Goal: Task Accomplishment & Management: Manage account settings

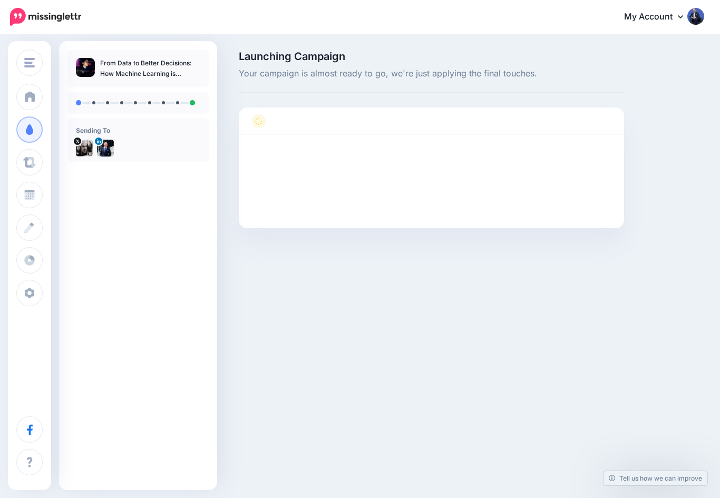
scroll to position [19, 0]
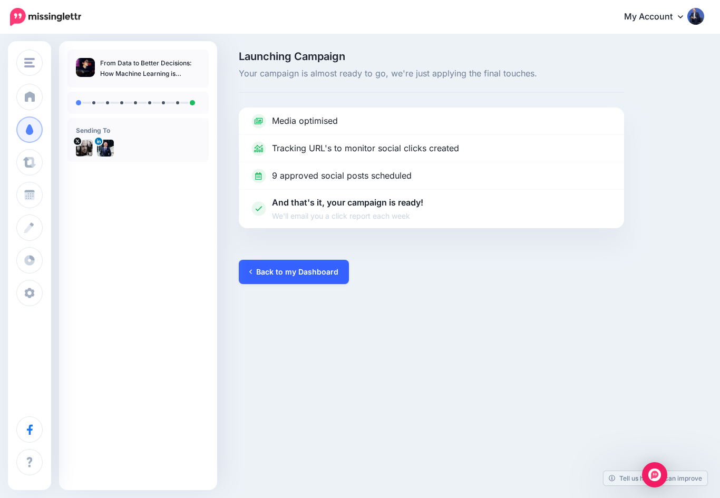
click at [271, 260] on link "Back to my Dashboard" at bounding box center [294, 272] width 110 height 24
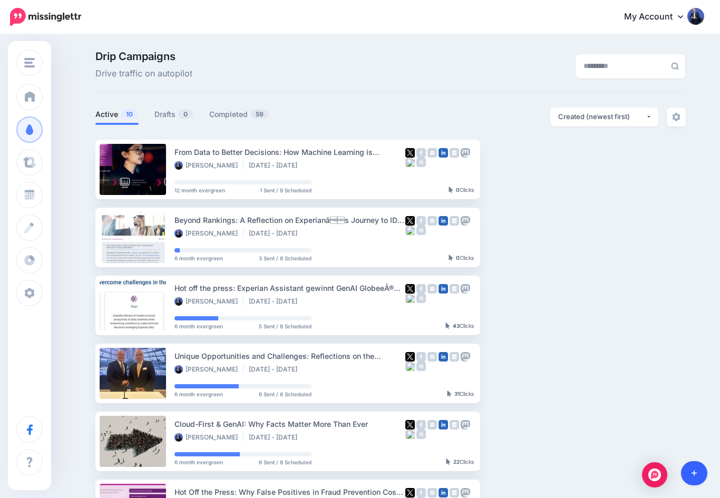
click at [690, 472] on link at bounding box center [694, 474] width 27 height 24
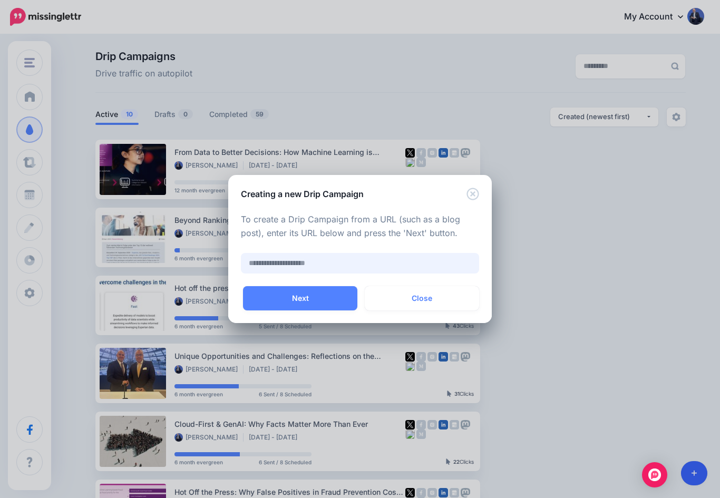
paste input "**********"
type input "**********"
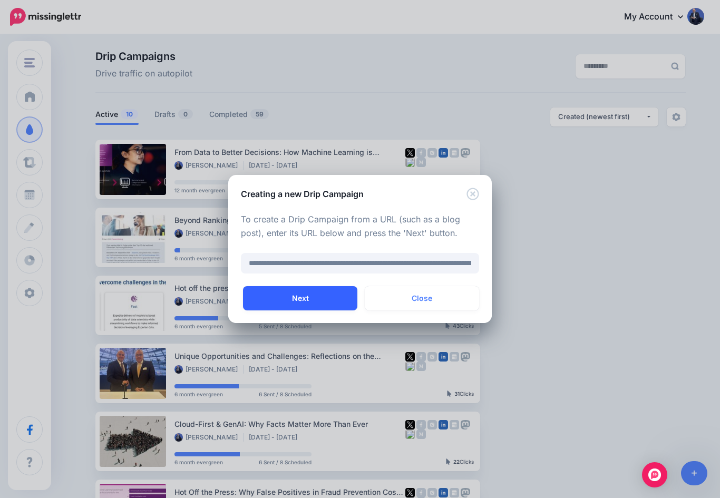
click at [285, 300] on button "Next" at bounding box center [300, 298] width 114 height 24
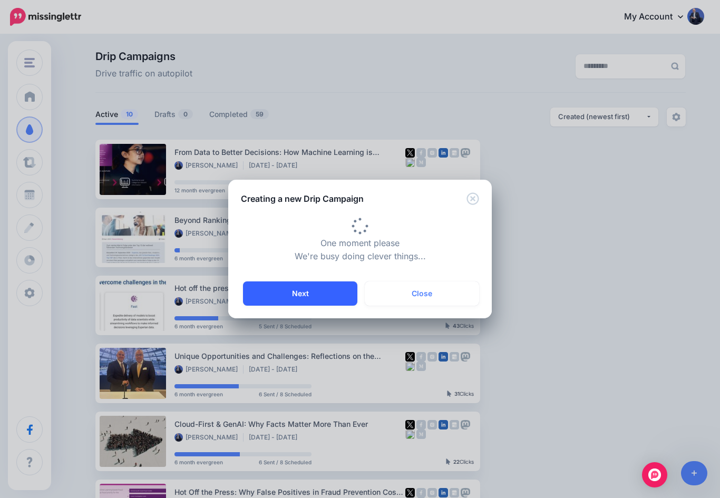
type input "**********"
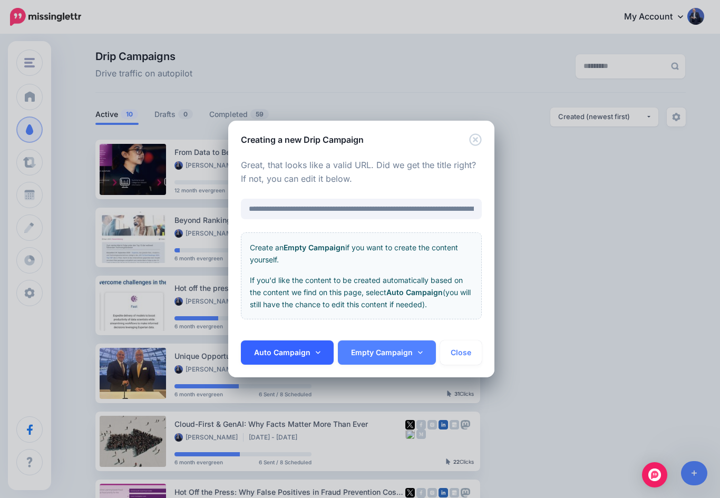
click at [320, 352] on link "Auto Campaign" at bounding box center [287, 353] width 93 height 24
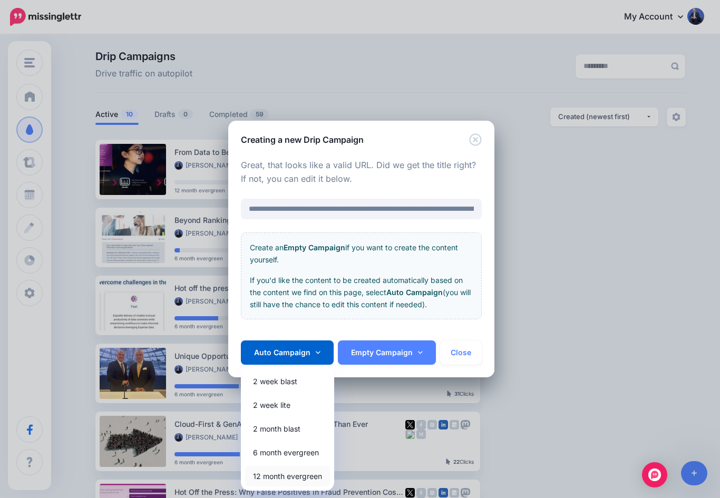
click at [273, 473] on link "12 month evergreen" at bounding box center [287, 476] width 85 height 21
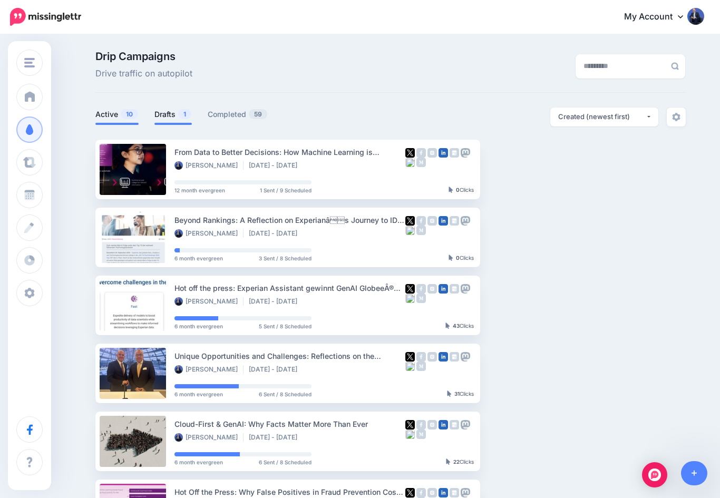
click at [169, 112] on link "Drafts 1" at bounding box center [173, 114] width 37 height 13
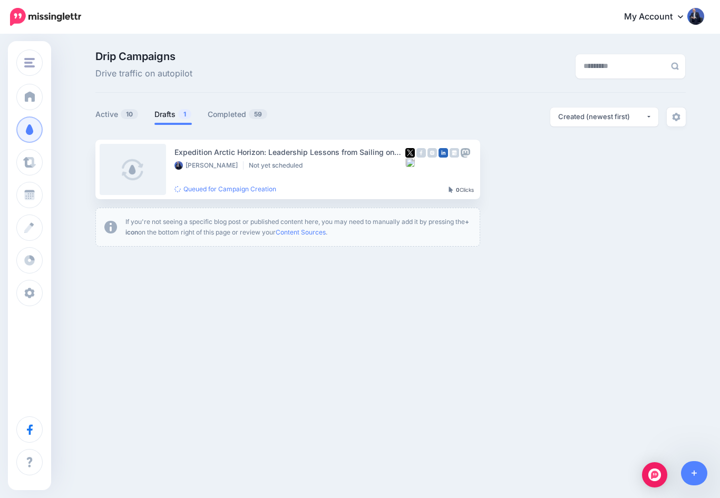
click at [109, 96] on div "Drip Campaigns Drive traffic on autopilot Active 10 1" at bounding box center [391, 149] width 607 height 196
click at [107, 120] on link "Active 10" at bounding box center [116, 114] width 43 height 13
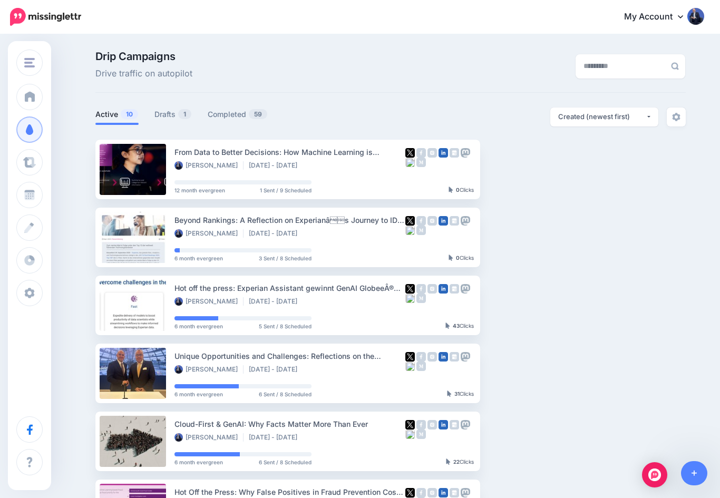
click at [0, 0] on html "My Account Dashboard My Account Billing Logout" at bounding box center [360, 249] width 720 height 498
click at [167, 115] on link "Drafts 1" at bounding box center [173, 114] width 37 height 13
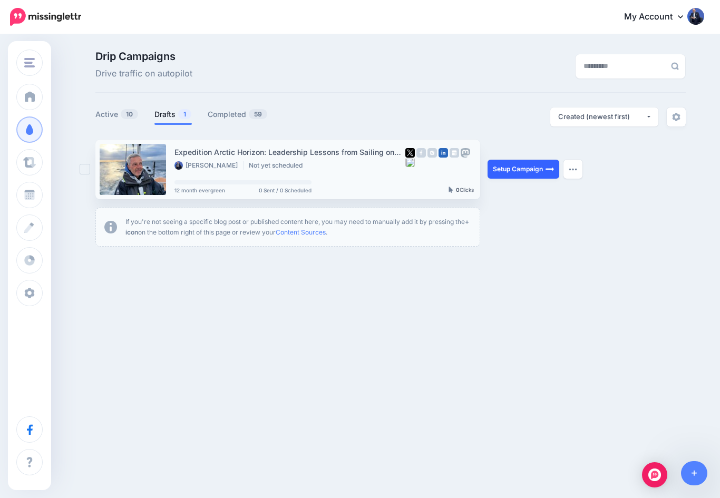
click at [518, 176] on link "Setup Campaign" at bounding box center [524, 169] width 72 height 19
click at [539, 169] on link "Setup Campaign" at bounding box center [524, 169] width 72 height 19
click at [527, 168] on link "Setup Campaign" at bounding box center [524, 169] width 72 height 19
click at [523, 171] on link "Setup Campaign" at bounding box center [524, 169] width 72 height 19
click at [526, 164] on link "Setup Campaign" at bounding box center [524, 169] width 72 height 19
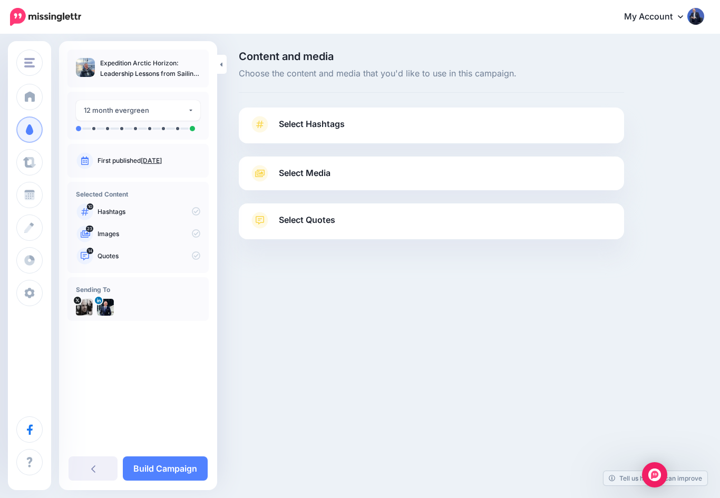
click at [259, 126] on icon at bounding box center [259, 124] width 7 height 7
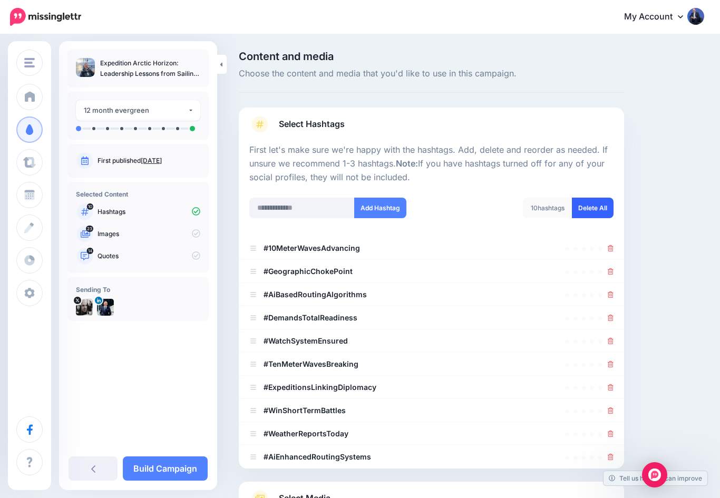
click at [593, 208] on link "Delete All" at bounding box center [593, 208] width 42 height 21
click at [269, 202] on input "text" at bounding box center [301, 208] width 105 height 21
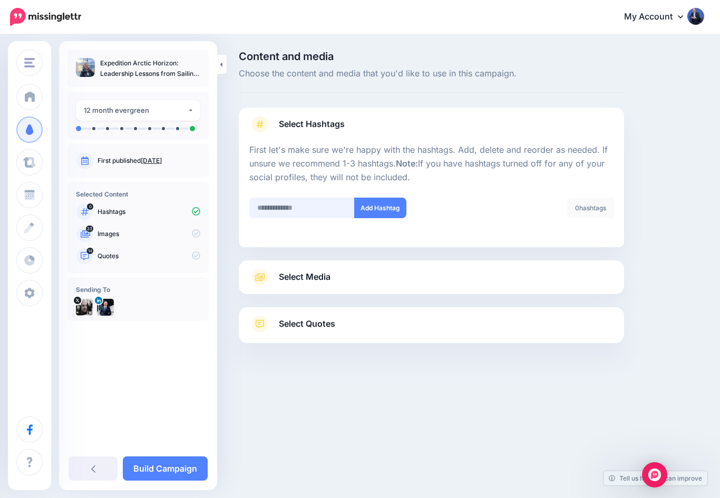
scroll to position [55, 0]
type input "**********"
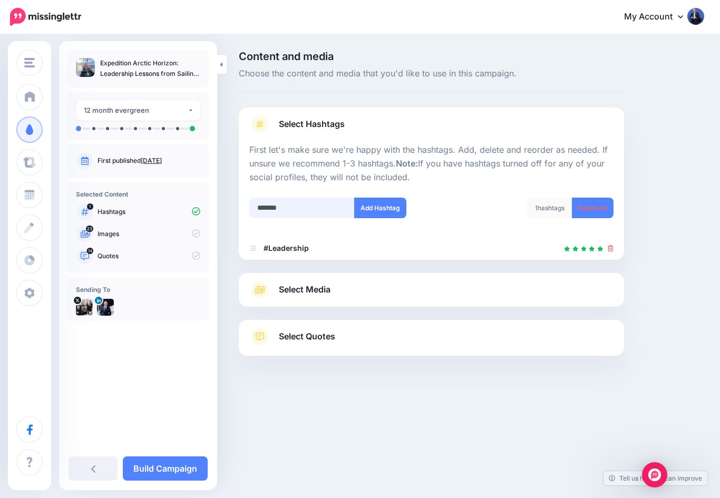
type input "********"
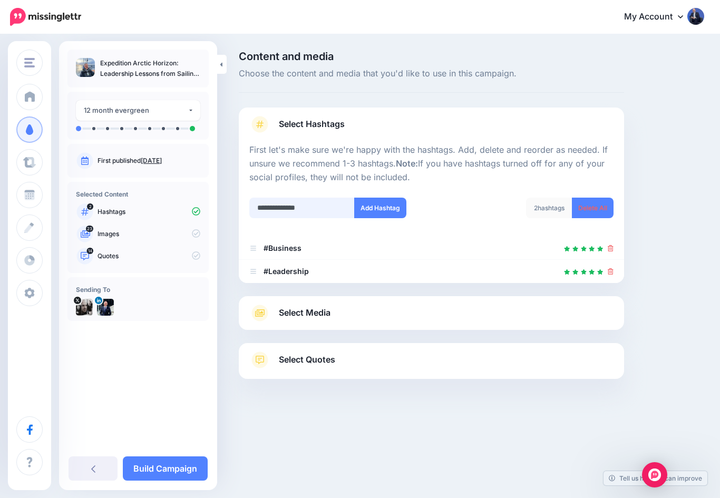
type input "**********"
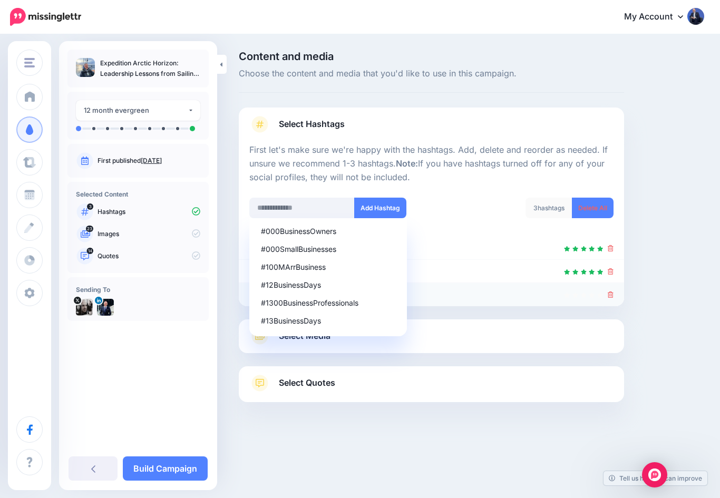
click at [612, 283] on li "#ExtremeSailing" at bounding box center [432, 294] width 386 height 23
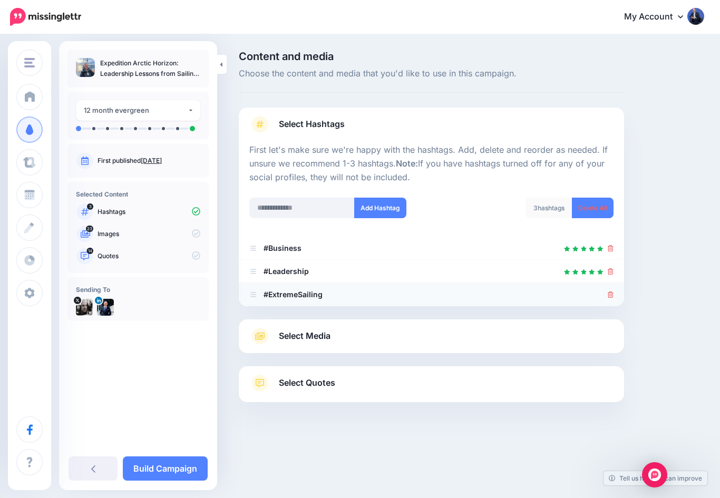
scroll to position [19, 0]
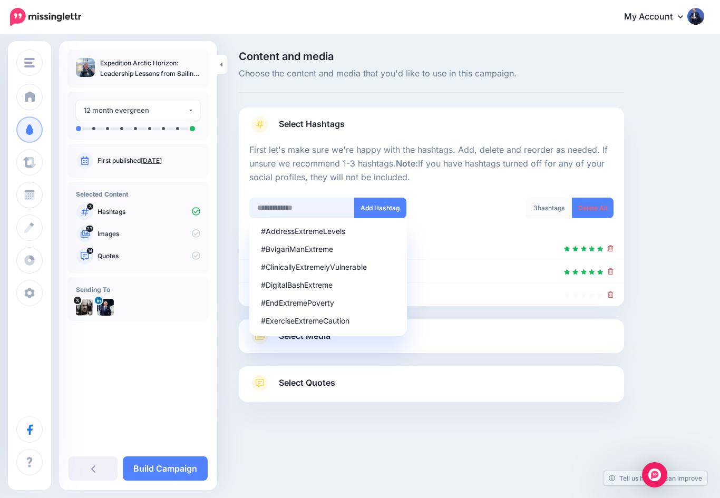
click at [266, 198] on input "text" at bounding box center [301, 208] width 105 height 21
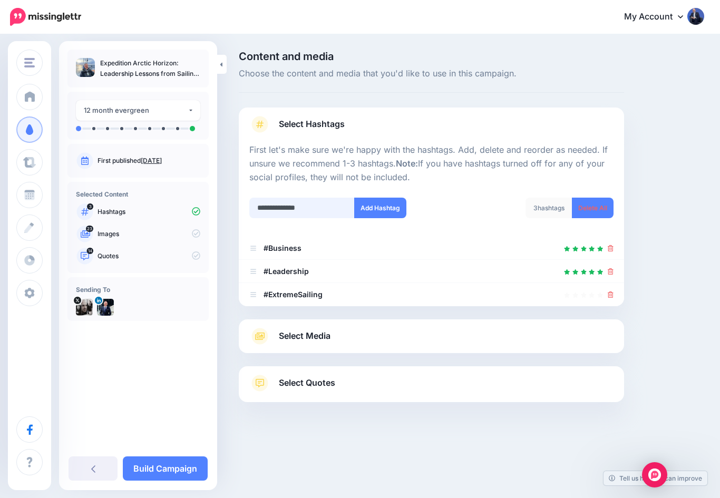
type input "**********"
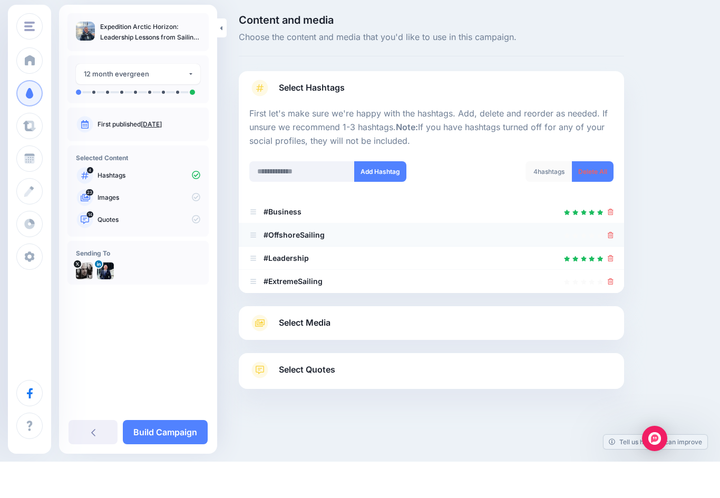
click at [611, 268] on icon at bounding box center [611, 271] width 6 height 6
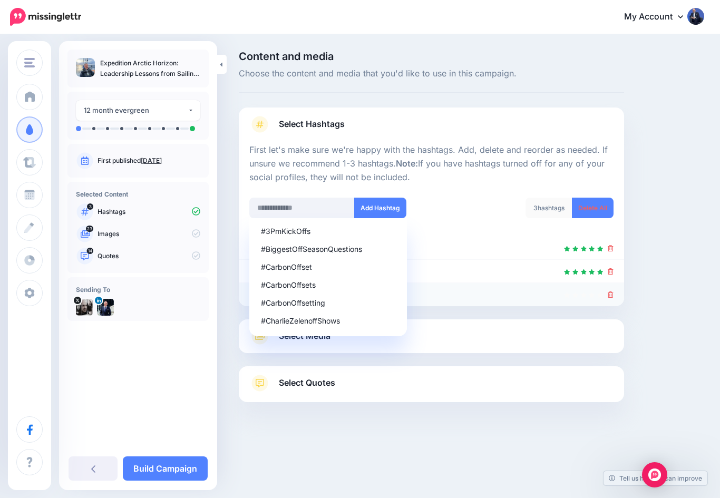
click at [611, 292] on icon at bounding box center [611, 295] width 6 height 6
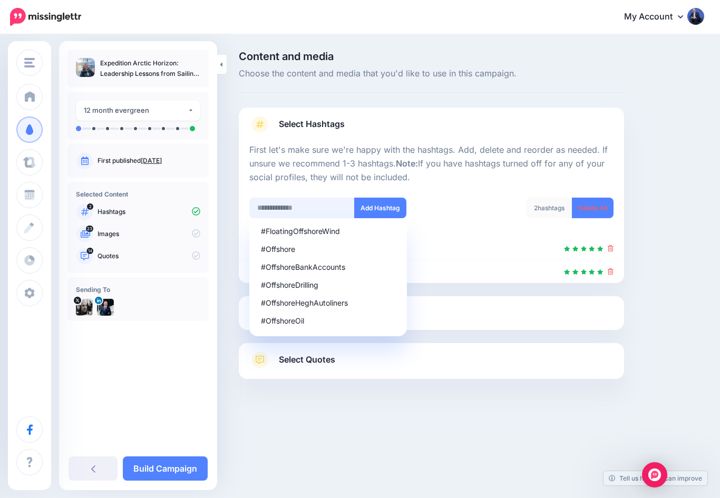
click at [321, 198] on input "text" at bounding box center [301, 208] width 105 height 21
type input "**********"
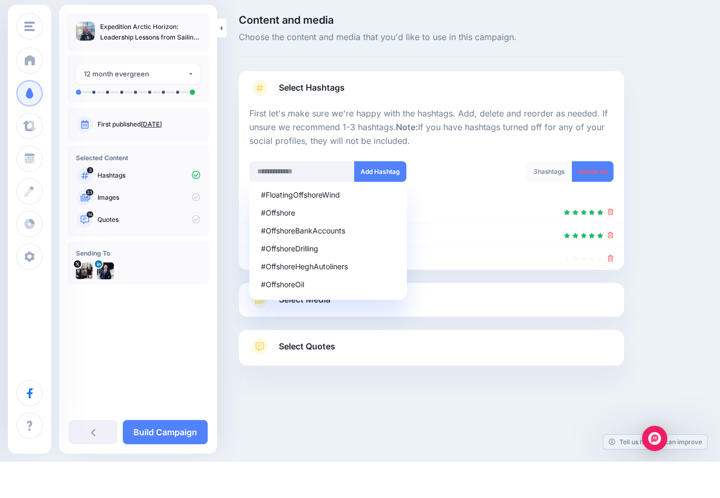
click at [665, 318] on div "Content and media Choose the content and media that you'd like to use in this c…" at bounding box center [472, 253] width 482 height 404
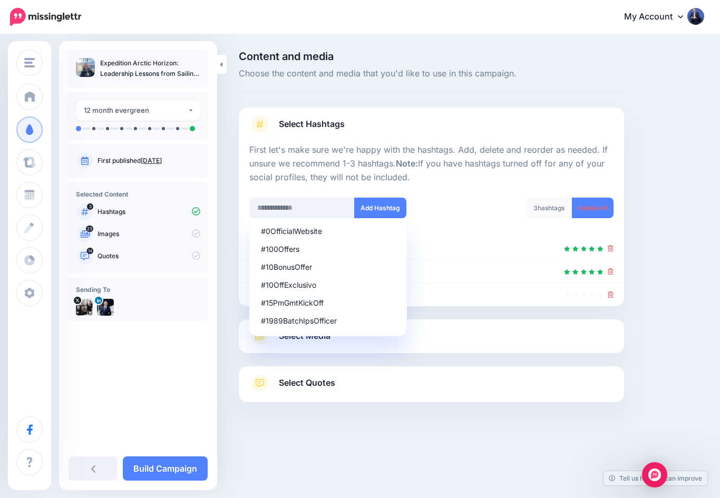
click at [268, 316] on div "#0OfficialWebsite #100Offers #10BonusOffer #10OffExclusivo #15PmGmtKickOff #198…" at bounding box center [301, 284] width 105 height 132
click at [421, 328] on link "Select Media" at bounding box center [431, 336] width 364 height 17
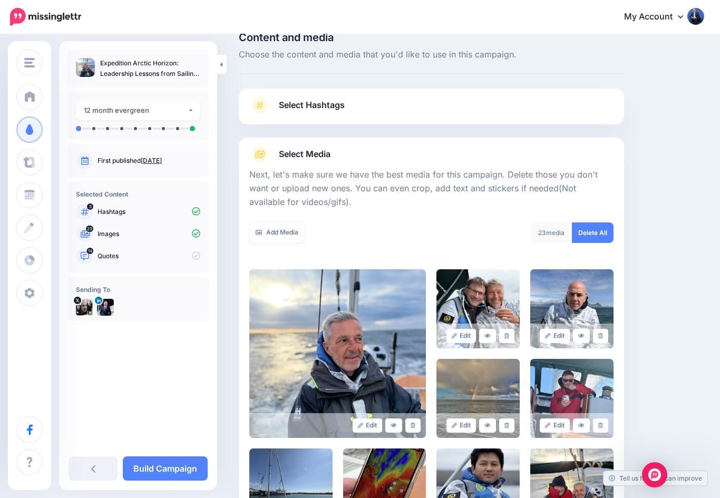
click at [563, 111] on link "Select Hashtags" at bounding box center [431, 110] width 364 height 27
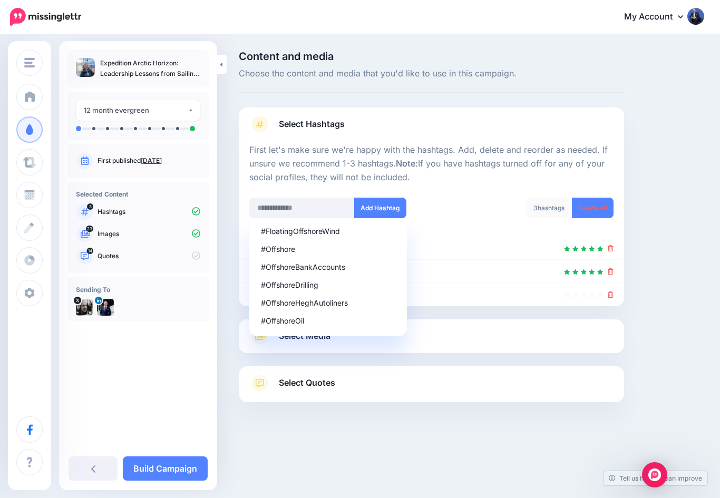
click at [467, 328] on link "Select Media" at bounding box center [431, 336] width 364 height 17
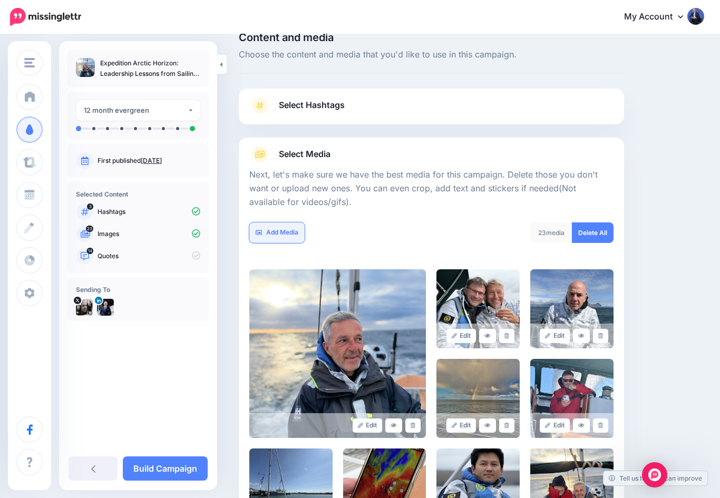
click at [284, 234] on link "Add Media" at bounding box center [276, 233] width 55 height 21
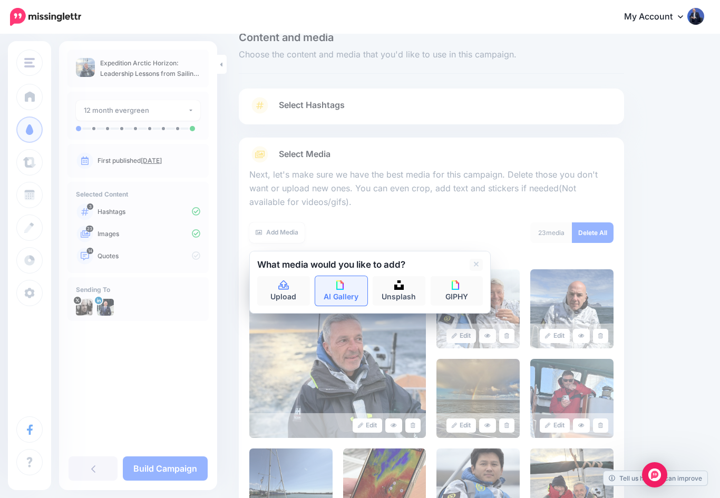
click at [345, 284] on img at bounding box center [341, 285] width 9 height 9
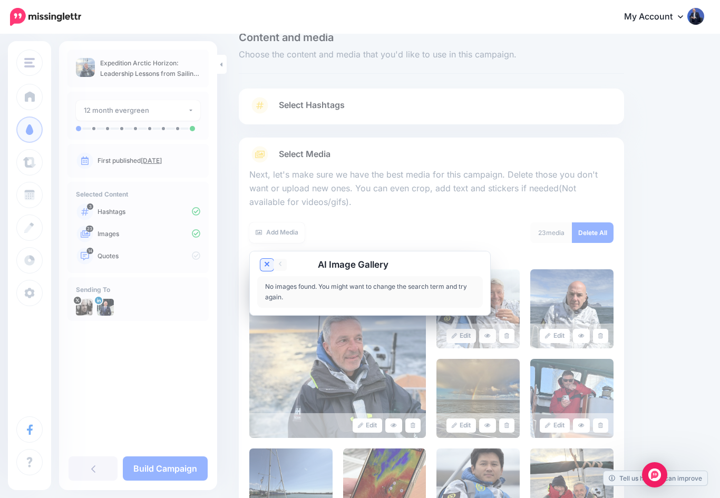
click at [265, 262] on icon at bounding box center [267, 265] width 5 height 8
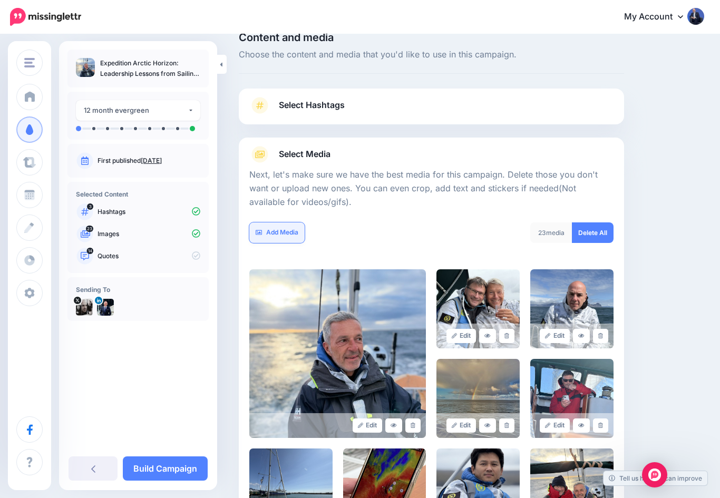
click at [271, 232] on link "Add Media" at bounding box center [276, 233] width 55 height 21
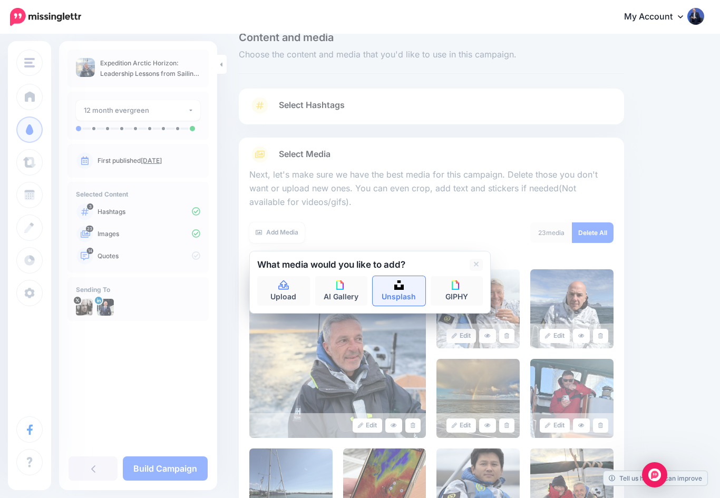
click at [392, 287] on link "Unsplash" at bounding box center [399, 291] width 53 height 30
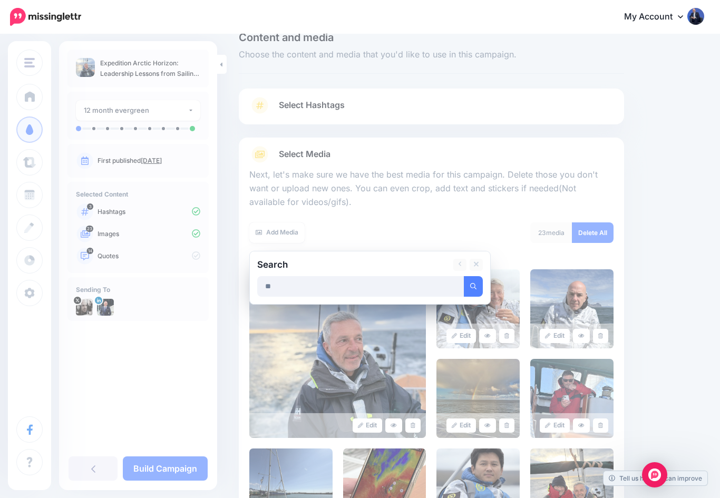
type input "*"
type input "*****"
click at [474, 284] on button "submit" at bounding box center [473, 286] width 19 height 21
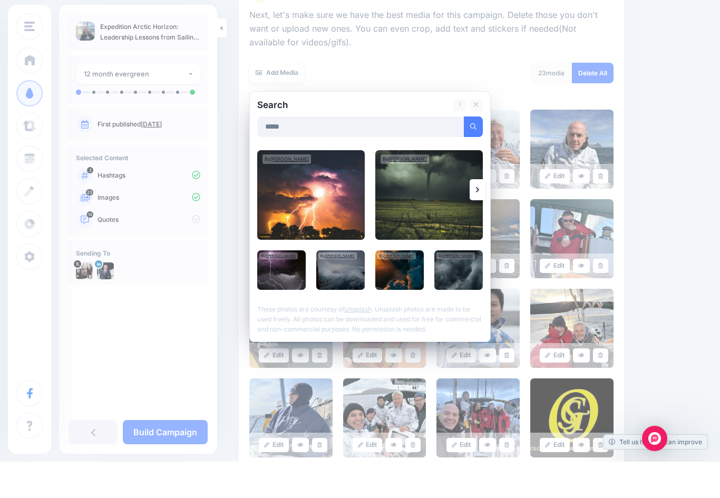
scroll to position [160, 0]
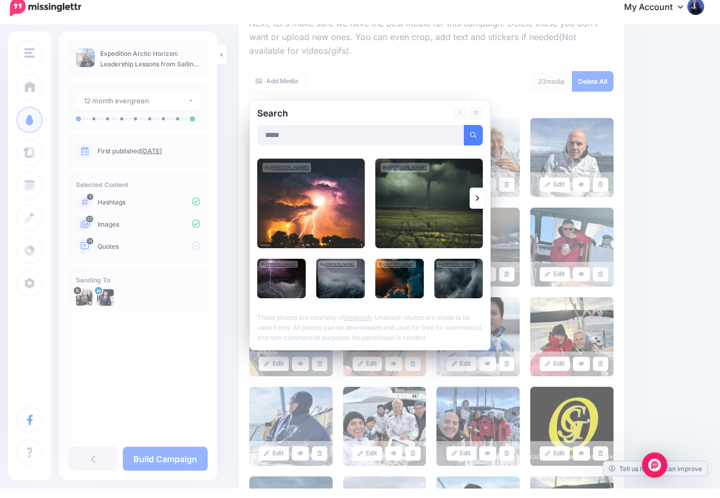
click at [335, 277] on img at bounding box center [340, 289] width 49 height 40
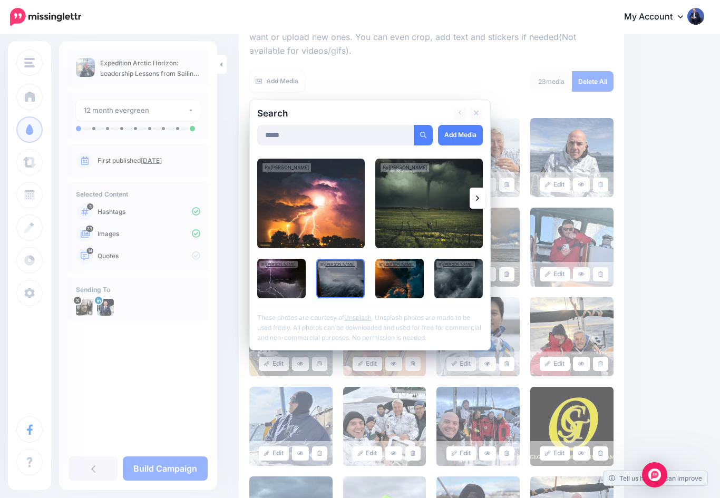
click at [331, 280] on img at bounding box center [340, 279] width 49 height 40
click at [334, 276] on img at bounding box center [340, 279] width 49 height 40
click at [340, 276] on img at bounding box center [340, 279] width 49 height 40
click at [338, 284] on img at bounding box center [340, 279] width 49 height 40
click at [463, 129] on link "Add Media" at bounding box center [460, 135] width 45 height 21
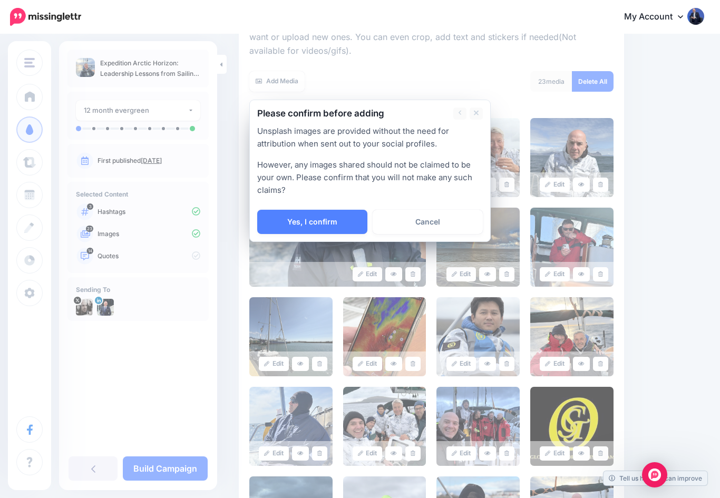
scroll to position [0, 0]
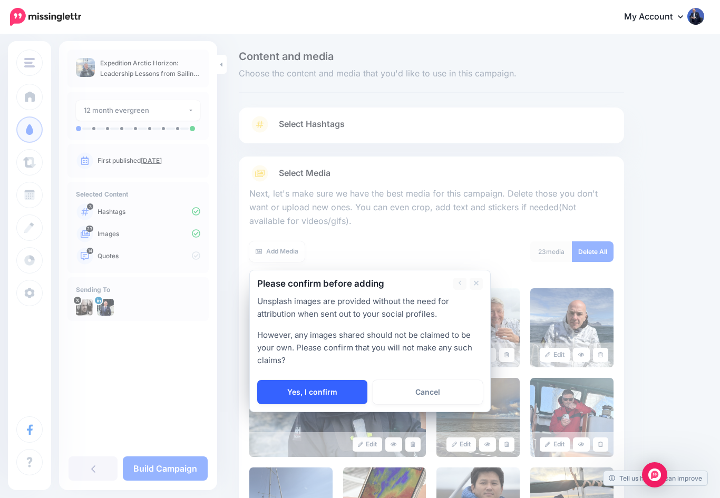
click at [342, 399] on link "Yes, I confirm" at bounding box center [312, 392] width 110 height 24
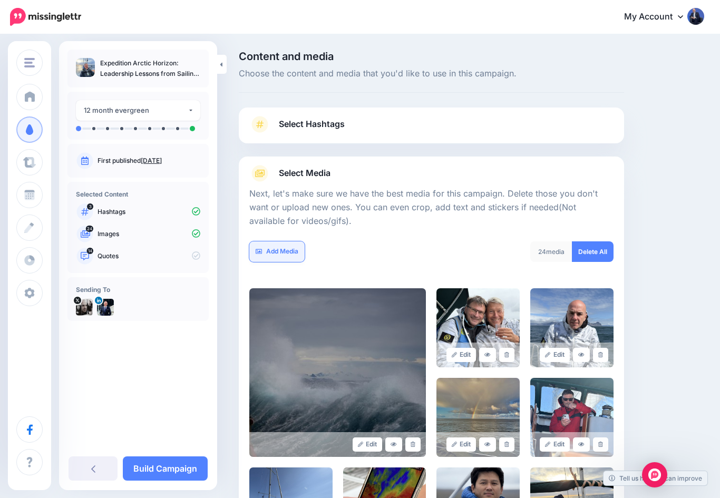
click at [275, 249] on link "Add Media" at bounding box center [276, 252] width 55 height 21
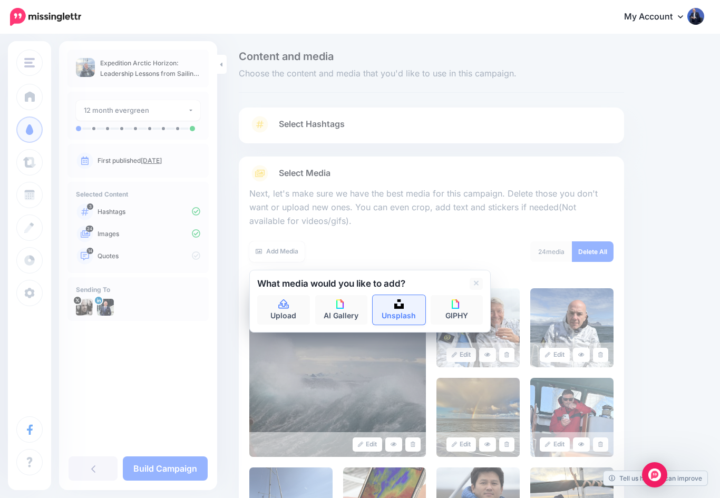
click at [400, 306] on img at bounding box center [399, 304] width 9 height 9
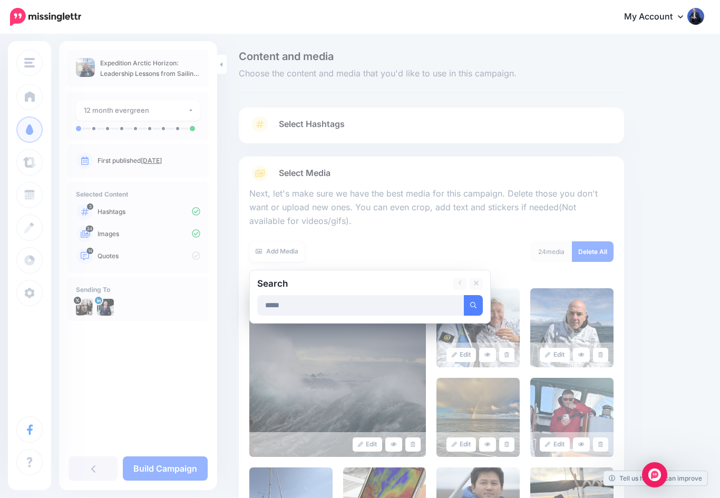
type input "*****"
click at [474, 303] on button "submit" at bounding box center [473, 305] width 19 height 21
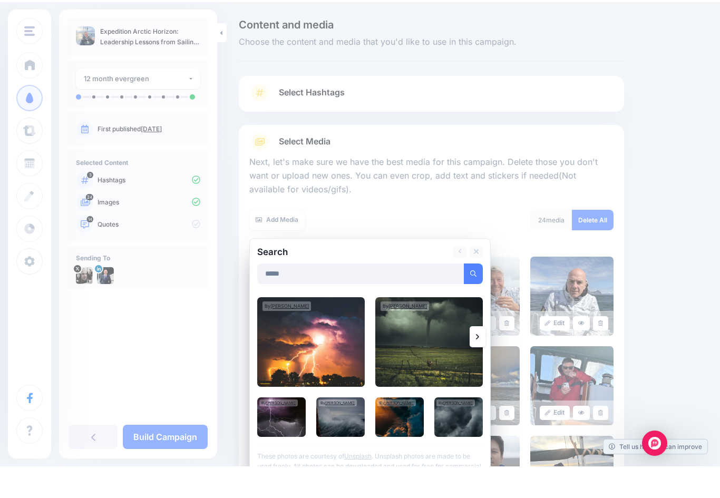
scroll to position [1, 0]
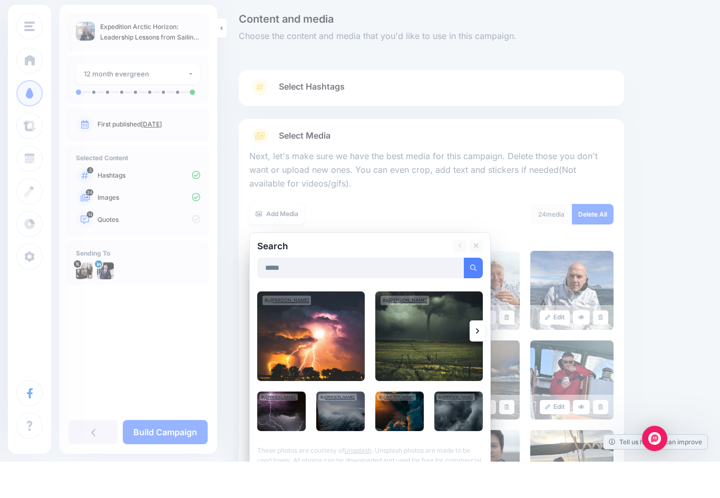
click at [475, 357] on link at bounding box center [478, 367] width 16 height 21
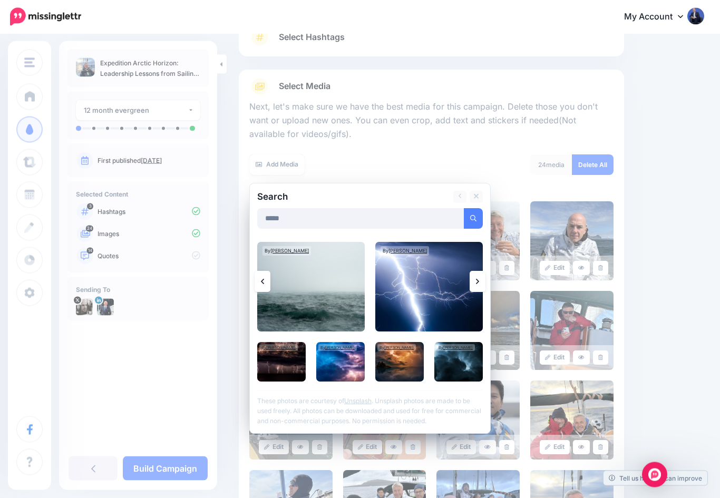
scroll to position [87, 0]
click at [475, 278] on link at bounding box center [478, 281] width 16 height 21
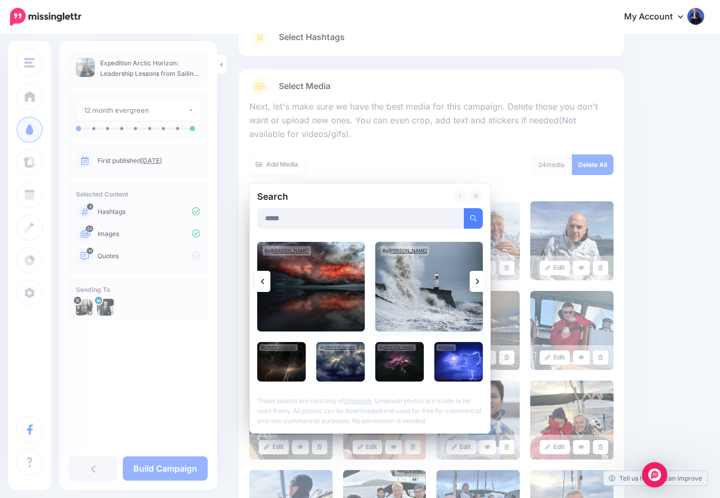
click at [430, 293] on img at bounding box center [430, 287] width 108 height 90
click at [464, 217] on link "Add Media" at bounding box center [460, 218] width 45 height 21
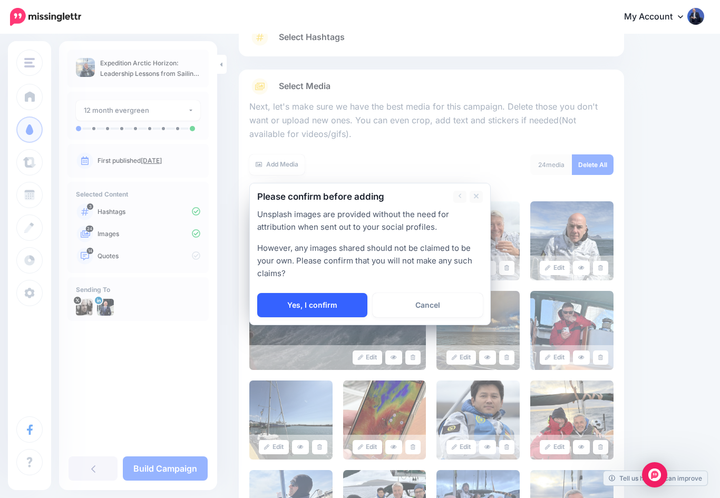
click at [297, 303] on link "Yes, I confirm" at bounding box center [312, 305] width 110 height 24
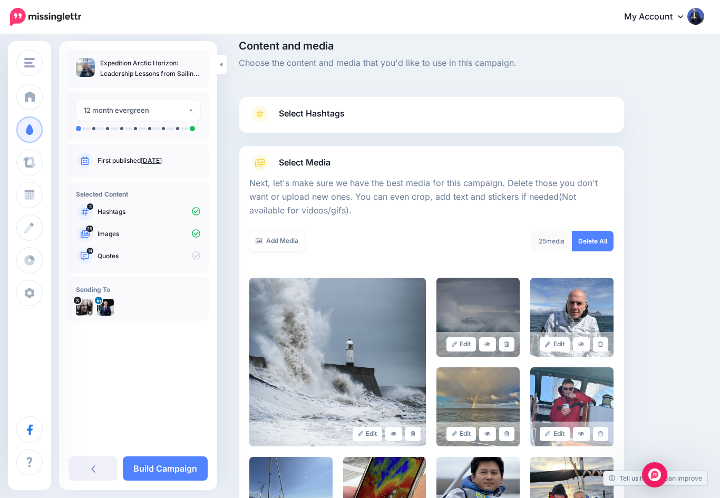
scroll to position [0, 0]
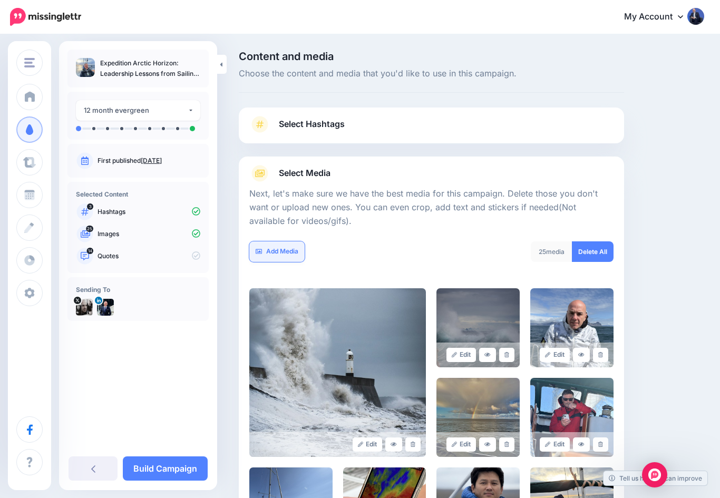
click at [284, 257] on link "Add Media" at bounding box center [276, 252] width 55 height 21
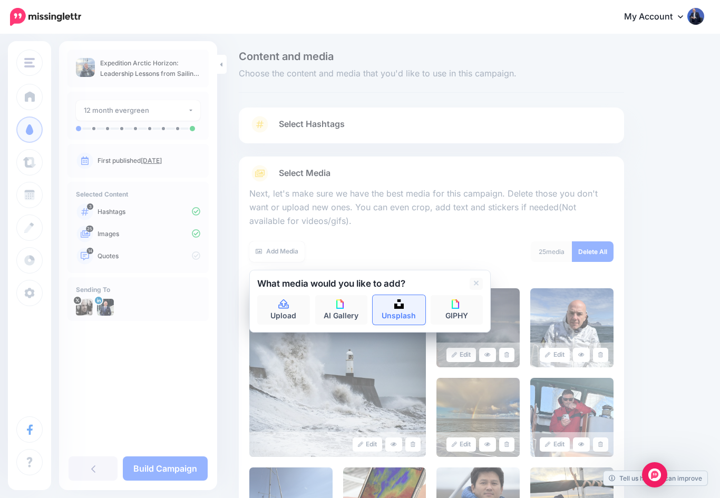
click at [403, 304] on img at bounding box center [399, 304] width 9 height 9
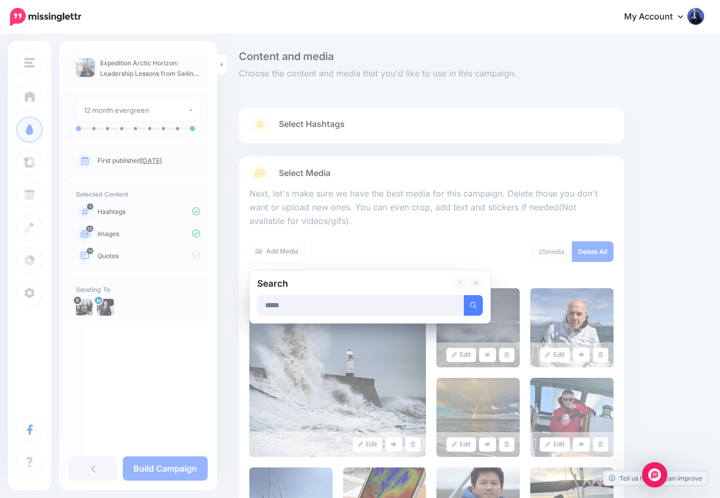
type input "*****"
click at [474, 303] on button "submit" at bounding box center [473, 305] width 19 height 21
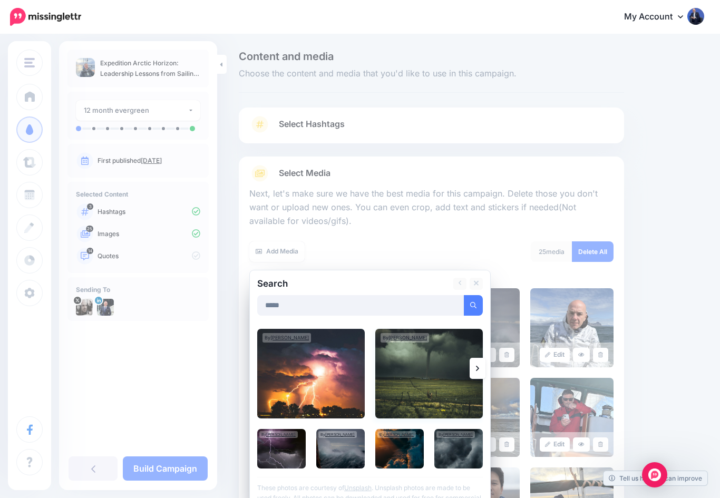
click at [468, 369] on img at bounding box center [430, 374] width 108 height 90
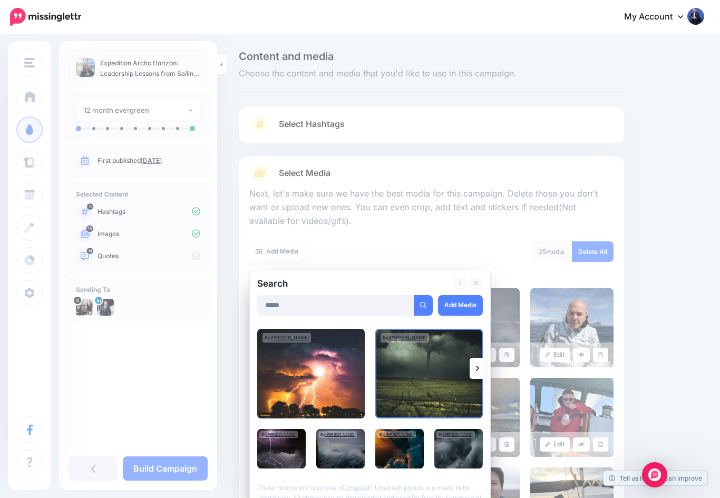
click at [478, 362] on link at bounding box center [478, 368] width 16 height 21
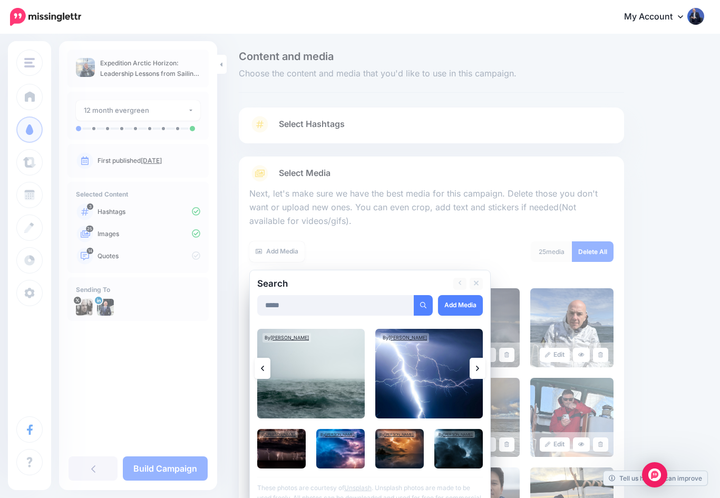
click at [476, 365] on link at bounding box center [478, 368] width 16 height 21
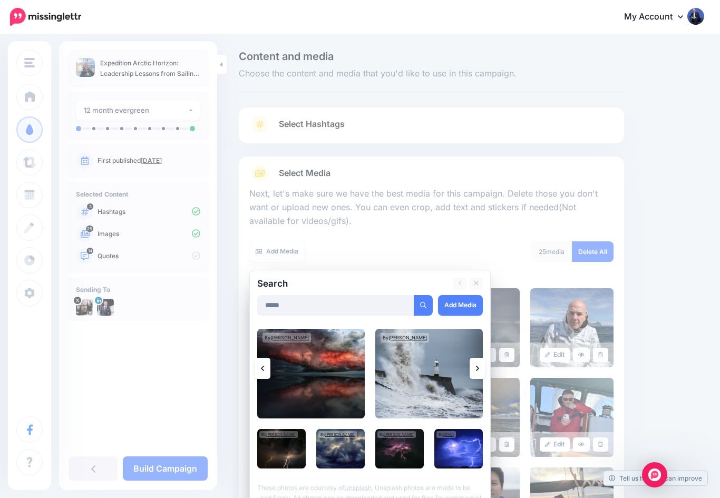
click at [477, 364] on icon at bounding box center [477, 368] width 3 height 8
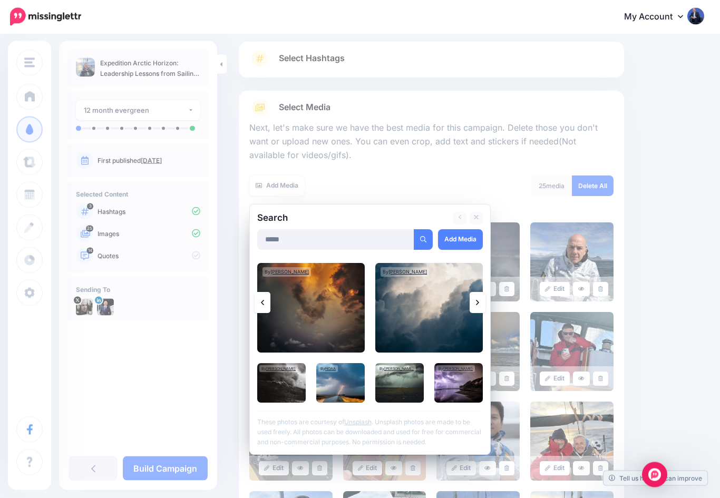
scroll to position [66, 0]
click at [475, 299] on link at bounding box center [478, 302] width 16 height 21
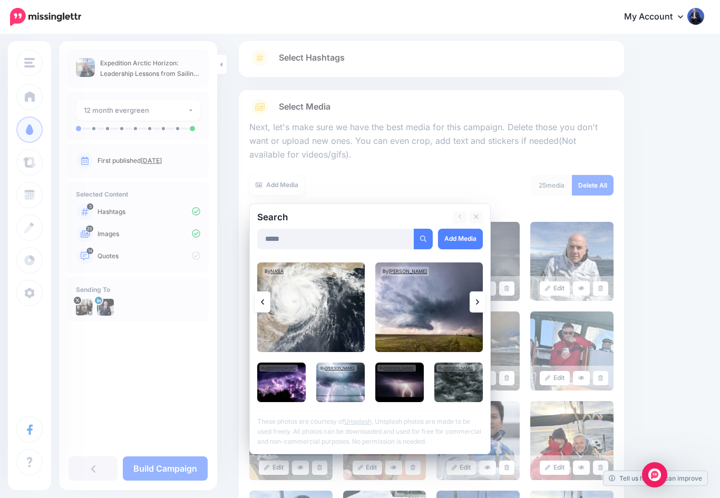
click at [478, 298] on icon at bounding box center [477, 302] width 3 height 8
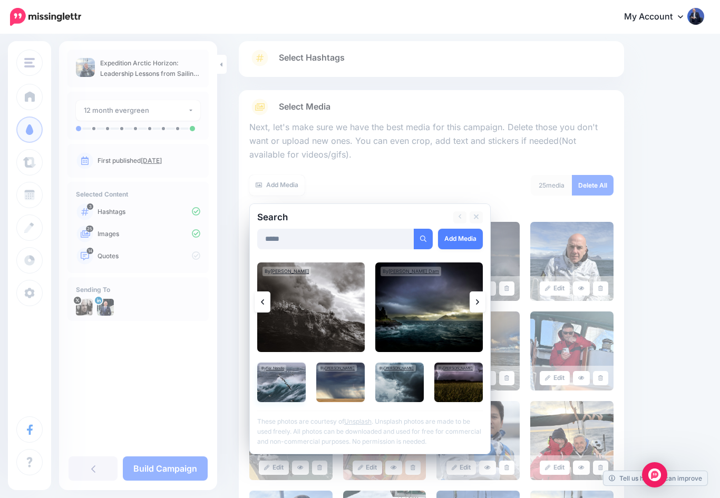
click at [285, 379] on img at bounding box center [281, 383] width 49 height 40
click at [480, 299] on link at bounding box center [478, 302] width 16 height 21
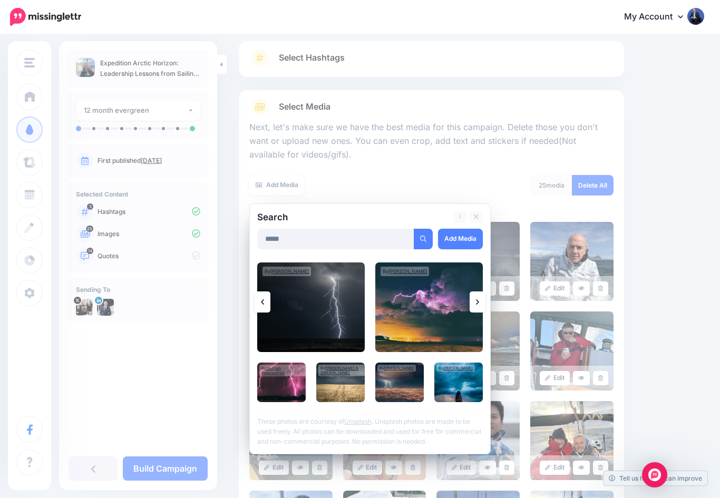
click at [478, 298] on icon at bounding box center [477, 302] width 3 height 8
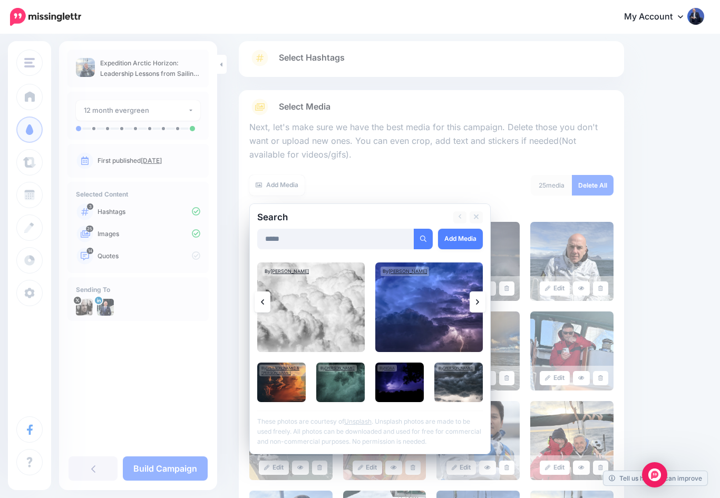
click at [478, 298] on icon at bounding box center [477, 302] width 3 height 8
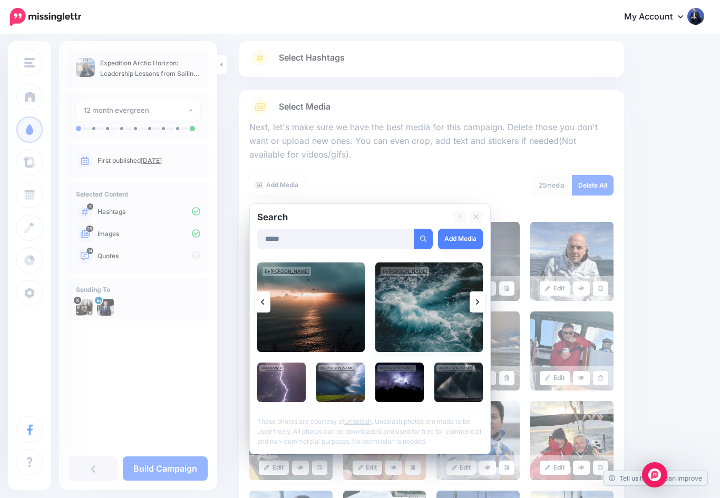
click at [439, 305] on img at bounding box center [430, 308] width 108 height 90
click at [477, 298] on icon at bounding box center [477, 302] width 3 height 8
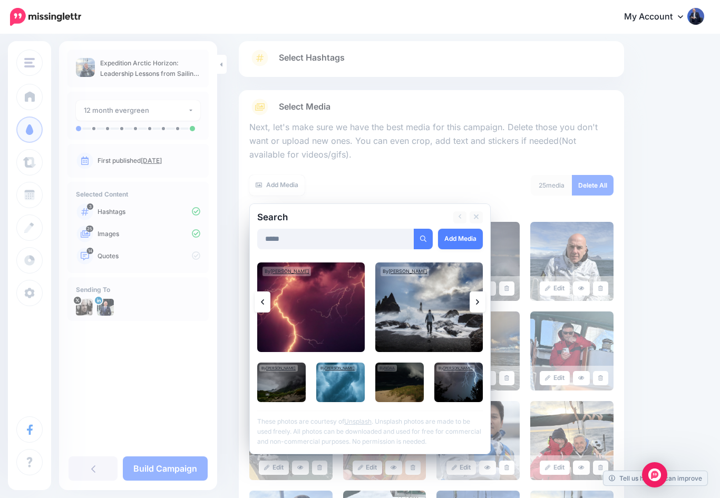
click at [479, 302] on link at bounding box center [478, 302] width 16 height 21
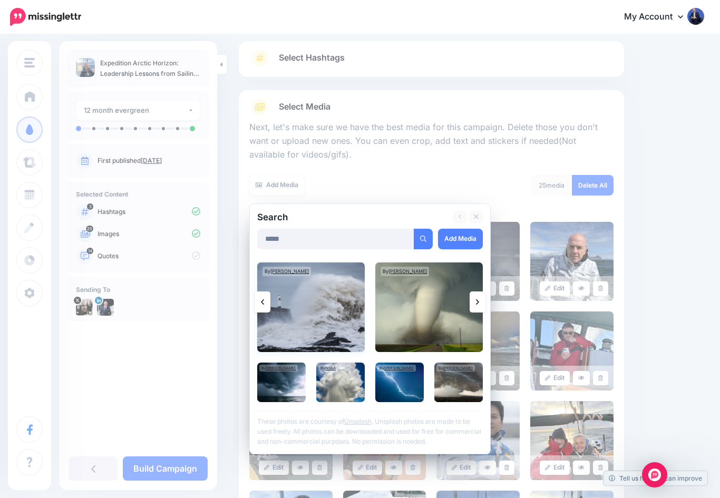
click at [297, 315] on img at bounding box center [311, 308] width 108 height 90
click at [284, 384] on img at bounding box center [281, 383] width 49 height 40
click at [476, 298] on link at bounding box center [478, 302] width 16 height 21
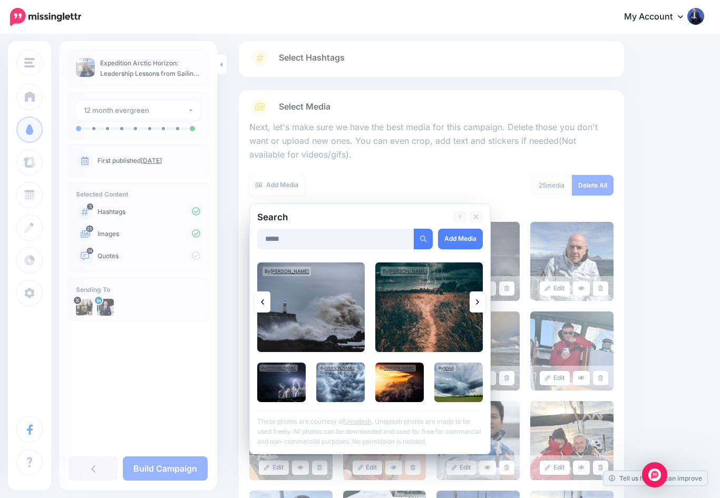
click at [480, 295] on link at bounding box center [478, 302] width 16 height 21
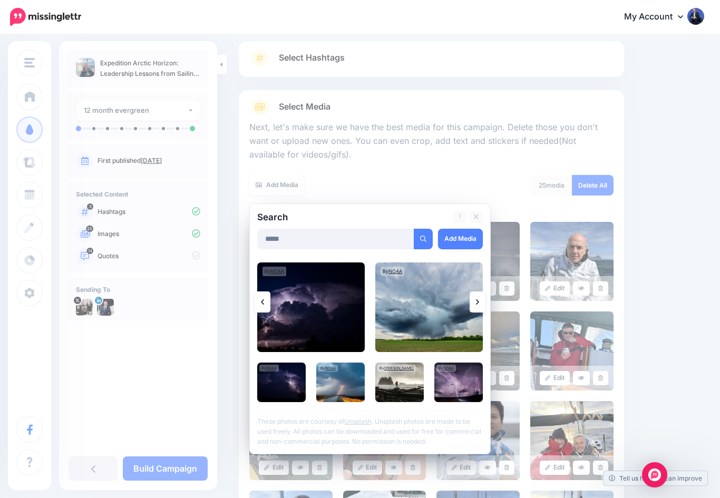
click at [478, 300] on icon at bounding box center [477, 302] width 3 height 8
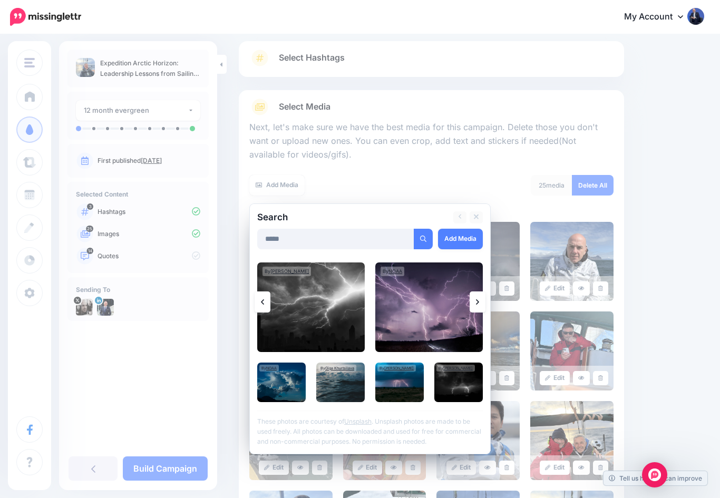
click at [474, 300] on link at bounding box center [478, 302] width 16 height 21
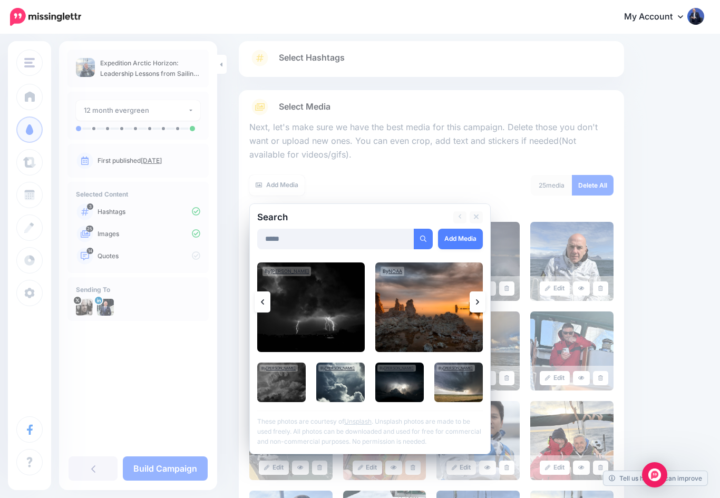
click at [479, 303] on icon at bounding box center [477, 302] width 3 height 8
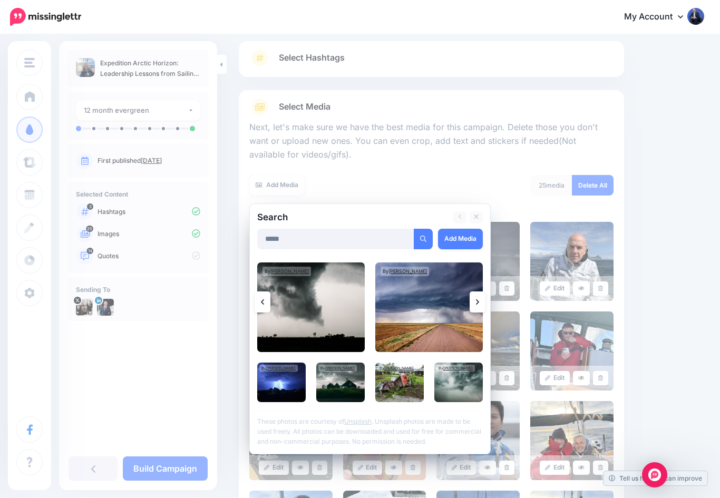
click at [476, 302] on icon at bounding box center [477, 302] width 3 height 8
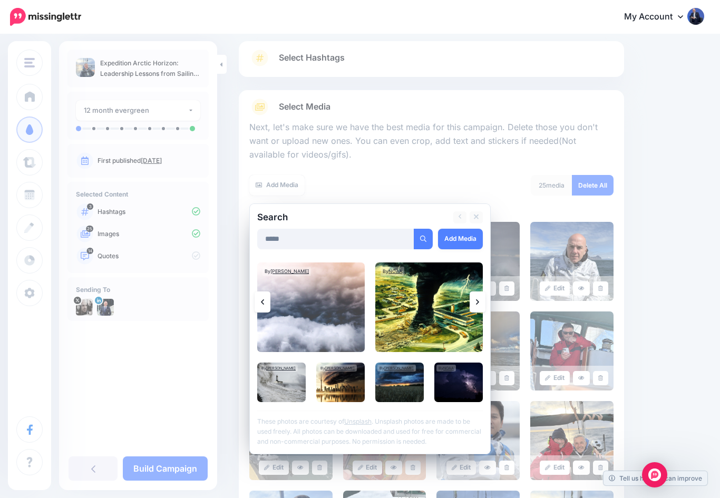
click at [478, 298] on icon at bounding box center [477, 302] width 3 height 8
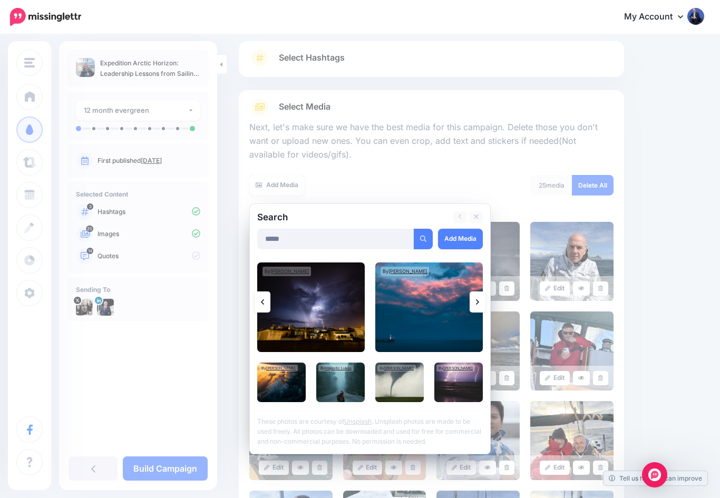
click at [478, 298] on icon at bounding box center [477, 302] width 3 height 8
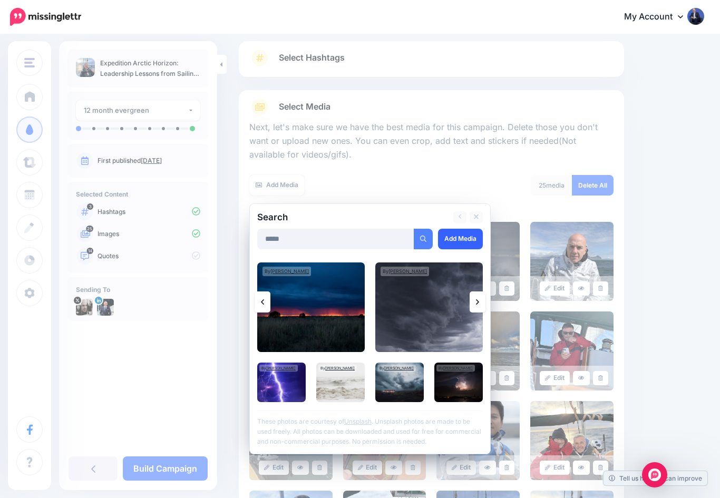
click at [462, 238] on link "Add Media" at bounding box center [460, 239] width 45 height 21
click at [462, 239] on link "Add Media" at bounding box center [460, 239] width 45 height 21
click at [258, 301] on link at bounding box center [263, 302] width 16 height 21
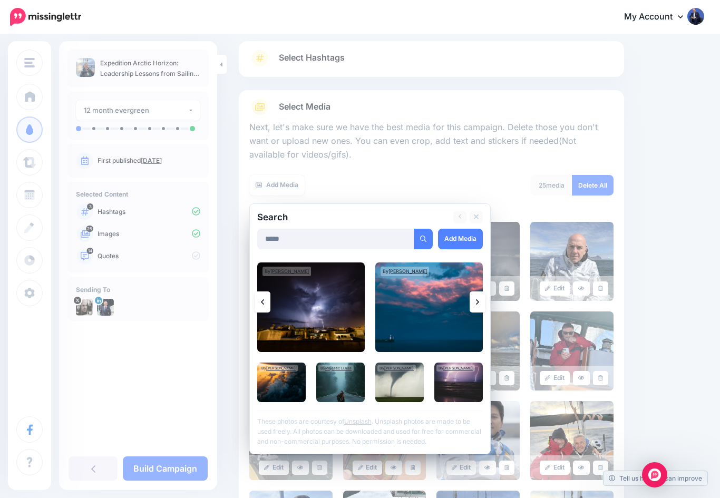
click at [259, 305] on link at bounding box center [263, 302] width 16 height 21
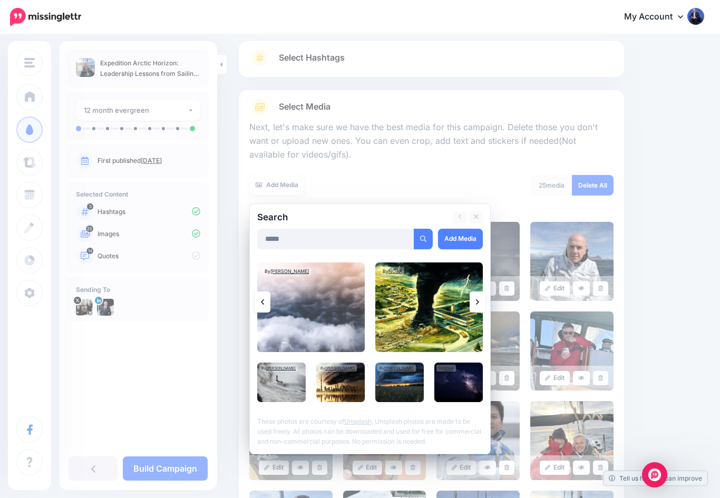
click at [260, 299] on link at bounding box center [263, 302] width 16 height 21
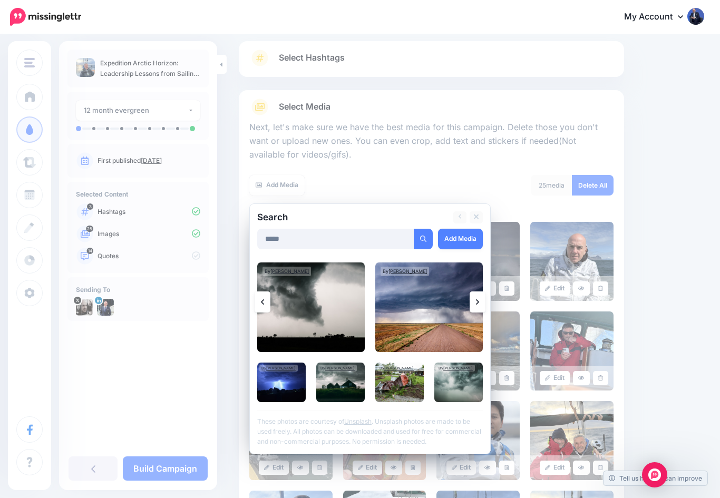
click at [263, 298] on icon at bounding box center [262, 302] width 3 height 8
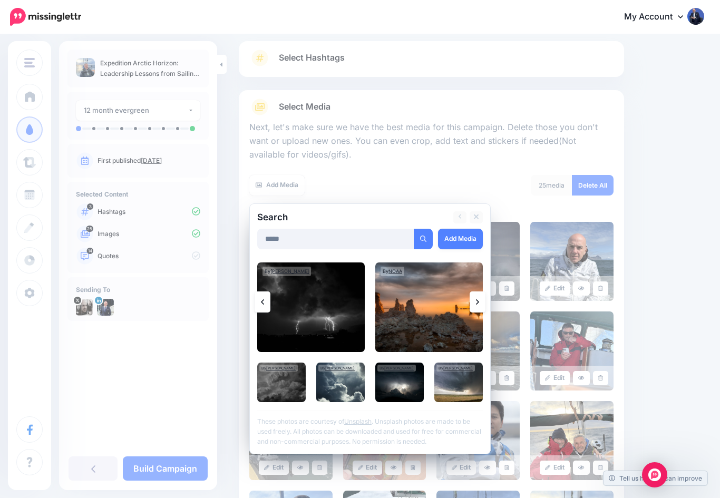
click at [263, 302] on icon at bounding box center [262, 302] width 3 height 5
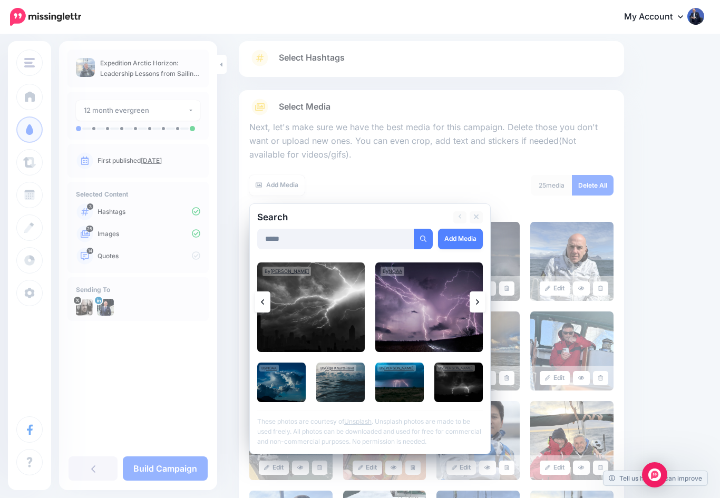
click at [264, 307] on link at bounding box center [263, 302] width 16 height 21
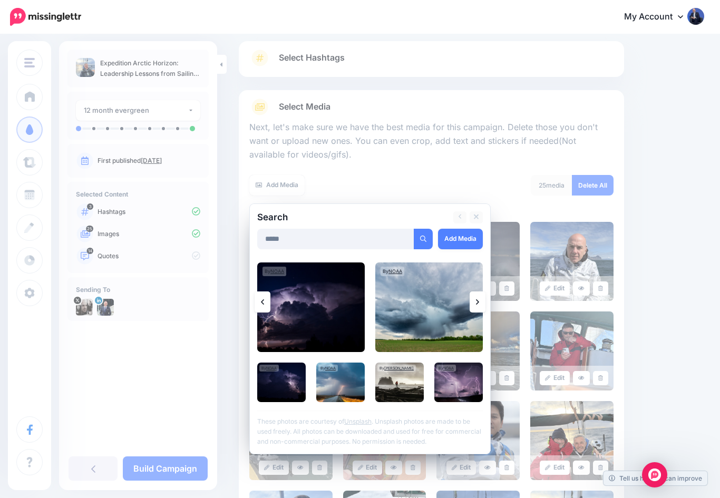
click at [264, 302] on link at bounding box center [263, 302] width 16 height 21
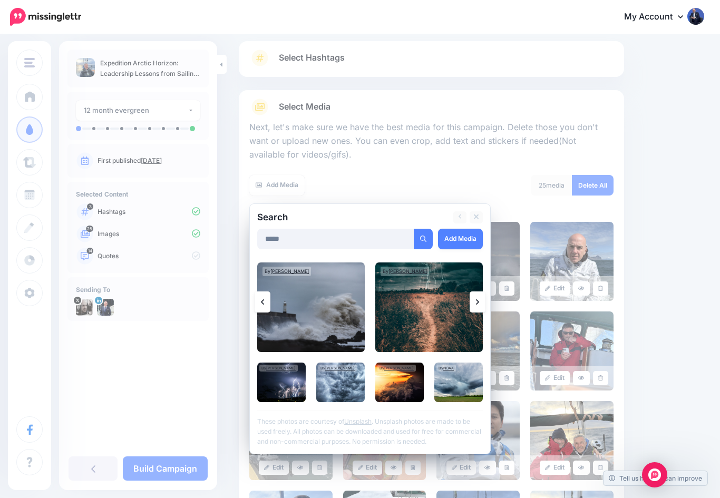
click at [258, 305] on link at bounding box center [263, 302] width 16 height 21
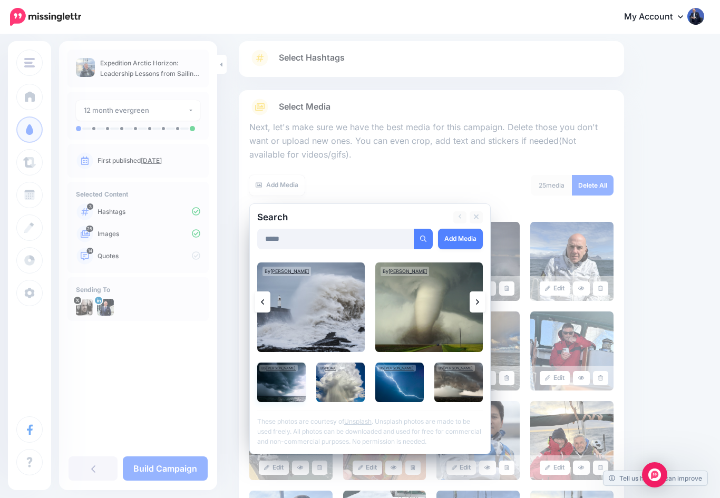
click at [282, 382] on img at bounding box center [281, 383] width 49 height 40
click at [470, 237] on link "Add Media" at bounding box center [460, 239] width 45 height 21
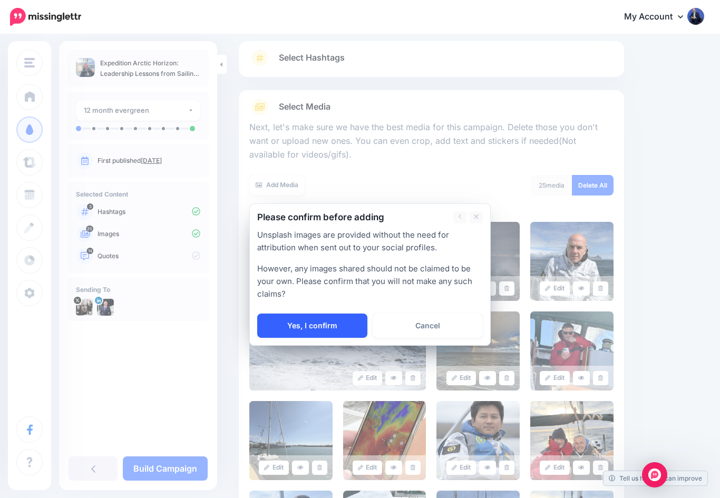
click at [326, 322] on link "Yes, I confirm" at bounding box center [312, 326] width 110 height 24
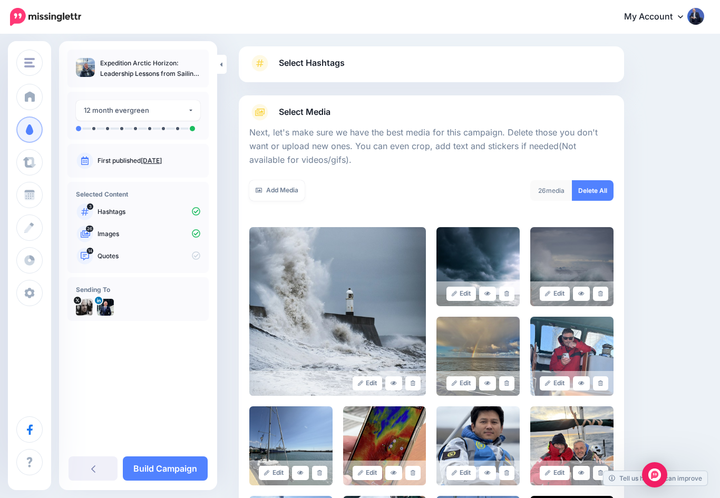
scroll to position [0, 0]
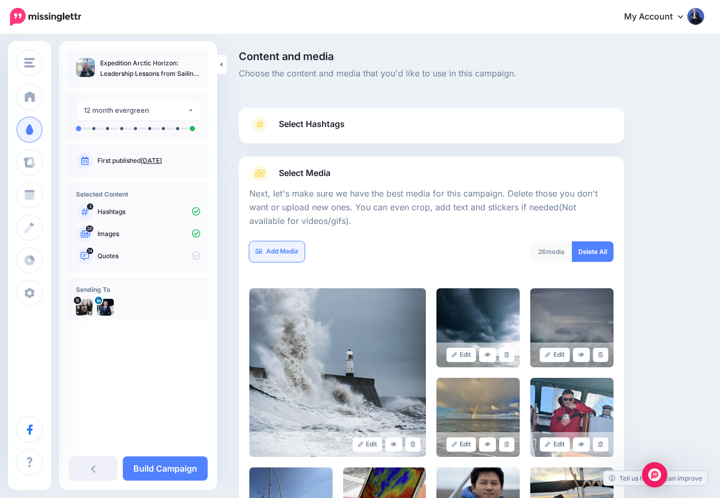
click at [274, 254] on link "Add Media" at bounding box center [276, 252] width 55 height 21
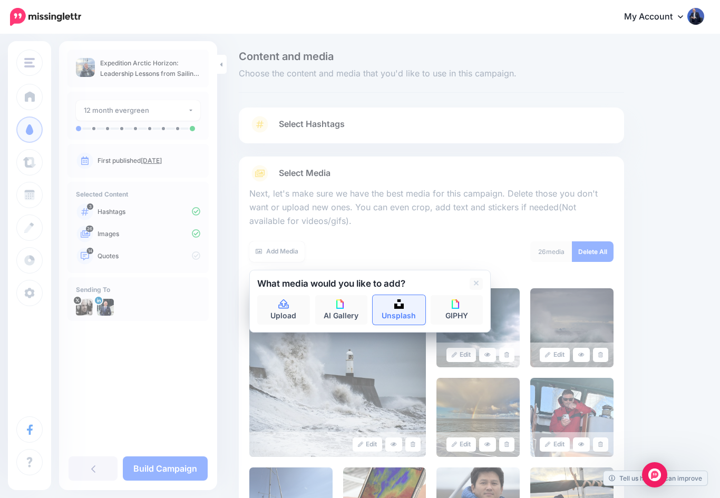
click at [395, 307] on link "Unsplash" at bounding box center [399, 310] width 53 height 30
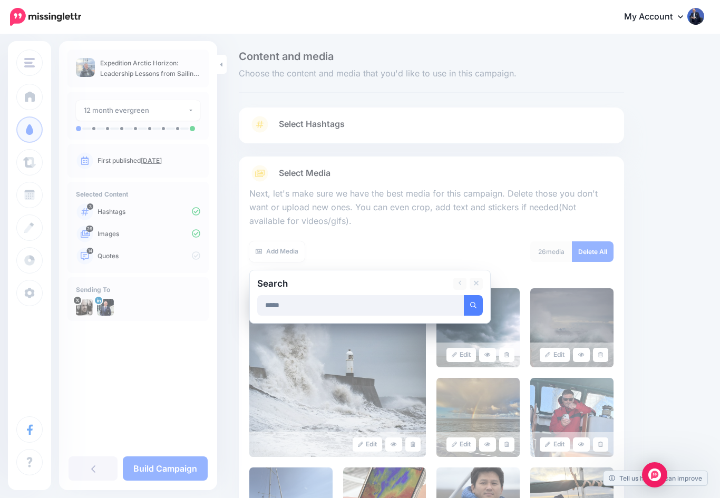
type input "*****"
click at [474, 303] on button "submit" at bounding box center [473, 305] width 19 height 21
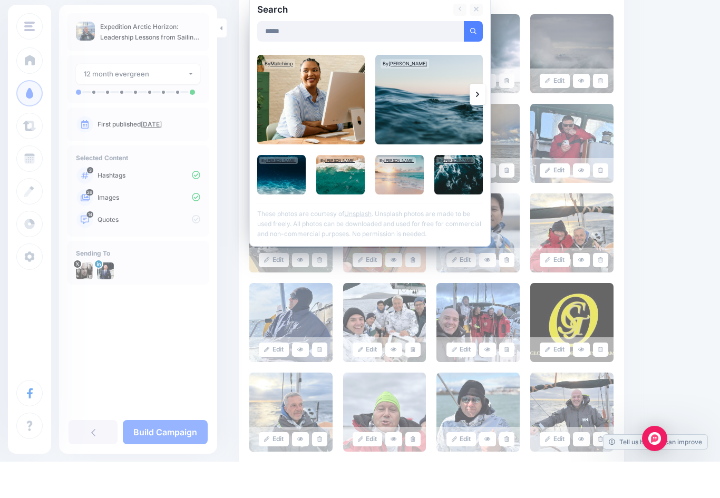
scroll to position [239, 0]
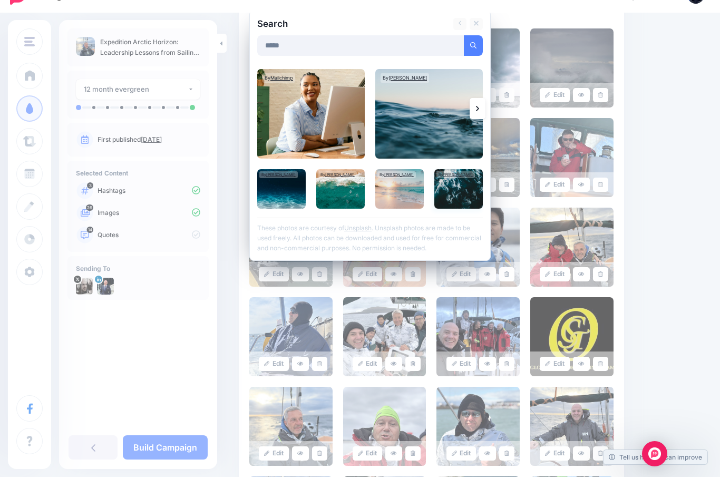
click at [457, 190] on img at bounding box center [459, 210] width 49 height 40
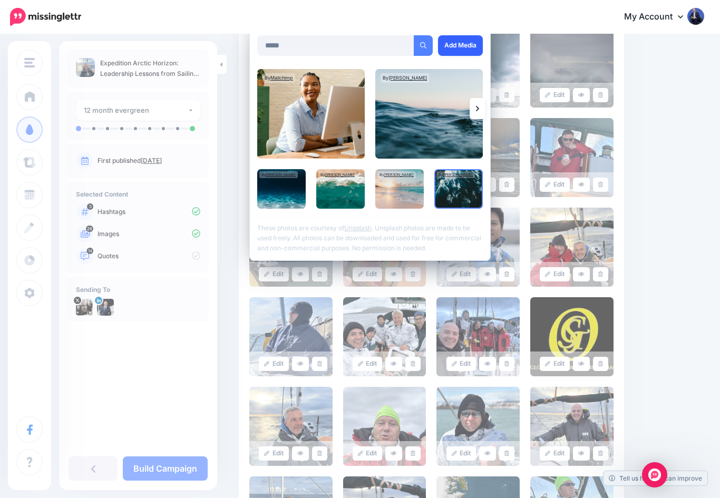
click at [467, 43] on link "Add Media" at bounding box center [460, 45] width 45 height 21
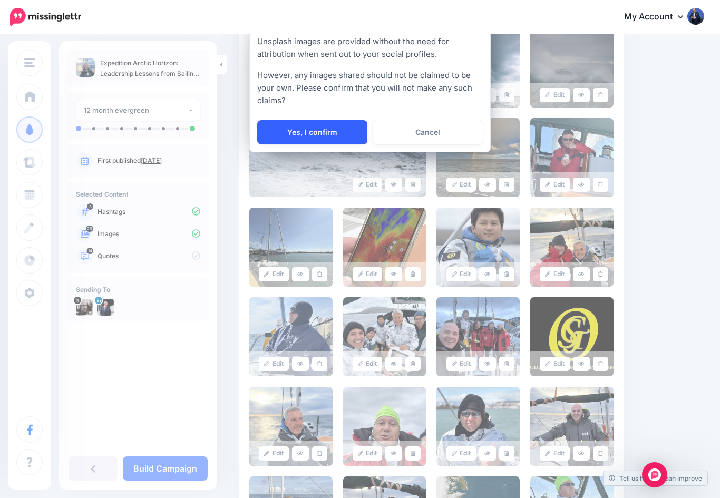
click at [348, 131] on link "Yes, I confirm" at bounding box center [312, 132] width 110 height 24
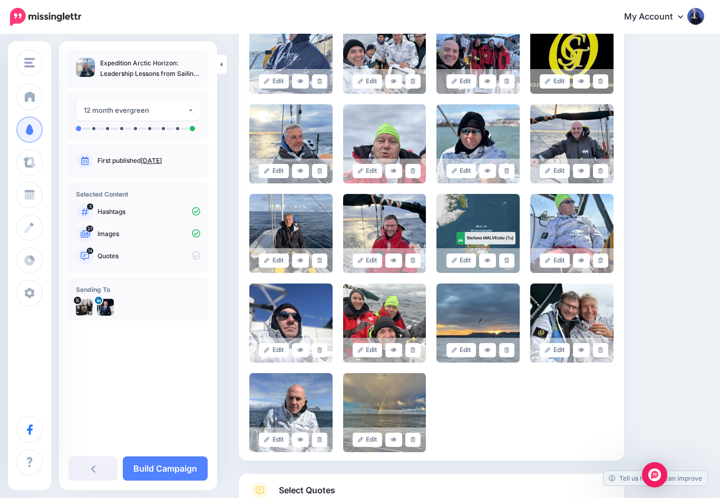
scroll to position [602, 0]
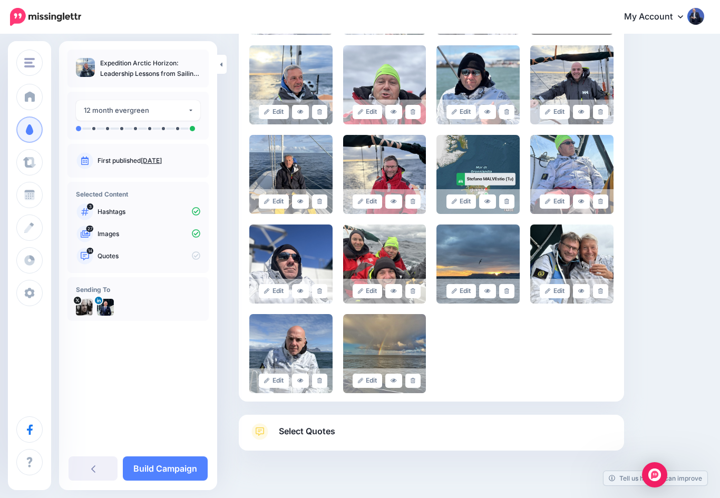
click at [269, 430] on span at bounding box center [259, 432] width 21 height 17
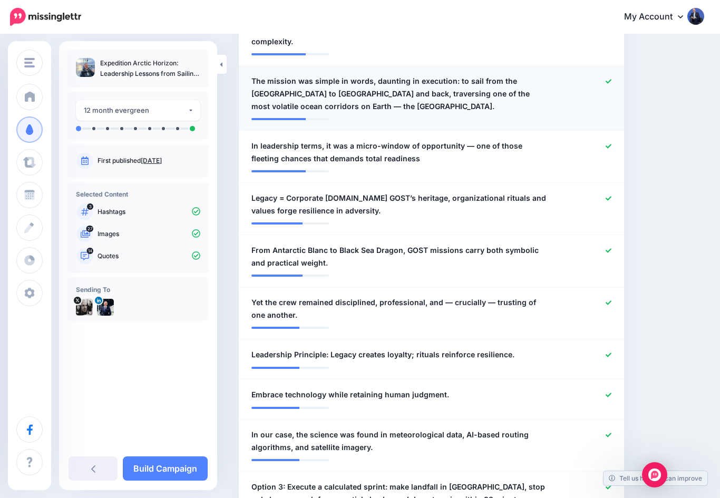
click at [284, 75] on span "The mission was simple in words, daunting in execution: to sail from the Faroe …" at bounding box center [400, 94] width 297 height 38
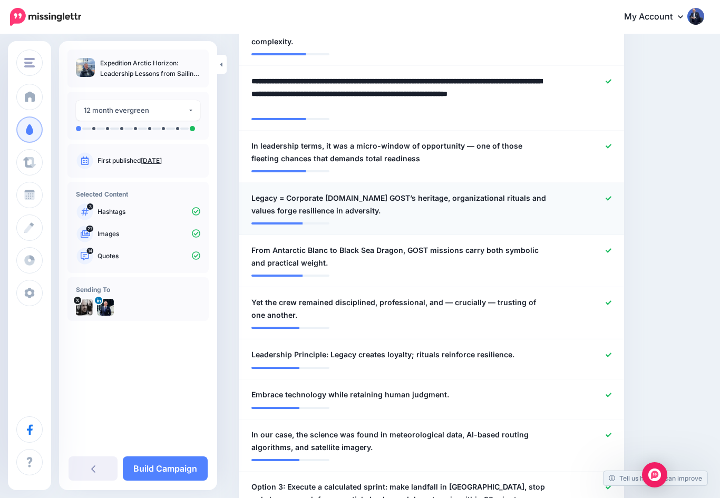
click at [604, 192] on div at bounding box center [588, 204] width 63 height 25
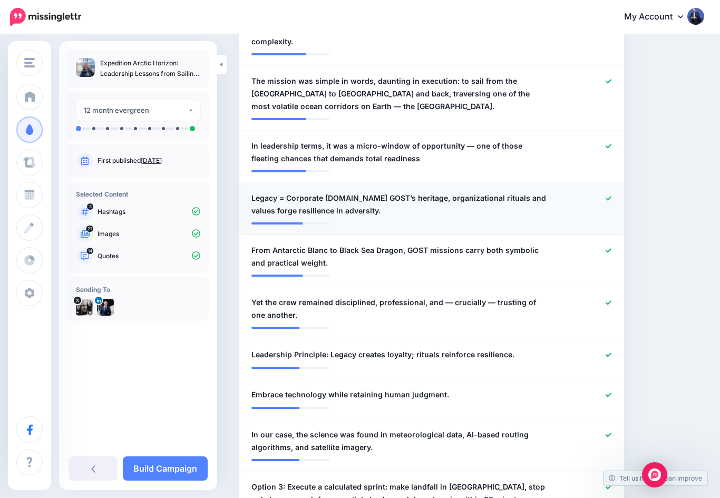
click at [600, 192] on div at bounding box center [588, 204] width 63 height 25
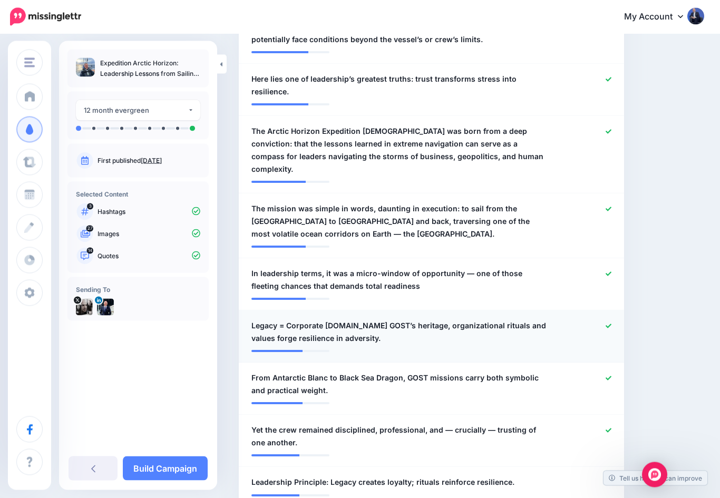
scroll to position [477, 0]
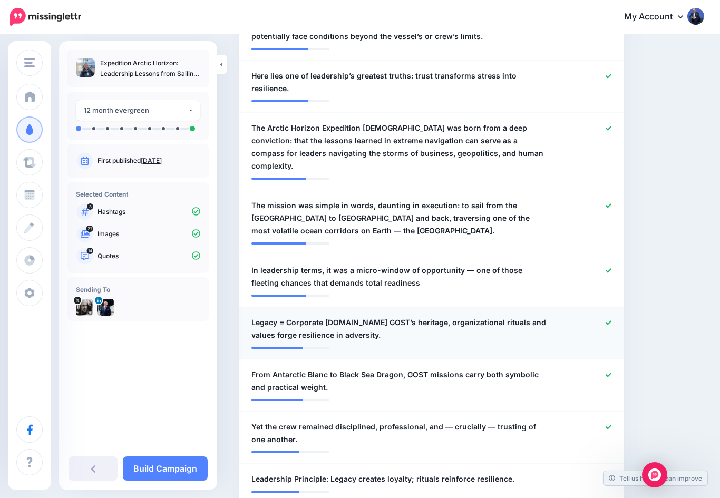
click at [607, 320] on icon at bounding box center [609, 323] width 6 height 6
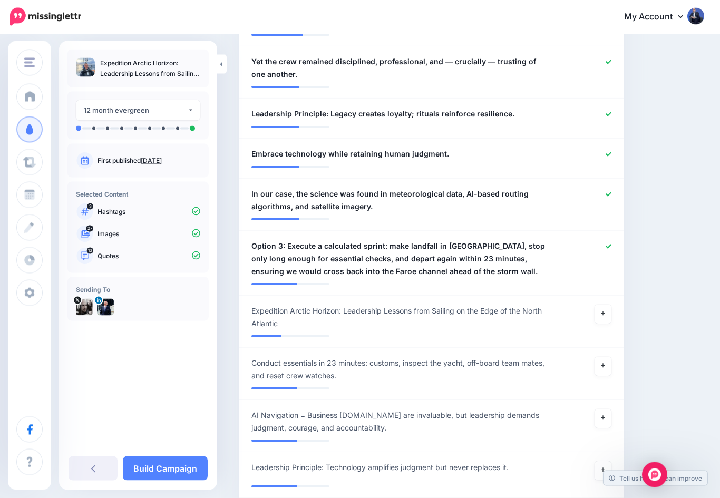
scroll to position [843, 0]
click at [603, 305] on link at bounding box center [603, 314] width 17 height 19
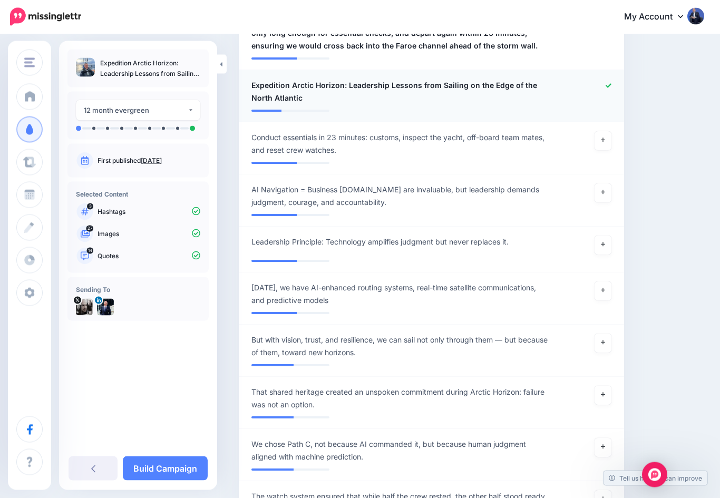
scroll to position [1069, 0]
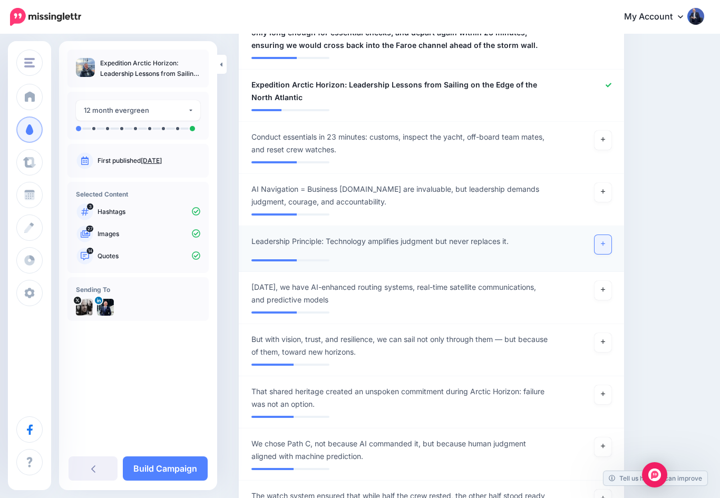
click at [603, 241] on icon at bounding box center [603, 244] width 4 height 6
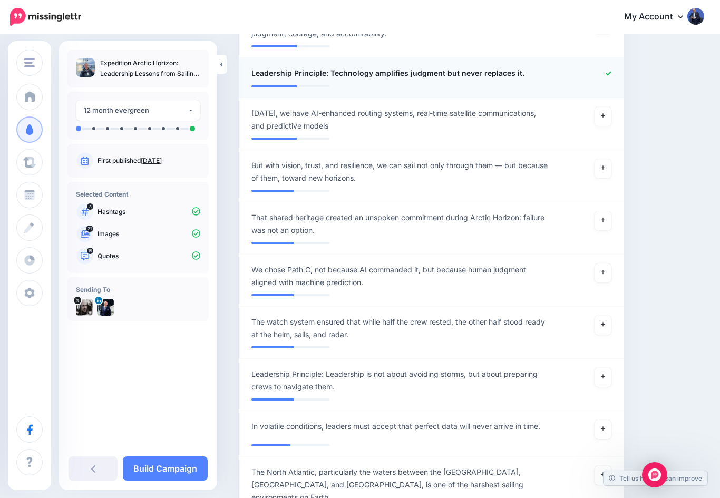
scroll to position [1252, 0]
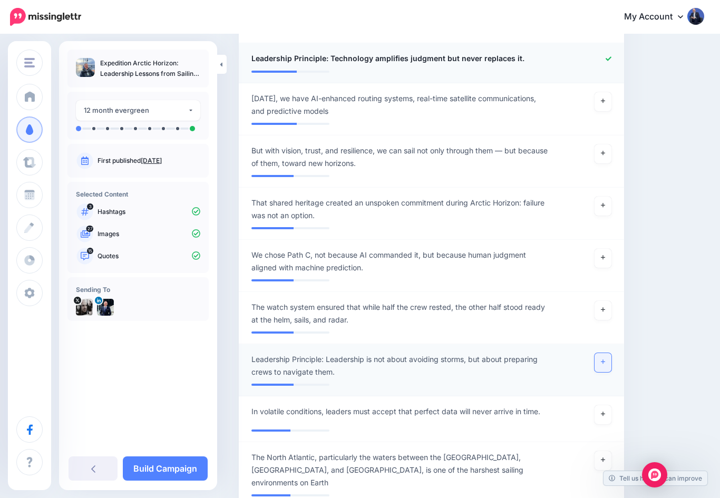
click at [606, 353] on link at bounding box center [603, 362] width 17 height 19
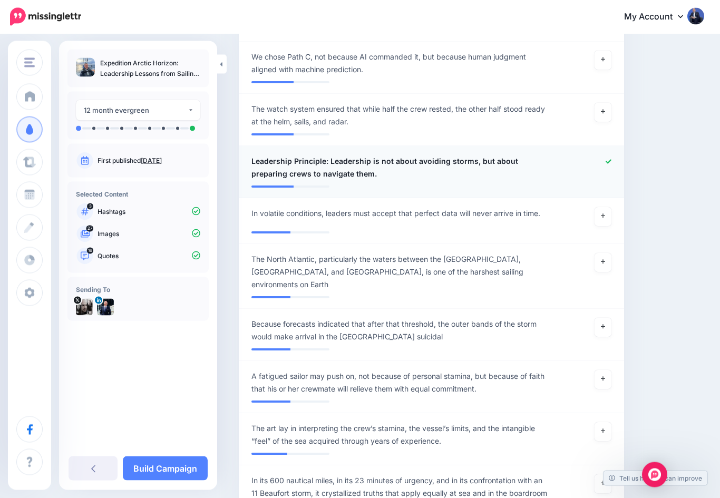
scroll to position [1450, 0]
click at [603, 253] on link at bounding box center [603, 262] width 17 height 19
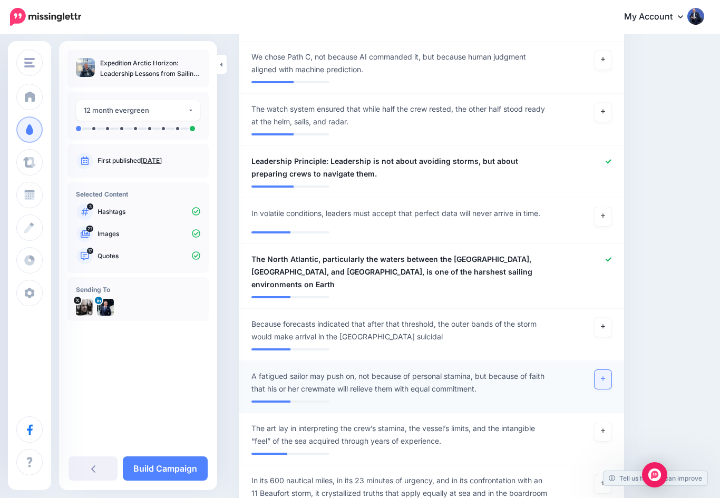
click at [605, 376] on icon at bounding box center [603, 379] width 4 height 6
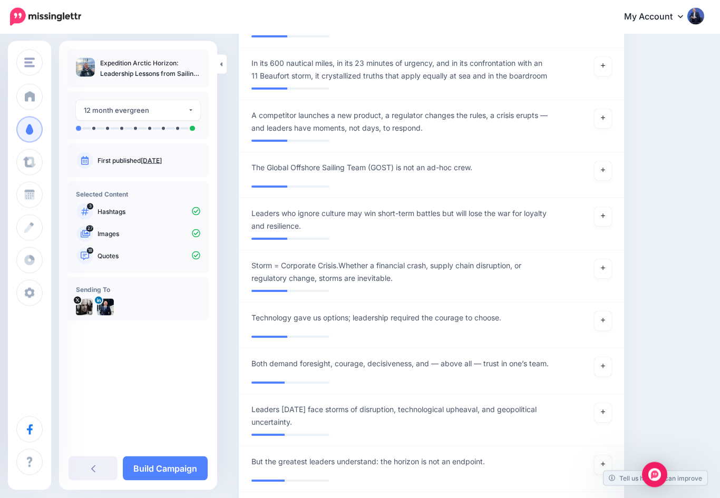
scroll to position [1868, 0]
click at [607, 207] on link at bounding box center [603, 216] width 17 height 19
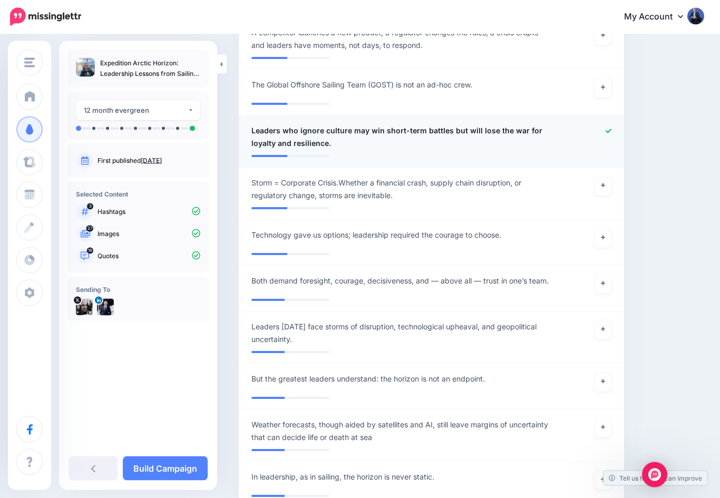
scroll to position [1951, 0]
click at [608, 321] on link at bounding box center [603, 330] width 17 height 19
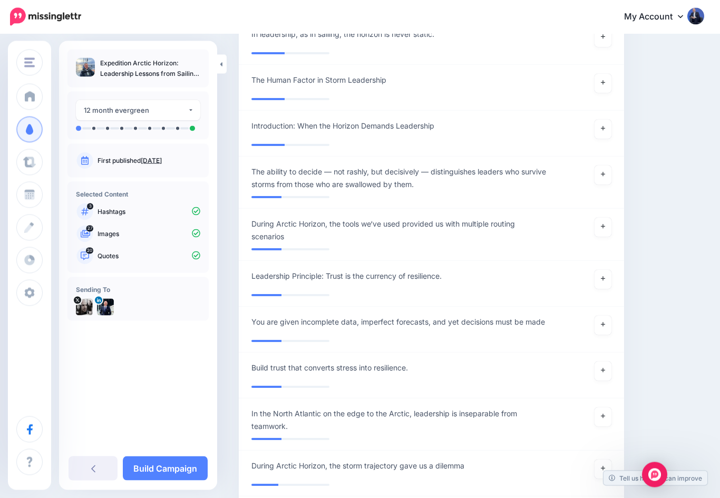
scroll to position [2395, 0]
click at [601, 275] on icon at bounding box center [603, 278] width 4 height 6
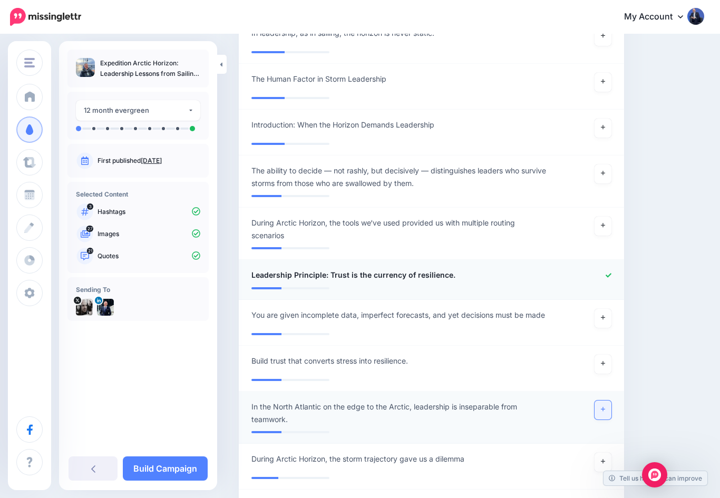
click at [603, 407] on icon at bounding box center [603, 410] width 4 height 6
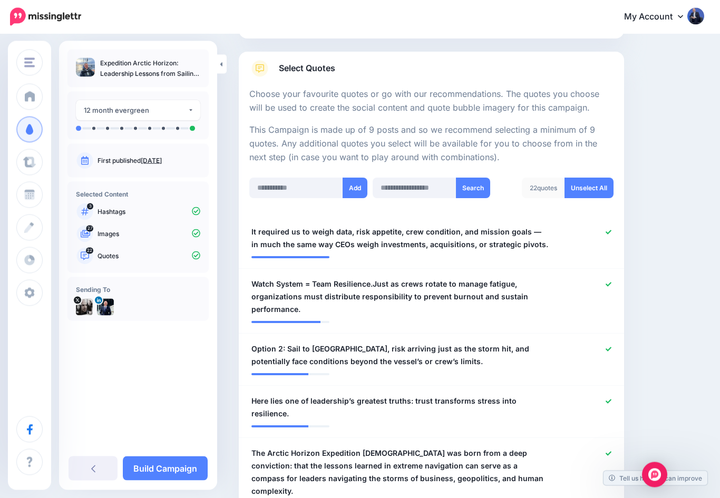
scroll to position [152, 0]
click at [281, 226] on span "It required us to weigh data, risk appetite, crew condition, and mission goals …" at bounding box center [400, 238] width 297 height 25
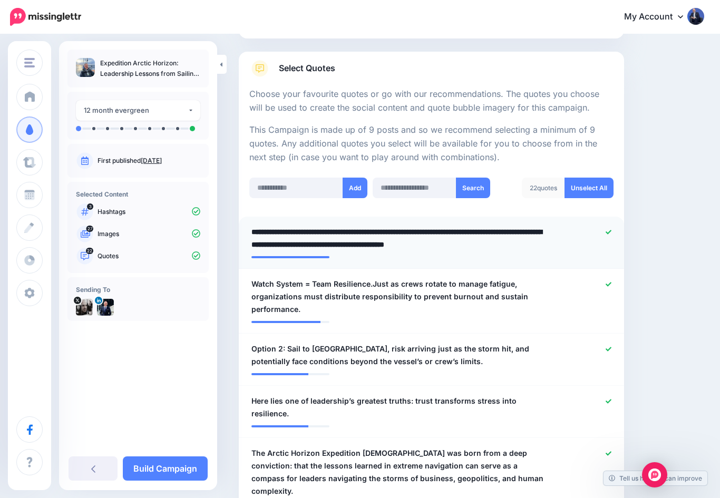
scroll to position [151, 0]
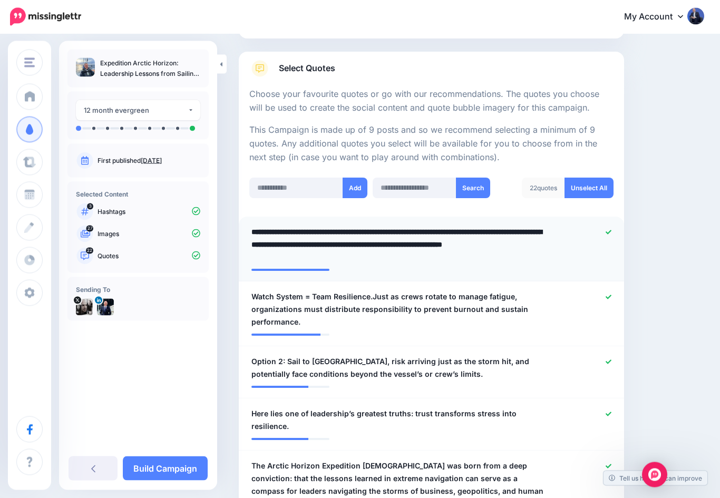
type textarea "**********"
click at [257, 295] on span "Watch System = Team Resilience.Just as crews rotate to manage fatigue, organiza…" at bounding box center [400, 310] width 297 height 38
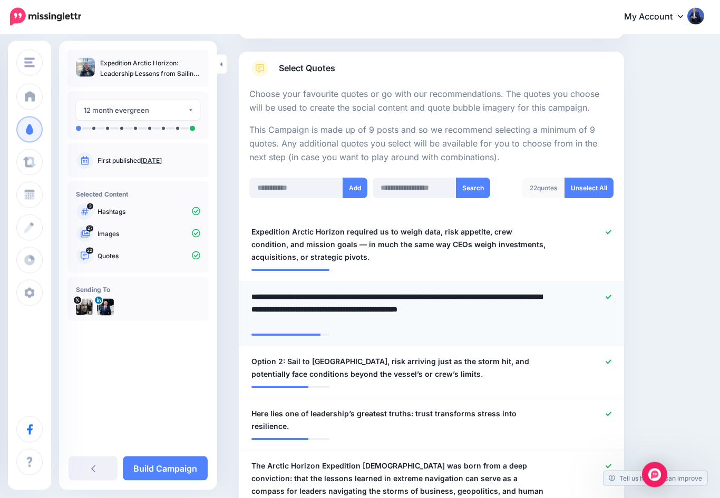
type textarea "**********"
click at [603, 356] on div at bounding box center [588, 368] width 63 height 25
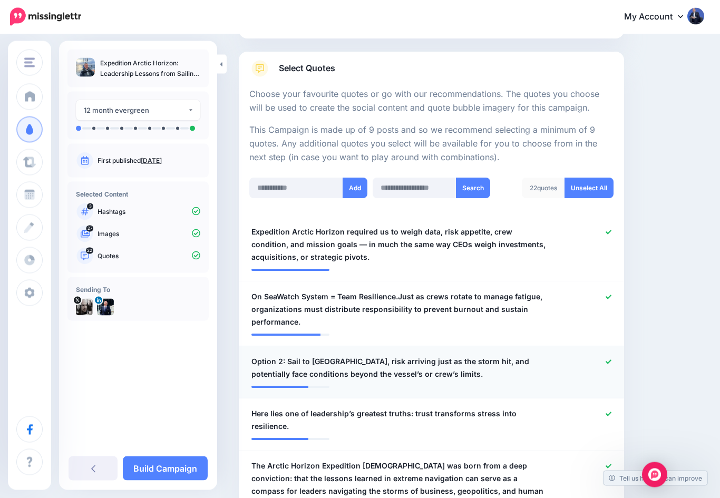
scroll to position [152, 0]
click at [610, 361] on icon at bounding box center [609, 362] width 6 height 6
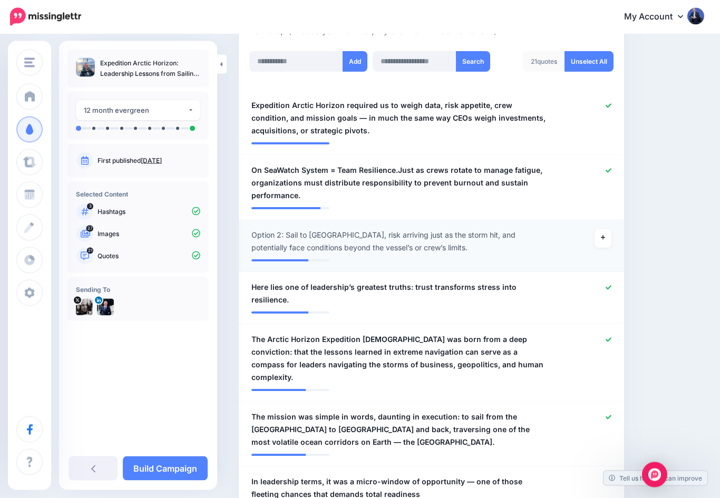
scroll to position [278, 0]
click at [287, 281] on span "Here lies one of leadership’s greatest truths: trust transforms stress into res…" at bounding box center [400, 293] width 297 height 25
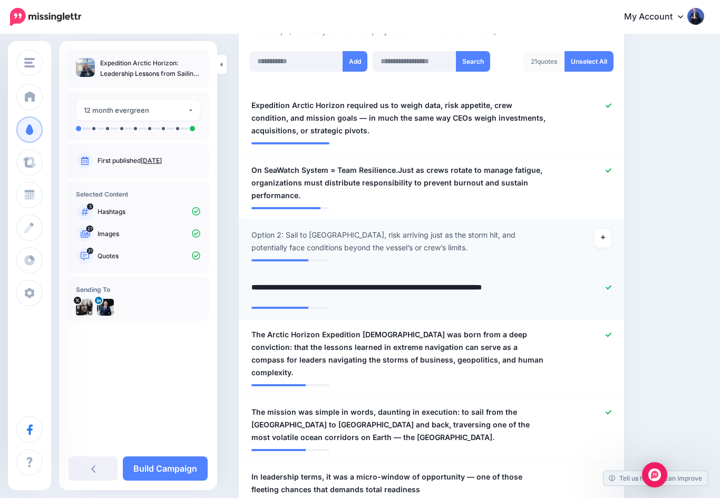
scroll to position [278, 0]
type textarea "**********"
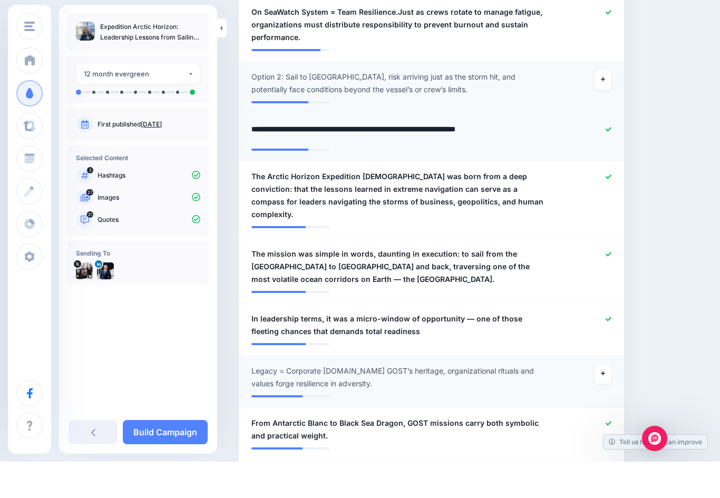
scroll to position [401, 0]
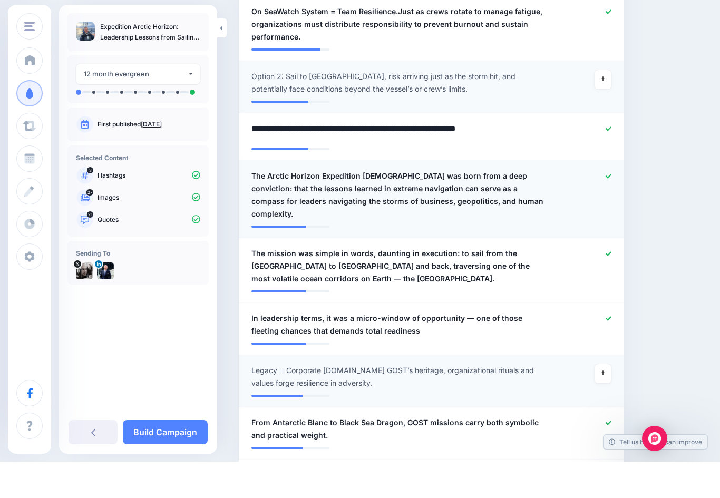
click at [269, 206] on span "The Arctic Horizon Expedition 2025 was born from a deep conviction: that the le…" at bounding box center [400, 231] width 297 height 51
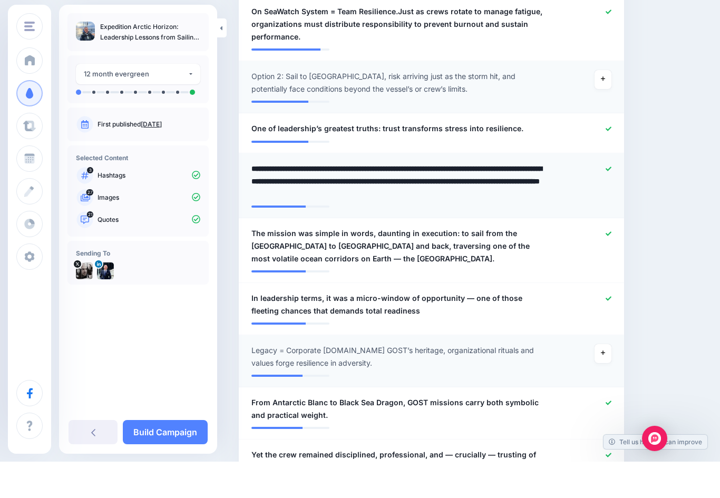
click at [256, 199] on textarea "**********" at bounding box center [400, 218] width 297 height 38
click at [309, 199] on textarea "**********" at bounding box center [400, 218] width 297 height 38
type textarea "**********"
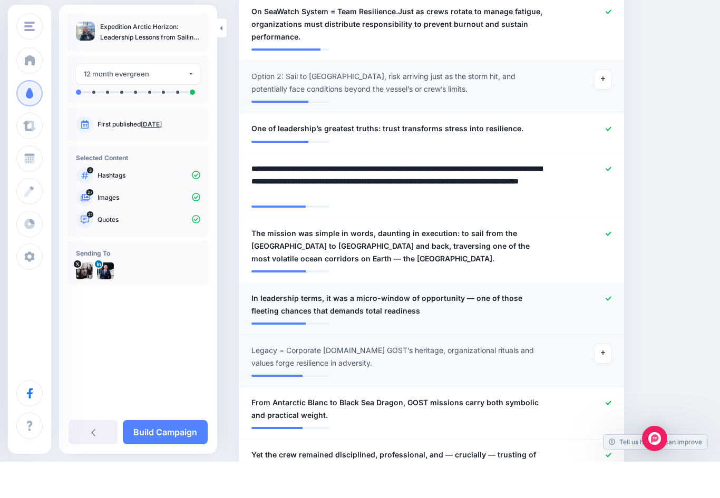
click at [345, 329] on span "In leadership terms, it was a micro-window of opportunity — one of those fleeti…" at bounding box center [400, 341] width 297 height 25
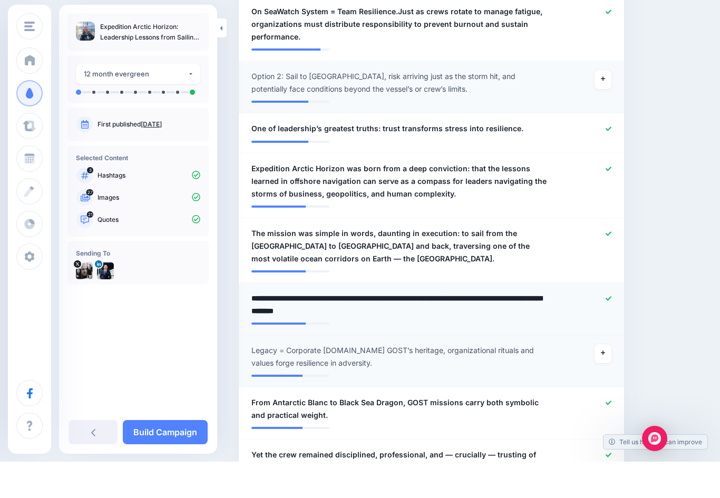
click at [347, 329] on textarea "**********" at bounding box center [400, 341] width 297 height 25
type textarea "**********"
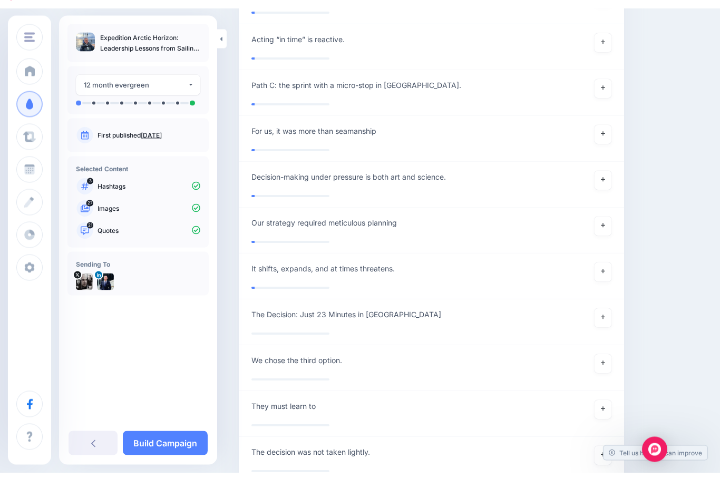
scroll to position [5589, 0]
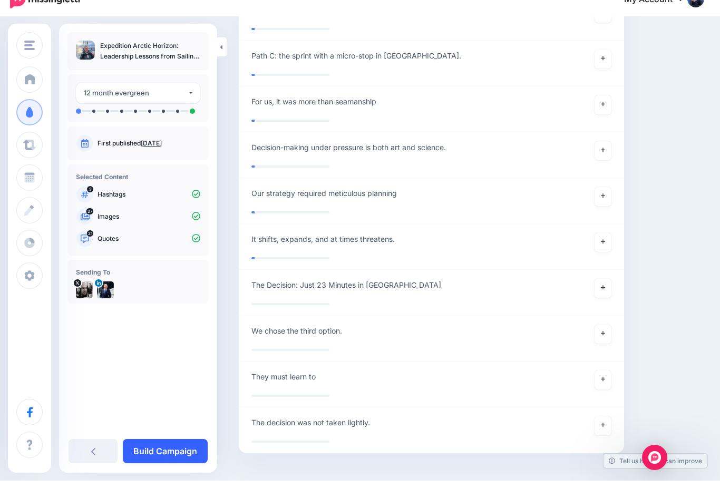
click at [156, 457] on link "Build Campaign" at bounding box center [165, 469] width 85 height 24
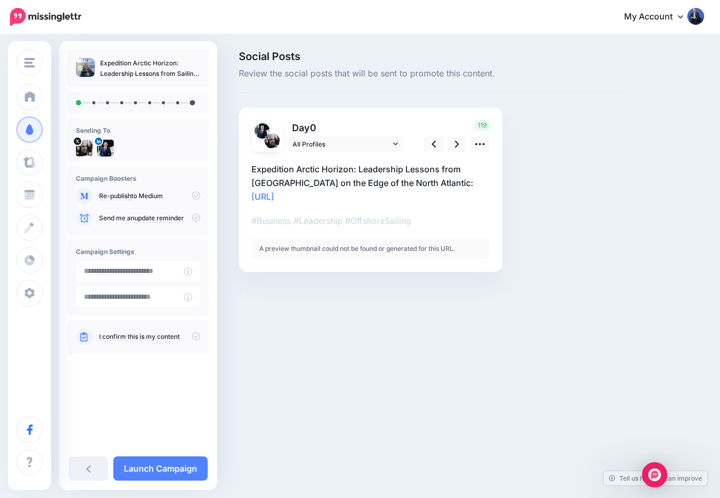
click at [463, 171] on p "Expedition Arctic Horizon: Leadership Lessons from Sailing on the Edge of the N…" at bounding box center [371, 182] width 238 height 41
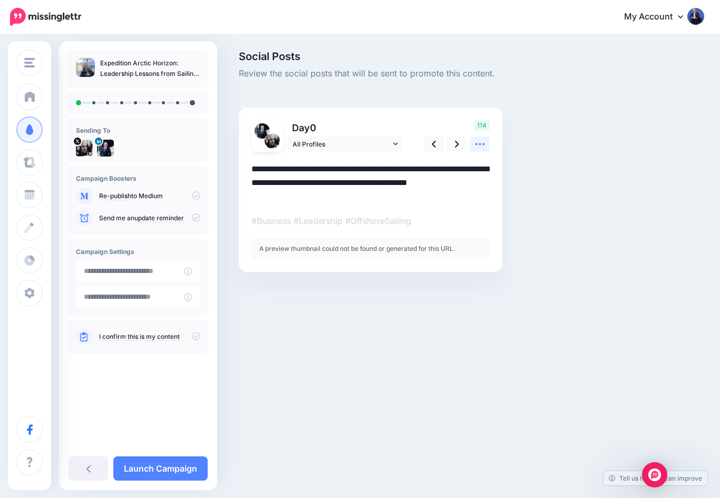
click at [478, 145] on icon at bounding box center [480, 144] width 11 height 11
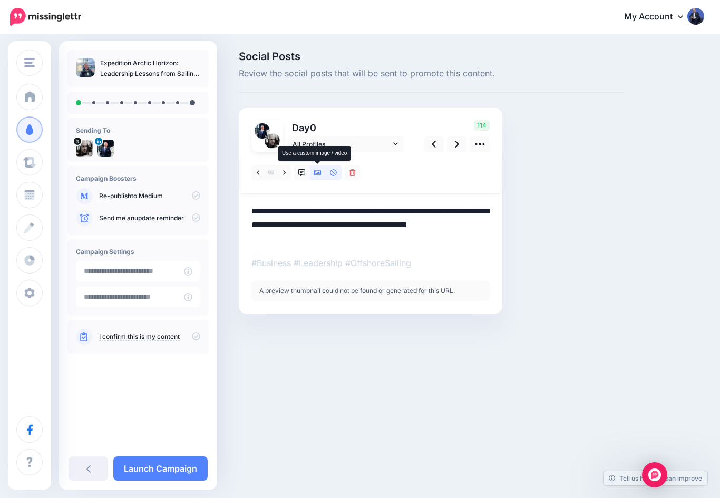
click at [318, 175] on icon at bounding box center [317, 172] width 7 height 5
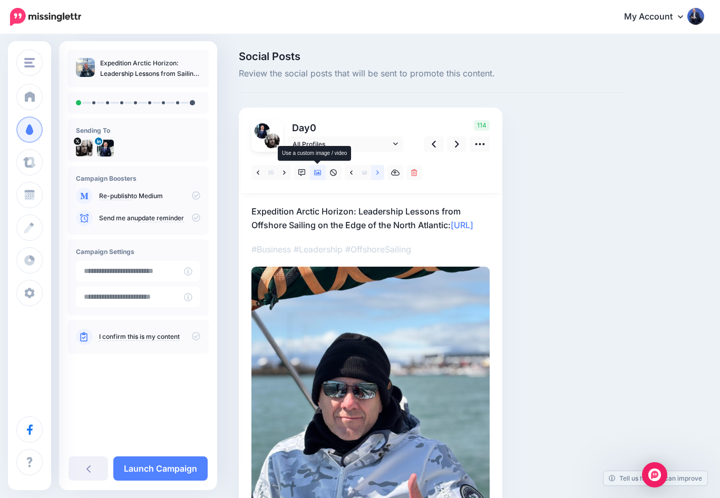
click at [377, 172] on icon at bounding box center [378, 172] width 3 height 7
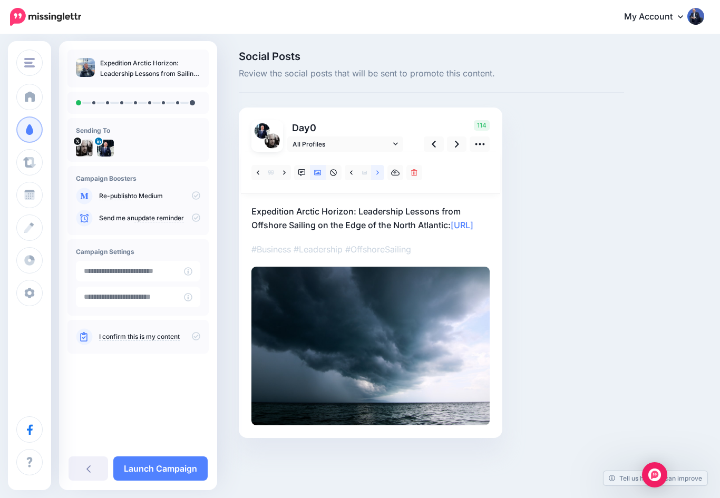
click at [375, 173] on link at bounding box center [377, 172] width 13 height 15
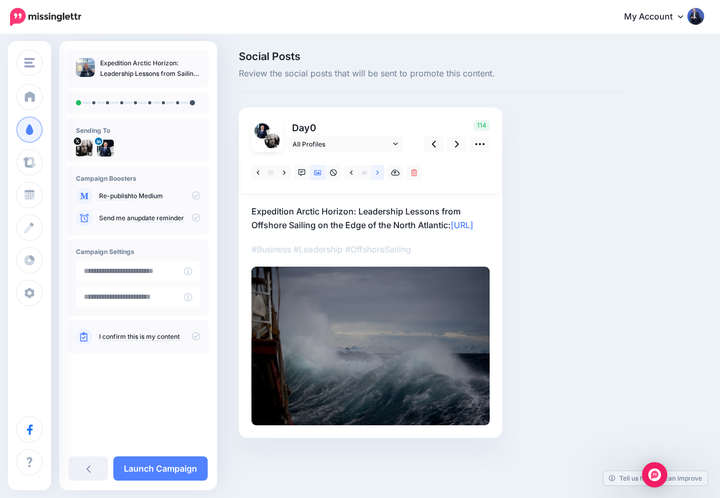
click at [379, 174] on icon at bounding box center [378, 172] width 3 height 7
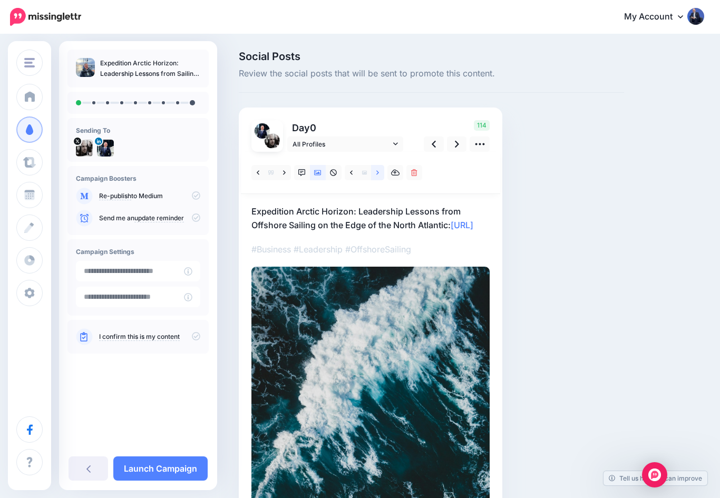
click at [376, 172] on link at bounding box center [377, 172] width 13 height 15
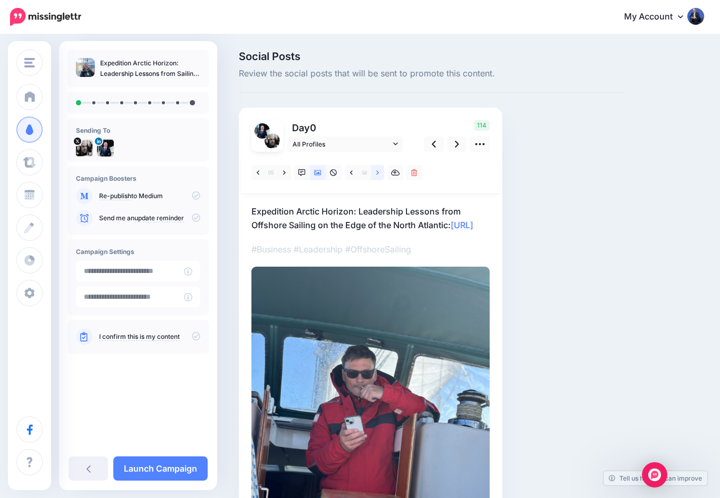
click at [377, 174] on icon at bounding box center [378, 172] width 3 height 7
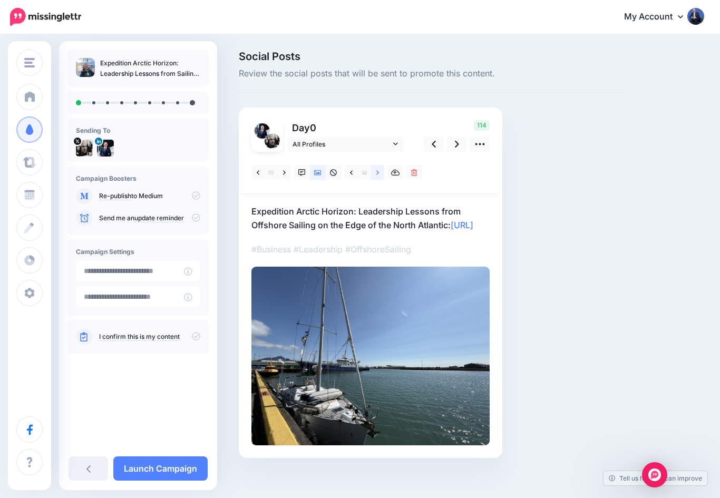
click at [377, 174] on icon at bounding box center [378, 172] width 3 height 7
click at [378, 173] on icon at bounding box center [378, 172] width 3 height 4
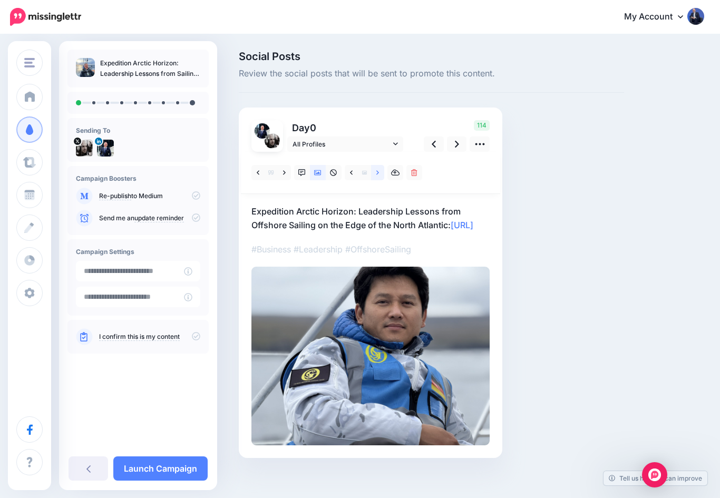
click at [378, 174] on icon at bounding box center [378, 172] width 3 height 7
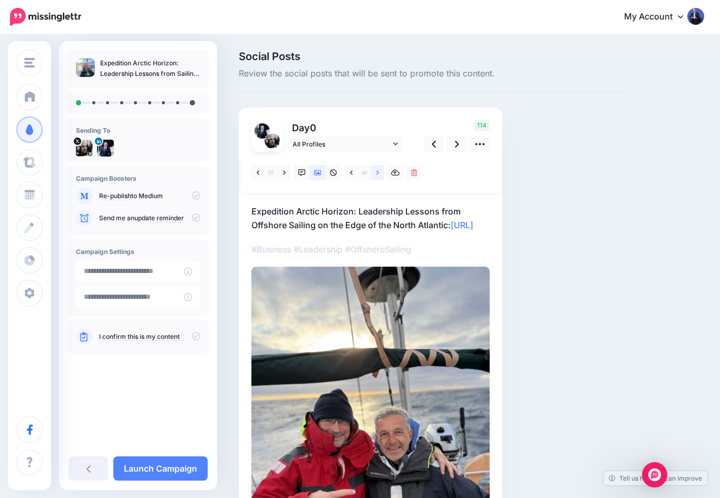
click at [378, 174] on icon at bounding box center [378, 172] width 3 height 4
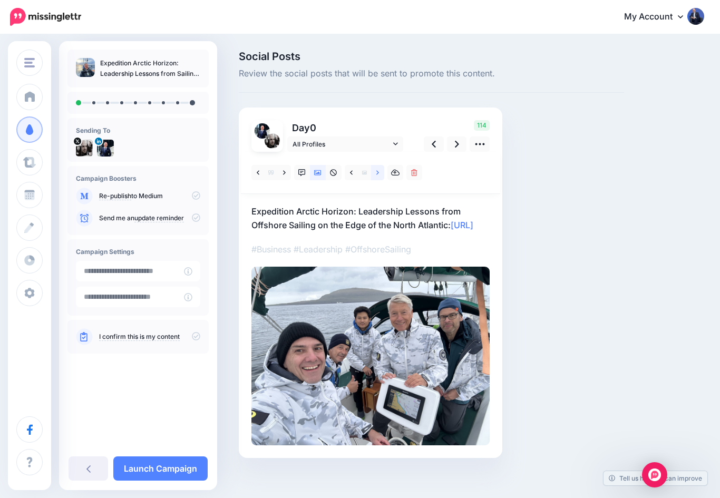
click at [378, 173] on icon at bounding box center [378, 172] width 3 height 4
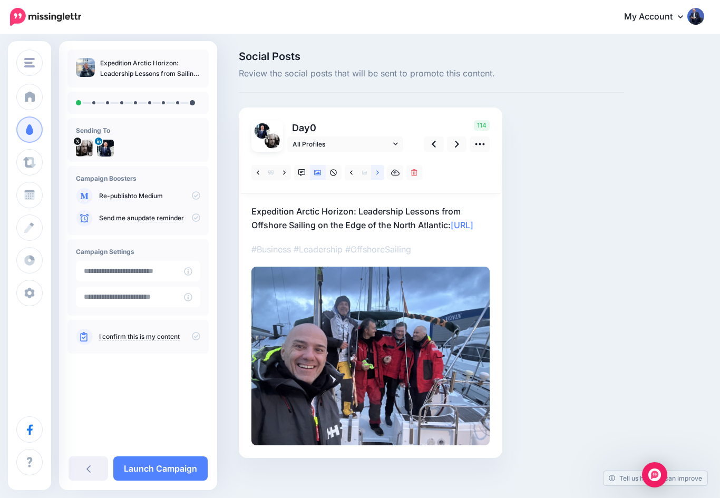
click at [377, 174] on icon at bounding box center [378, 172] width 3 height 7
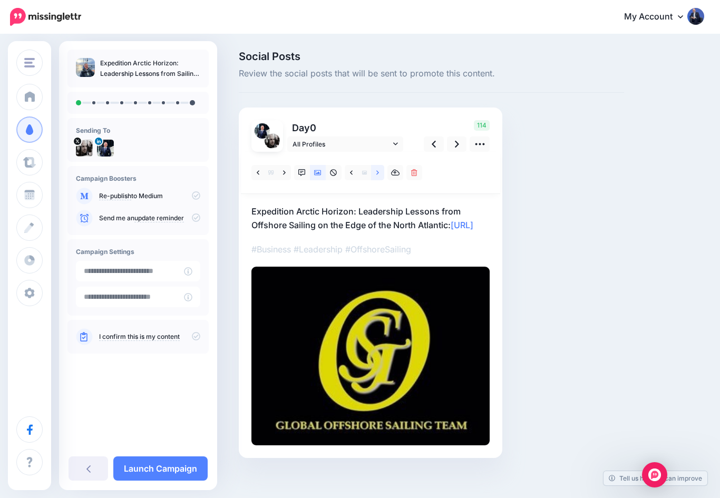
click at [379, 171] on icon at bounding box center [378, 172] width 3 height 7
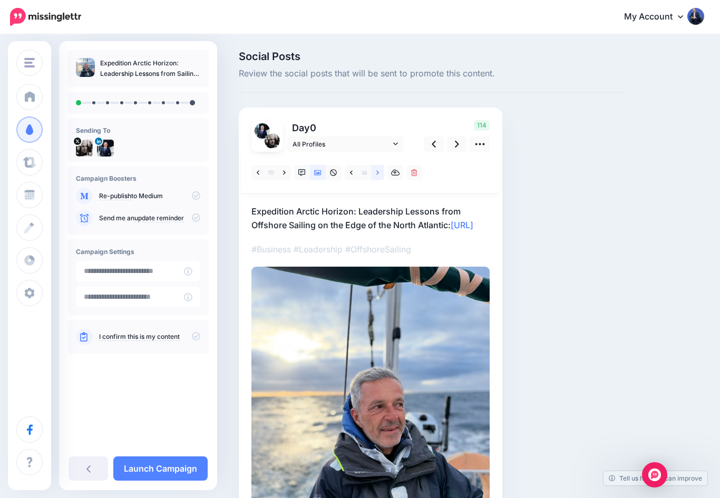
click at [376, 173] on link at bounding box center [377, 172] width 13 height 15
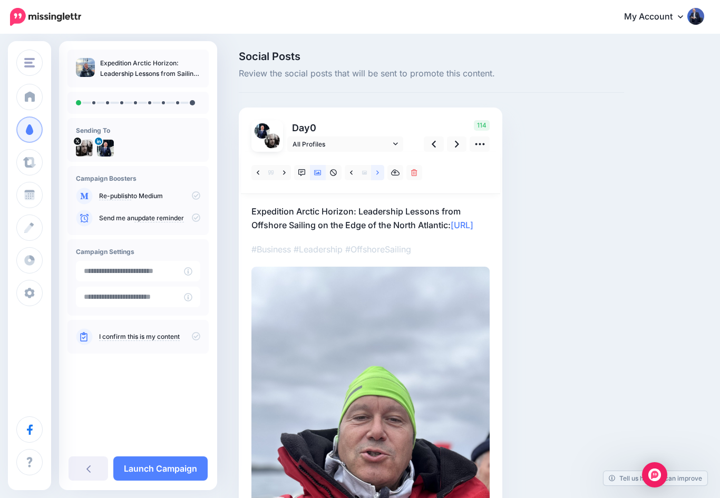
click at [377, 176] on icon at bounding box center [378, 172] width 3 height 7
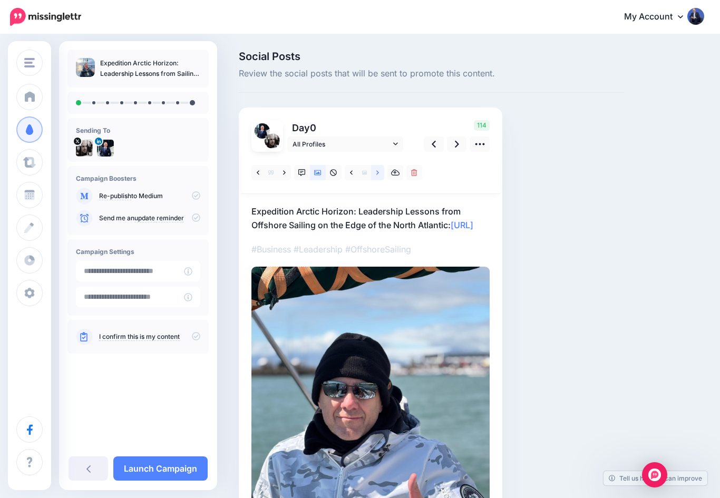
click at [378, 172] on icon at bounding box center [378, 172] width 3 height 4
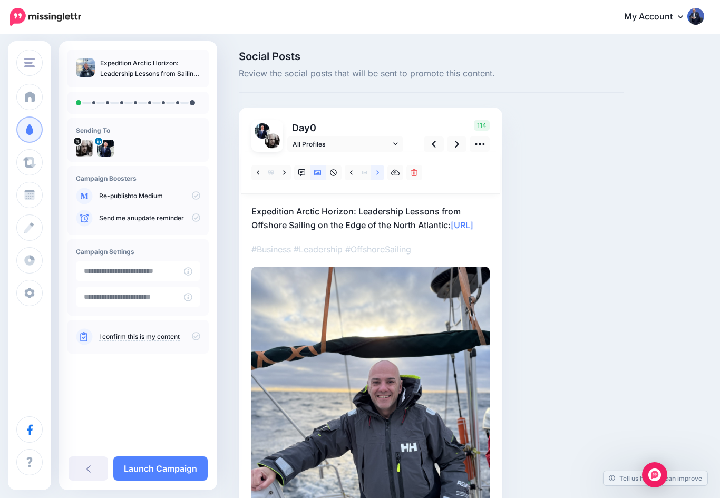
click at [379, 175] on icon at bounding box center [378, 172] width 3 height 7
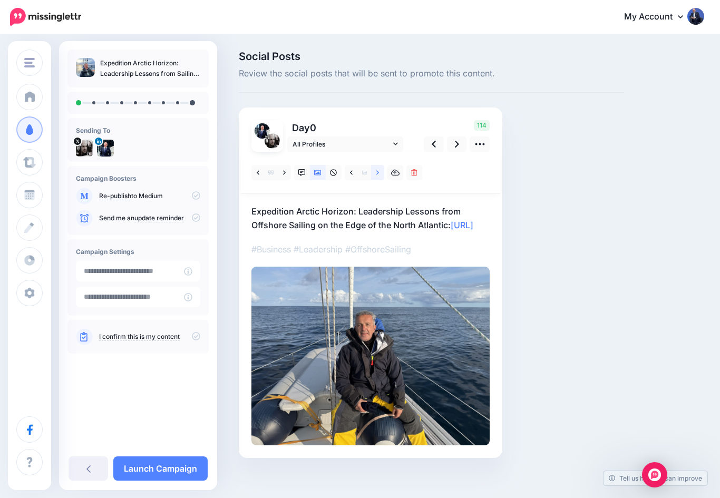
click at [377, 172] on icon at bounding box center [378, 172] width 3 height 7
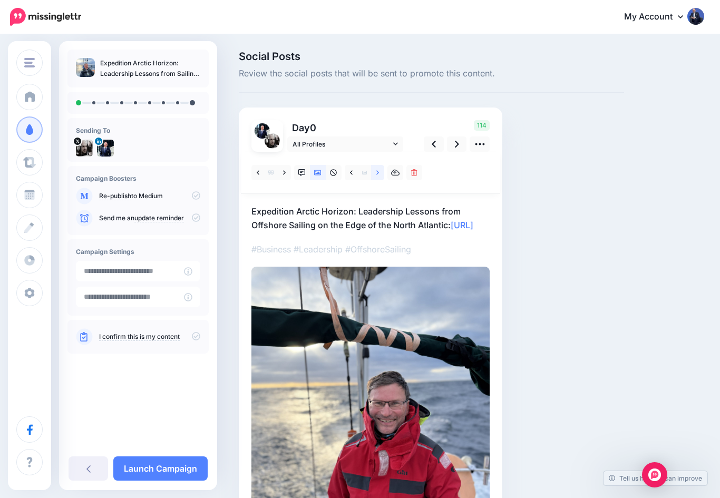
click at [380, 174] on link at bounding box center [377, 172] width 13 height 15
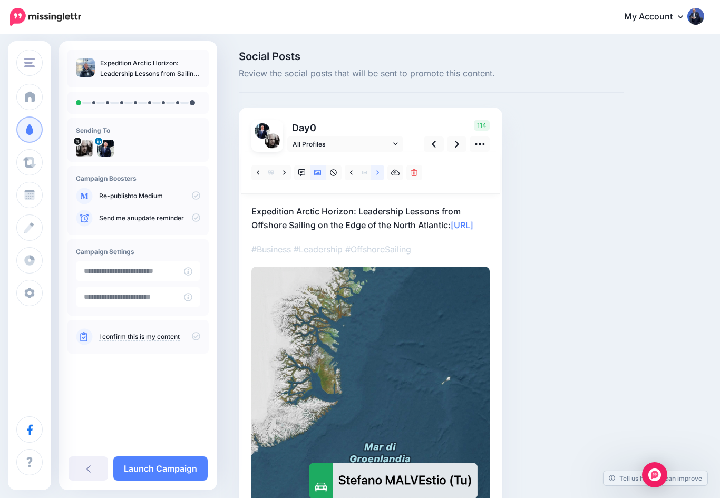
click at [375, 171] on link at bounding box center [377, 172] width 13 height 15
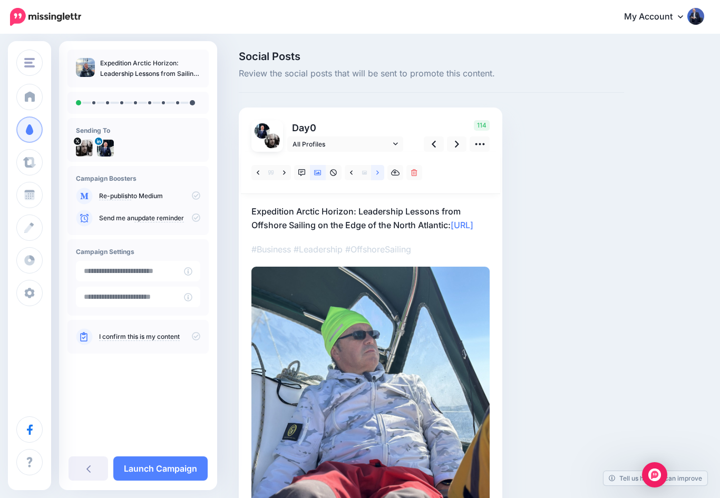
click at [382, 170] on link at bounding box center [377, 172] width 13 height 15
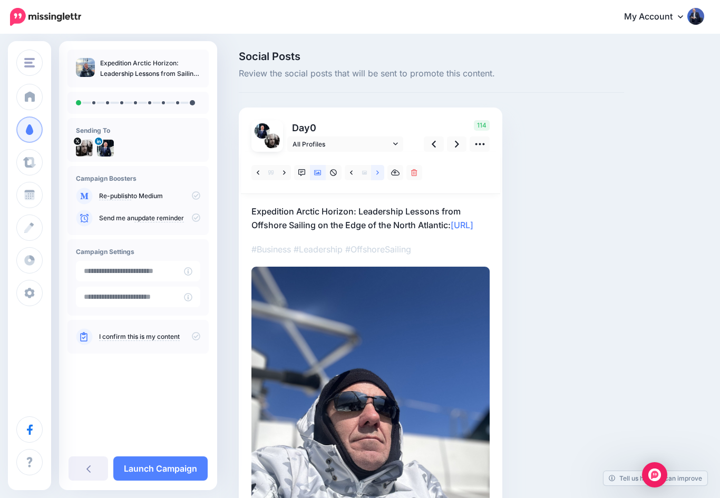
click at [377, 174] on icon at bounding box center [378, 172] width 3 height 7
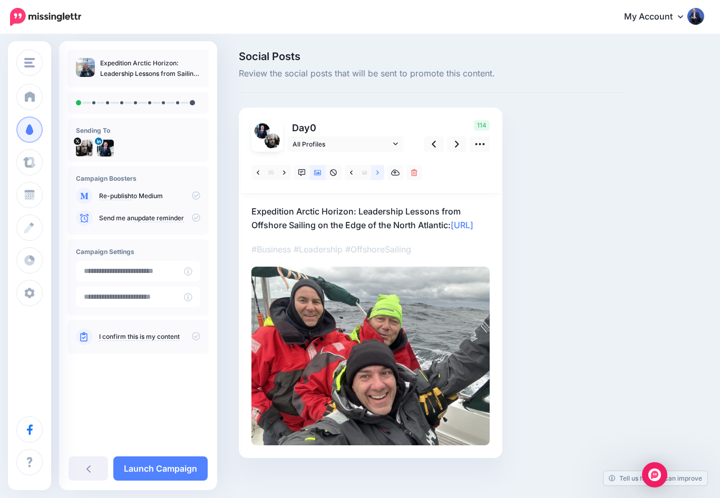
click at [379, 171] on icon at bounding box center [378, 172] width 3 height 7
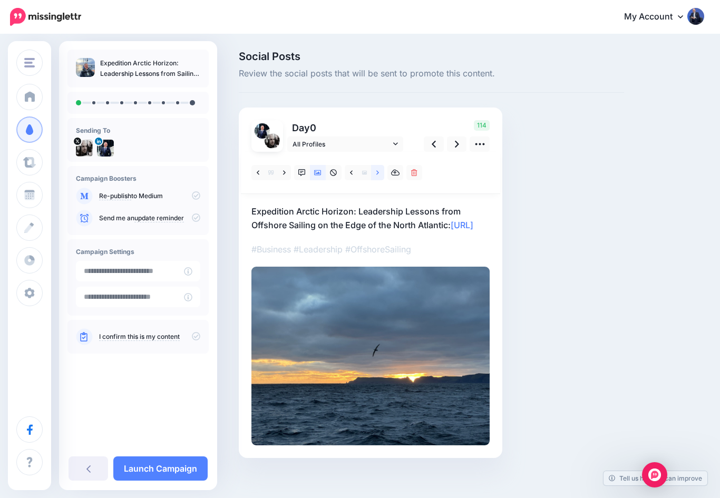
click at [378, 174] on icon at bounding box center [378, 172] width 3 height 4
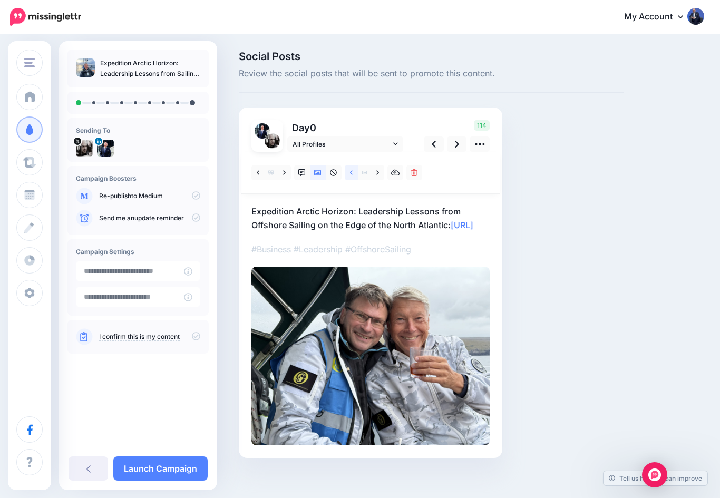
click at [352, 171] on icon at bounding box center [351, 172] width 3 height 4
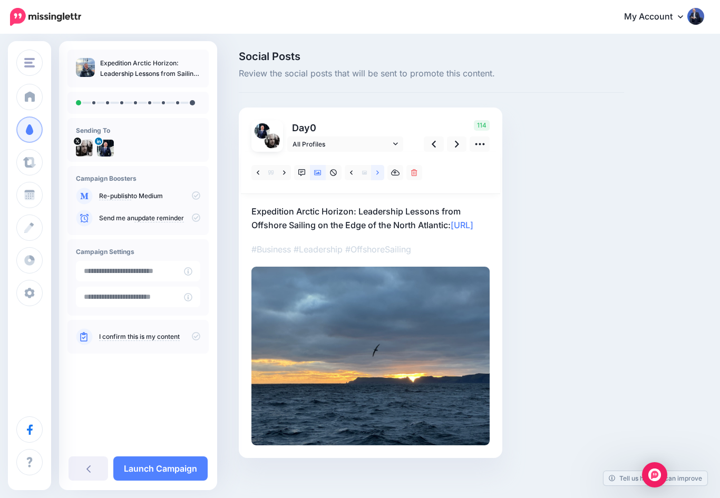
click at [378, 169] on icon at bounding box center [378, 172] width 3 height 7
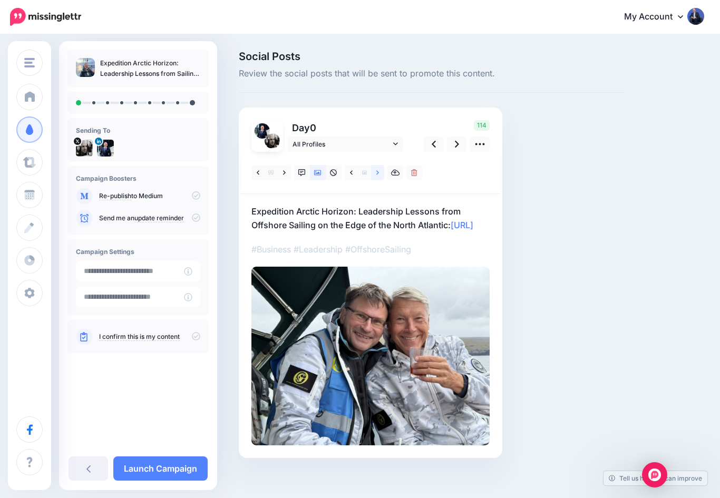
click at [378, 168] on link at bounding box center [377, 172] width 13 height 15
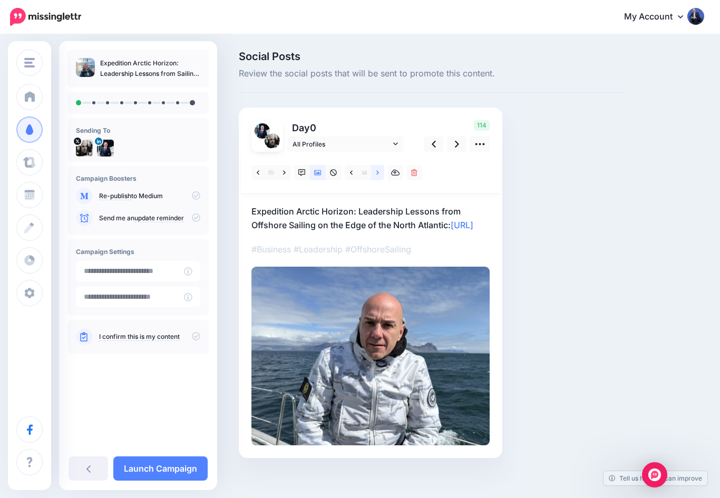
click at [378, 174] on icon at bounding box center [378, 172] width 3 height 7
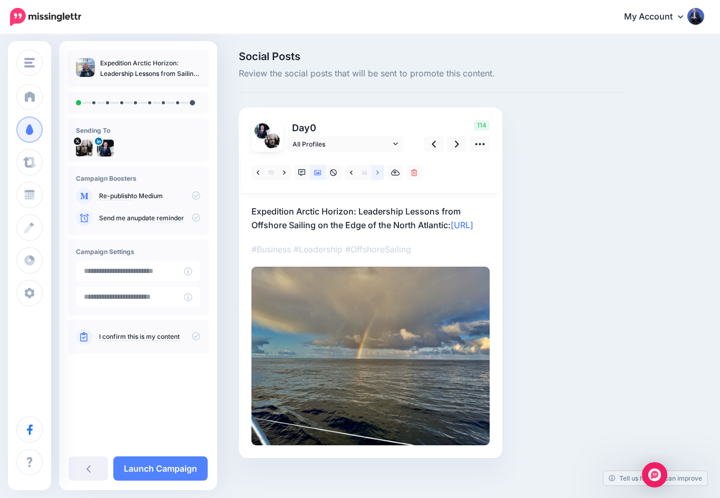
click at [377, 173] on icon at bounding box center [378, 172] width 3 height 7
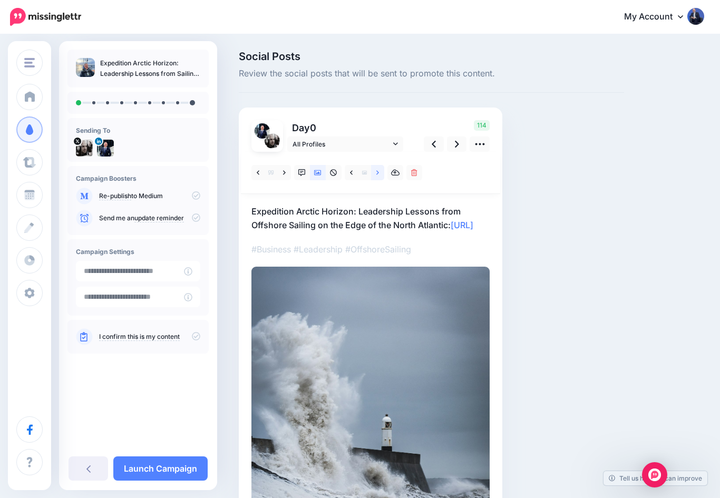
click at [377, 172] on icon at bounding box center [378, 172] width 3 height 7
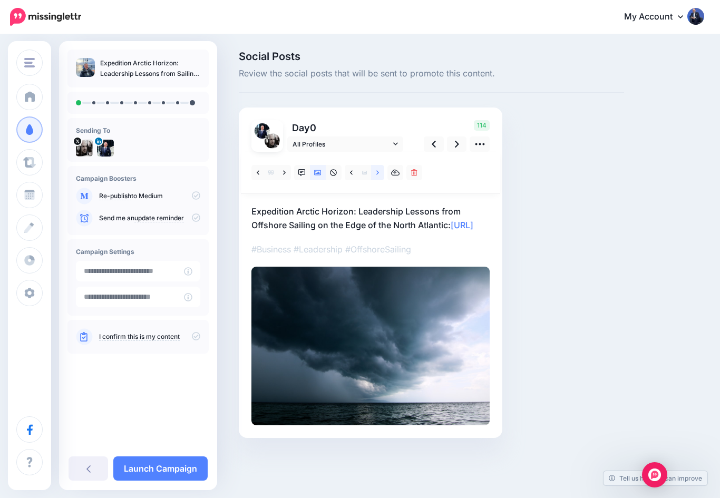
click at [377, 173] on icon at bounding box center [378, 172] width 3 height 7
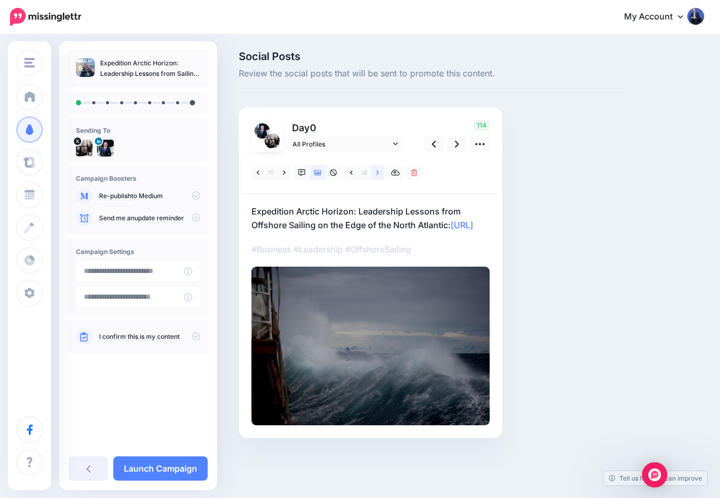
click at [382, 168] on link at bounding box center [377, 172] width 13 height 15
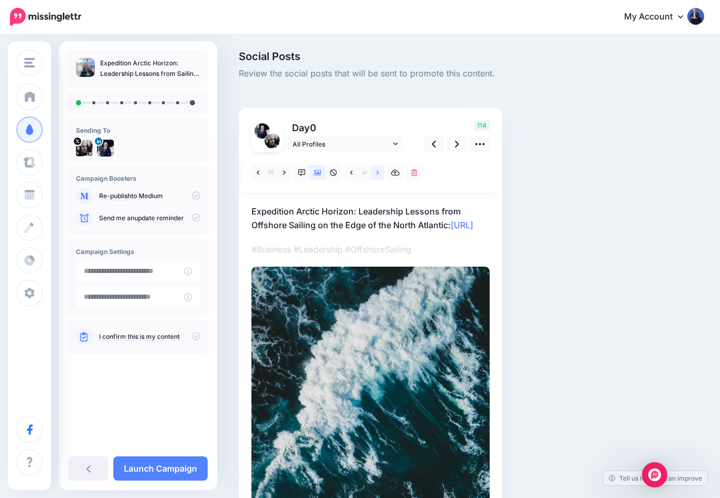
click at [378, 173] on icon at bounding box center [378, 172] width 3 height 4
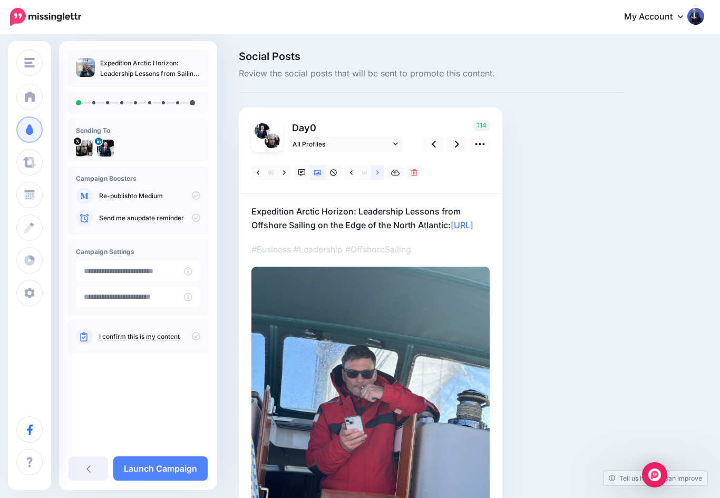
click at [382, 168] on link at bounding box center [377, 172] width 13 height 15
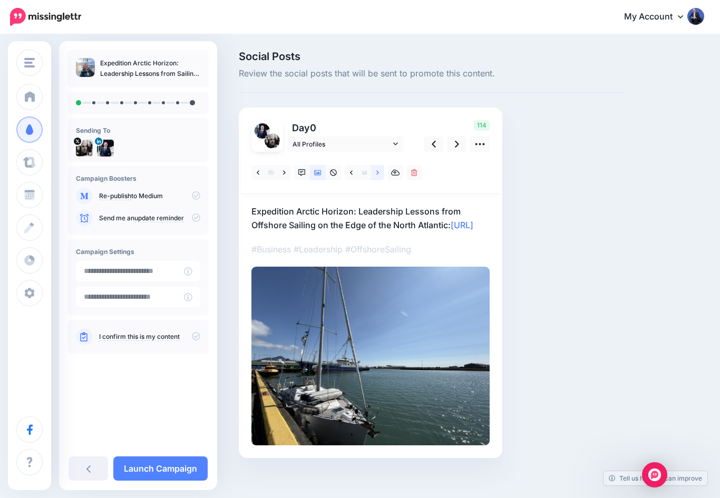
click at [379, 171] on icon at bounding box center [378, 172] width 3 height 7
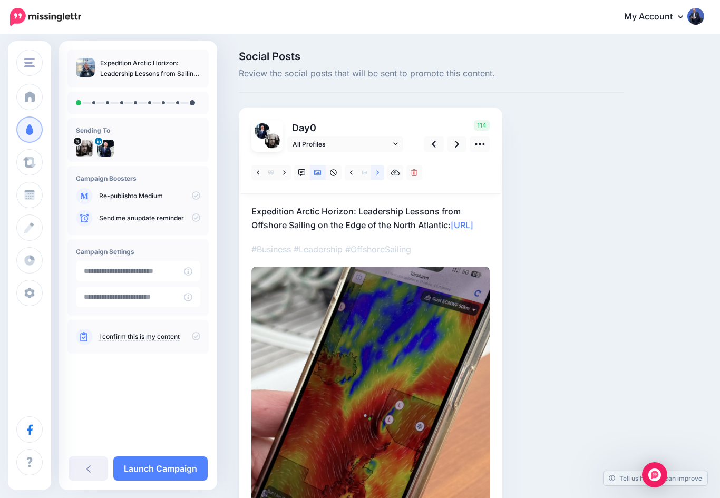
click at [379, 172] on icon at bounding box center [378, 172] width 3 height 7
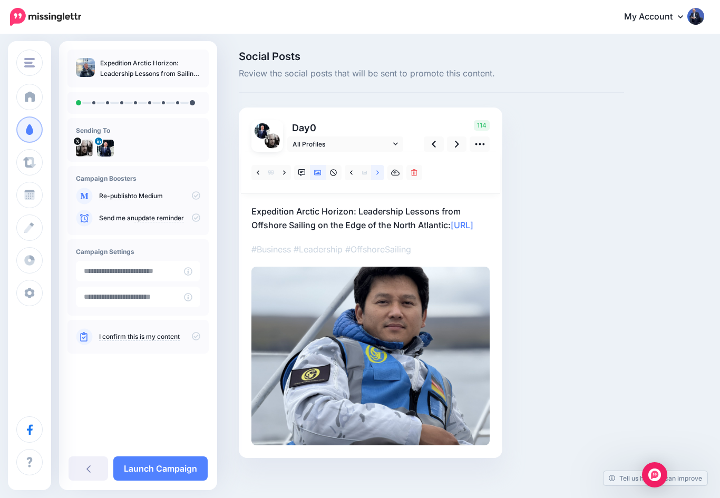
click at [377, 172] on icon at bounding box center [378, 172] width 3 height 7
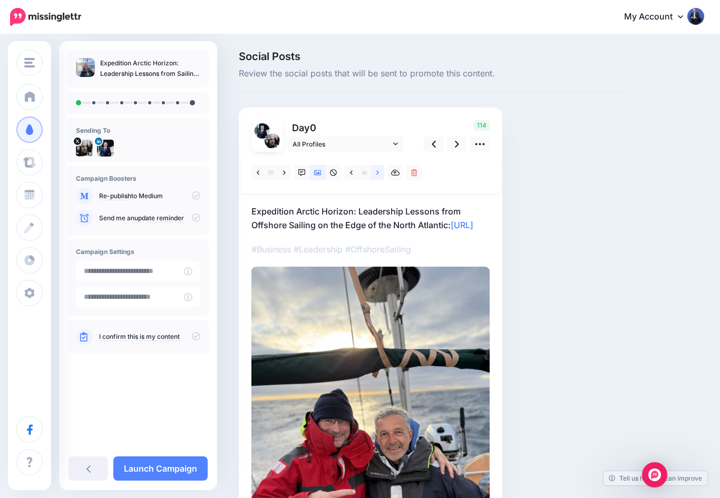
click at [377, 173] on icon at bounding box center [378, 172] width 3 height 7
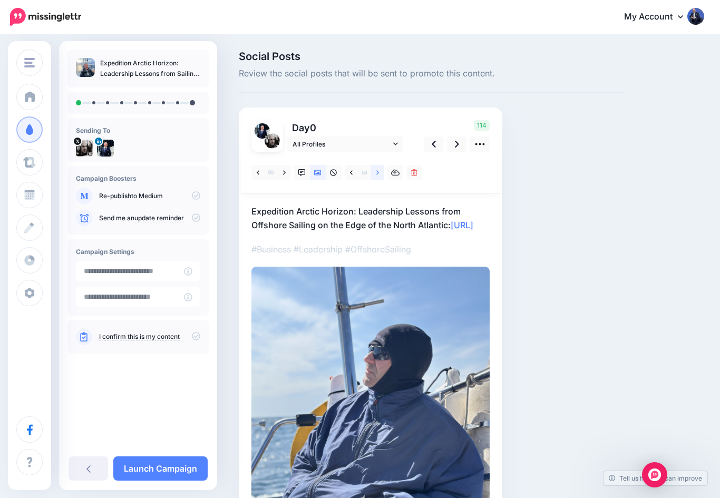
click at [374, 171] on link at bounding box center [377, 172] width 13 height 15
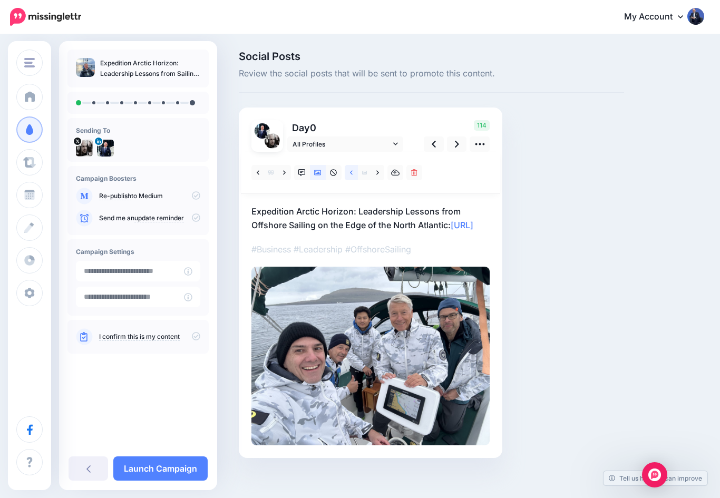
click at [353, 171] on icon at bounding box center [351, 172] width 3 height 7
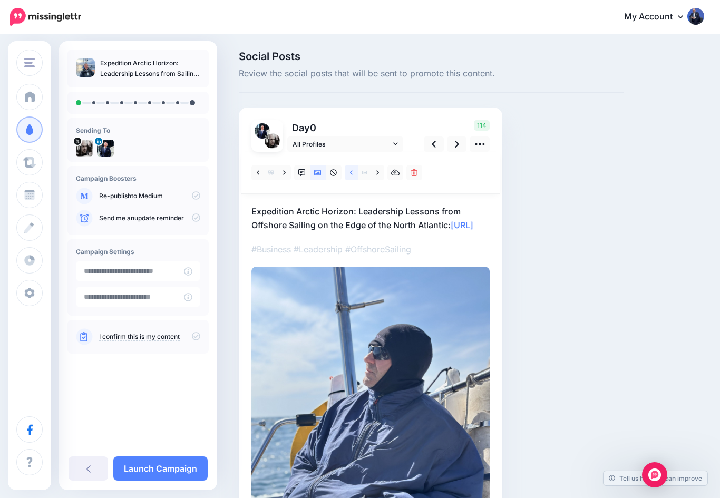
click at [352, 174] on icon at bounding box center [351, 172] width 3 height 7
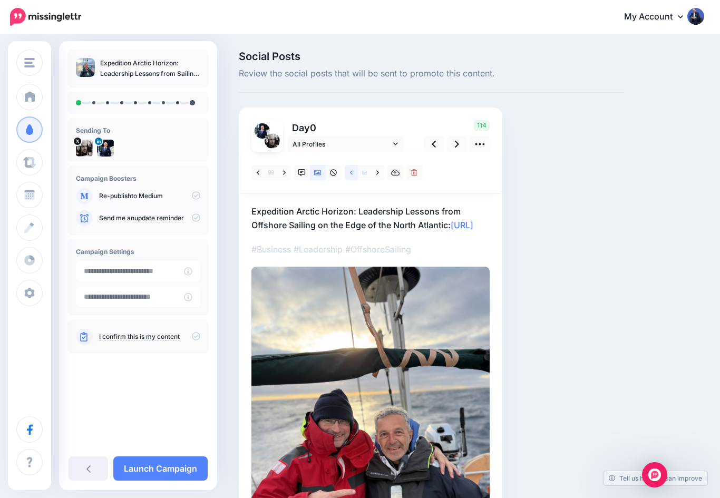
click at [351, 173] on icon at bounding box center [351, 172] width 3 height 7
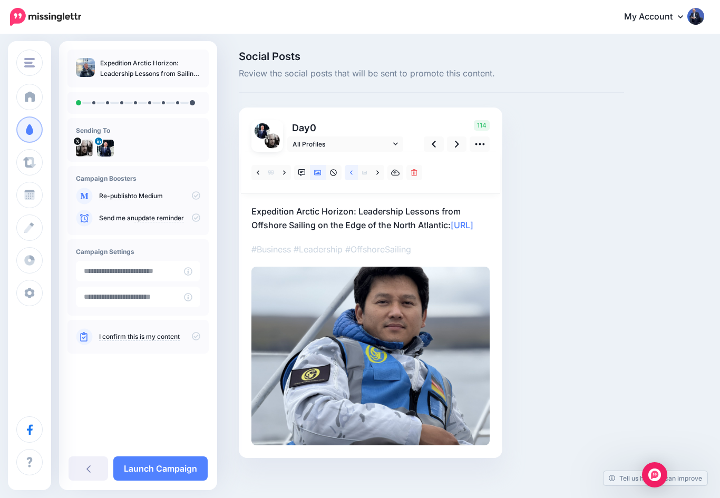
click at [352, 174] on icon at bounding box center [351, 172] width 3 height 4
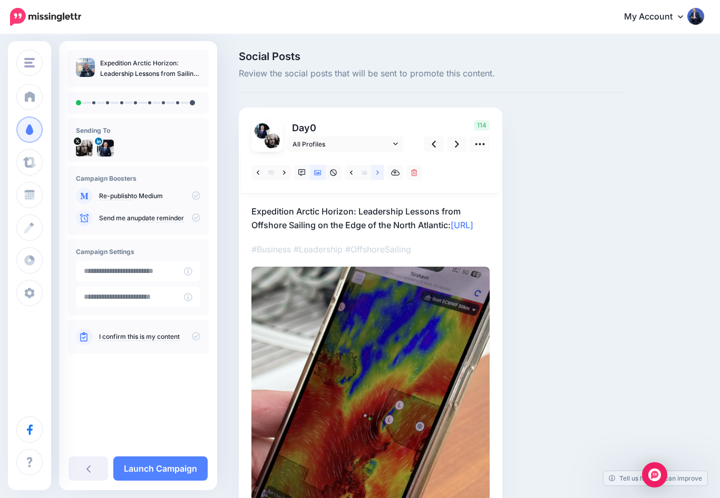
click at [377, 169] on icon at bounding box center [378, 172] width 3 height 7
click at [379, 171] on icon at bounding box center [378, 172] width 3 height 7
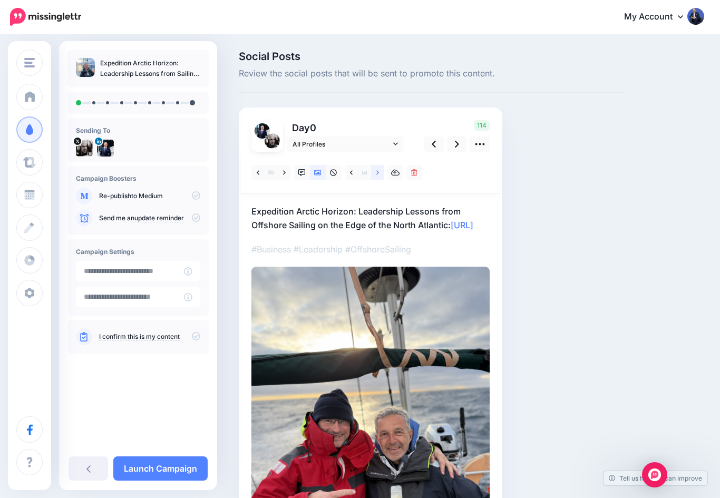
click at [379, 171] on icon at bounding box center [378, 172] width 3 height 7
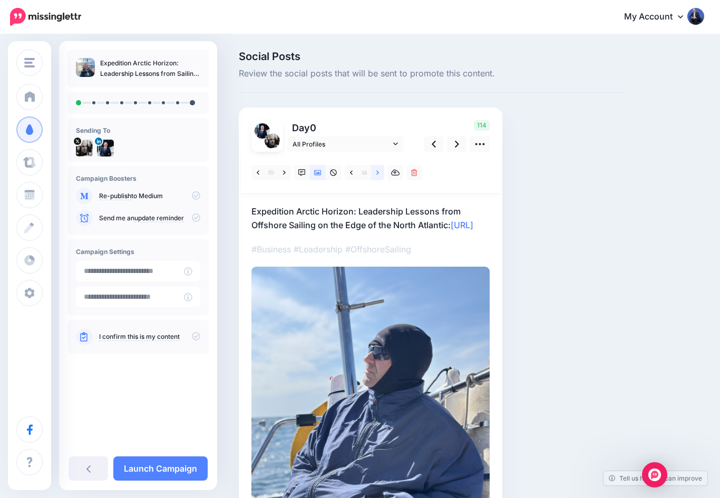
click at [374, 172] on link at bounding box center [377, 172] width 13 height 15
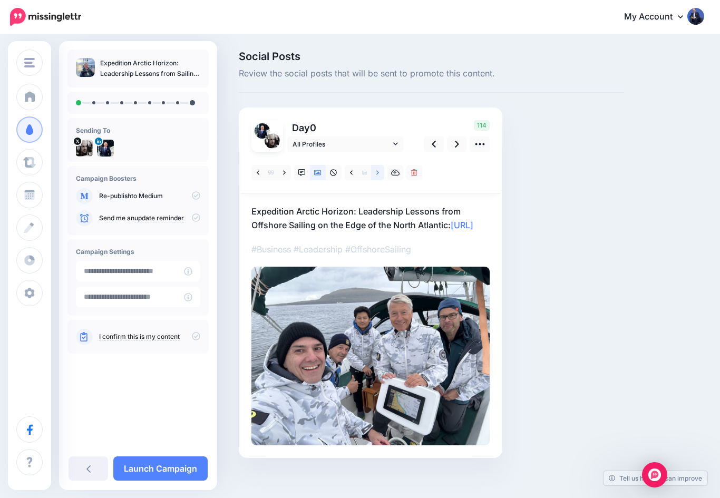
click at [377, 172] on icon at bounding box center [378, 172] width 3 height 7
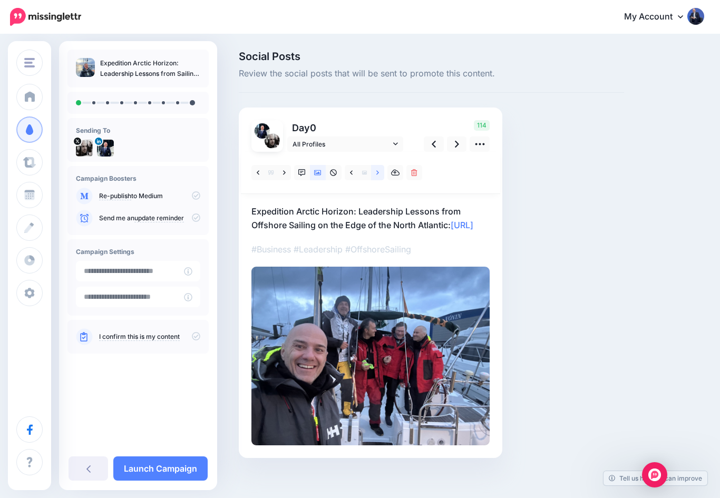
click at [378, 171] on icon at bounding box center [378, 172] width 3 height 4
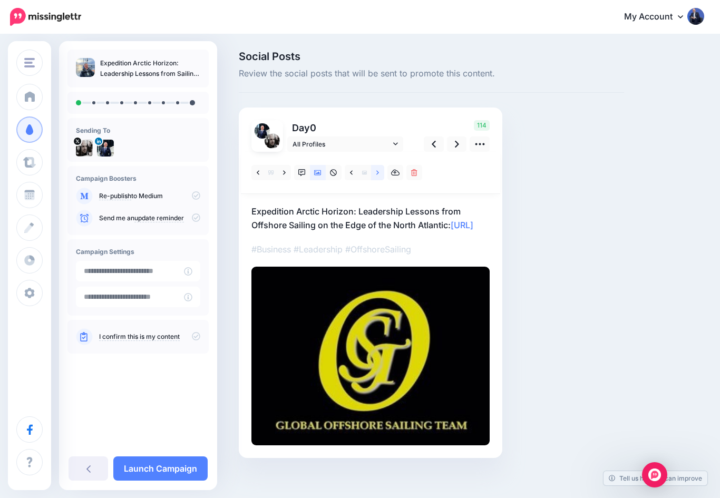
click at [377, 170] on icon at bounding box center [378, 172] width 3 height 7
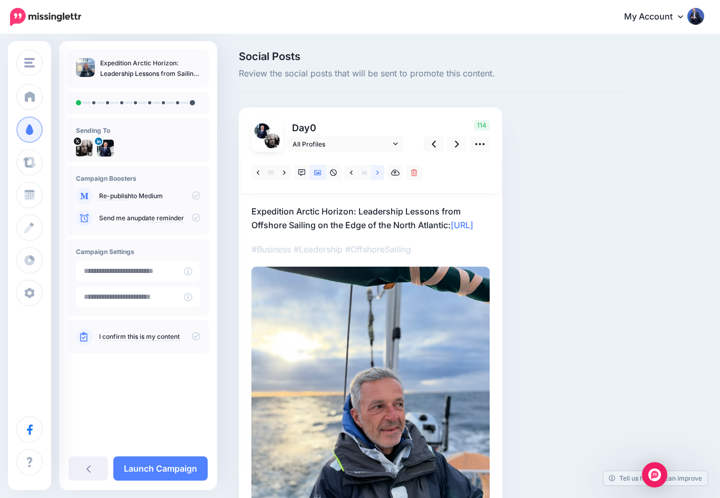
click at [378, 170] on icon at bounding box center [378, 172] width 3 height 7
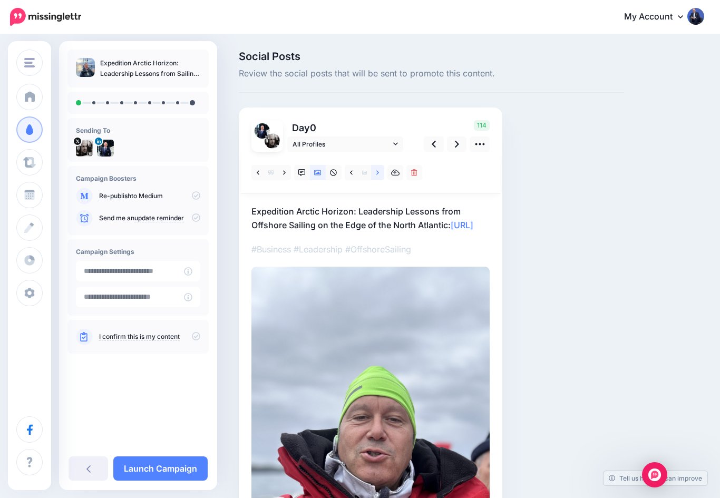
click at [378, 170] on icon at bounding box center [378, 172] width 3 height 7
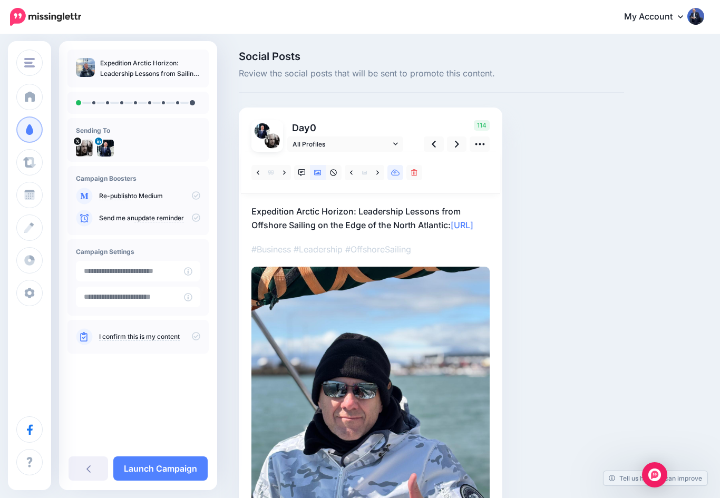
click at [399, 171] on icon at bounding box center [395, 172] width 9 height 7
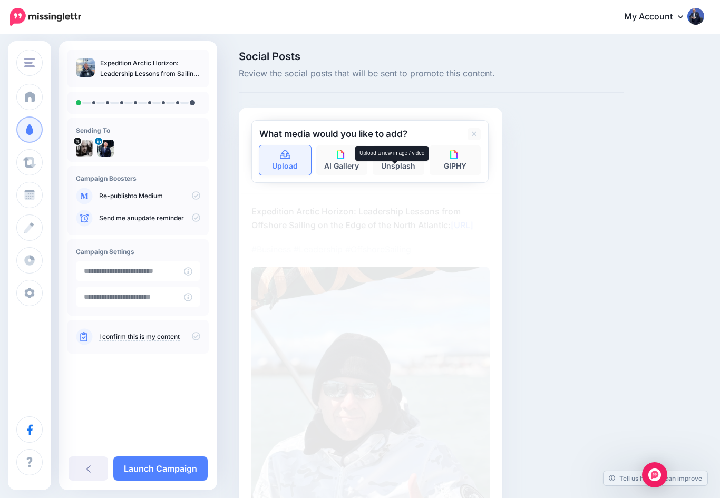
click at [292, 158] on link "Upload" at bounding box center [285, 161] width 52 height 30
click at [479, 130] on link at bounding box center [474, 134] width 13 height 12
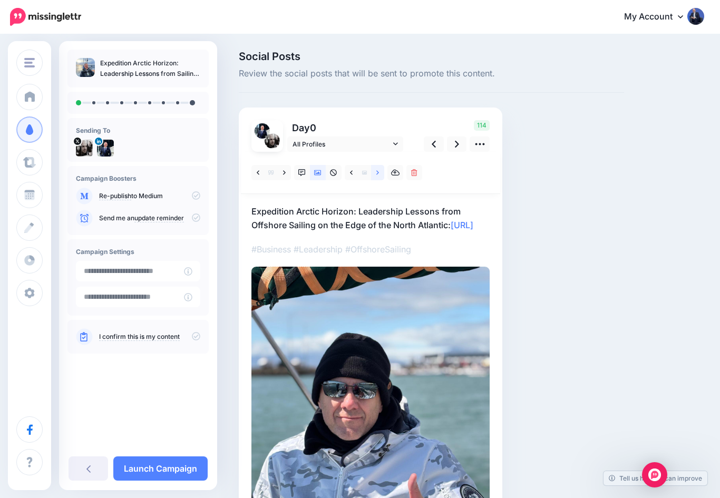
click at [377, 171] on icon at bounding box center [378, 172] width 3 height 7
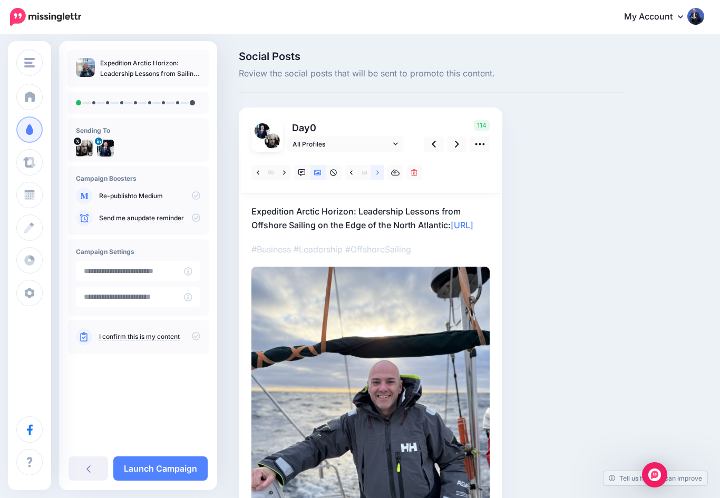
click at [377, 170] on icon at bounding box center [378, 172] width 3 height 7
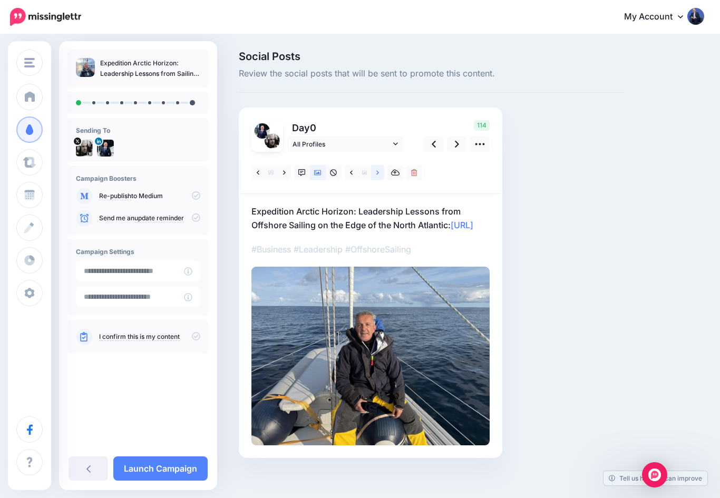
click at [379, 171] on icon at bounding box center [378, 172] width 3 height 7
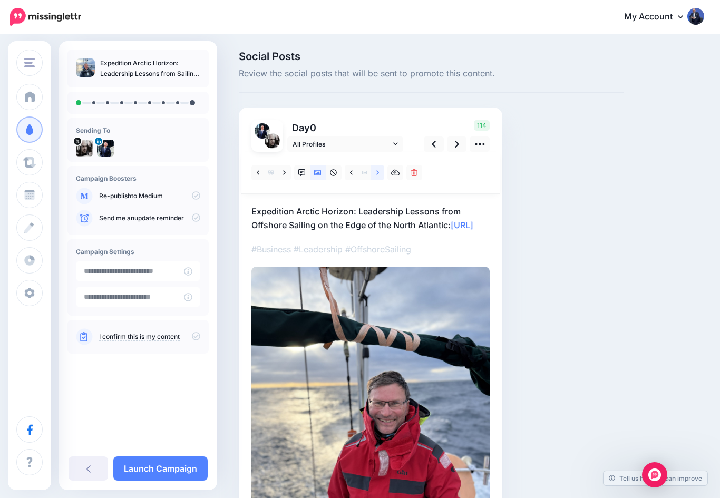
click at [379, 171] on icon at bounding box center [378, 172] width 3 height 7
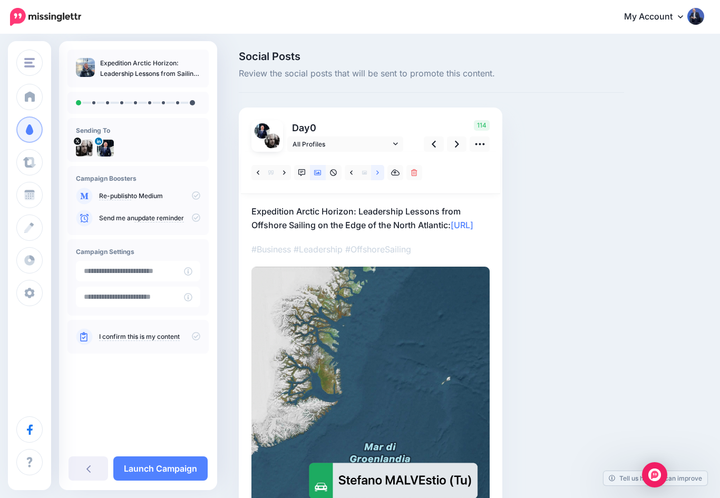
click at [379, 171] on icon at bounding box center [378, 172] width 3 height 7
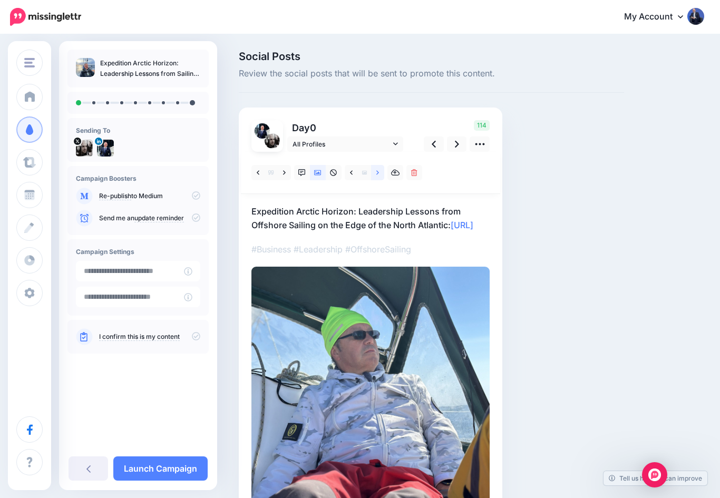
click at [376, 173] on link at bounding box center [377, 172] width 13 height 15
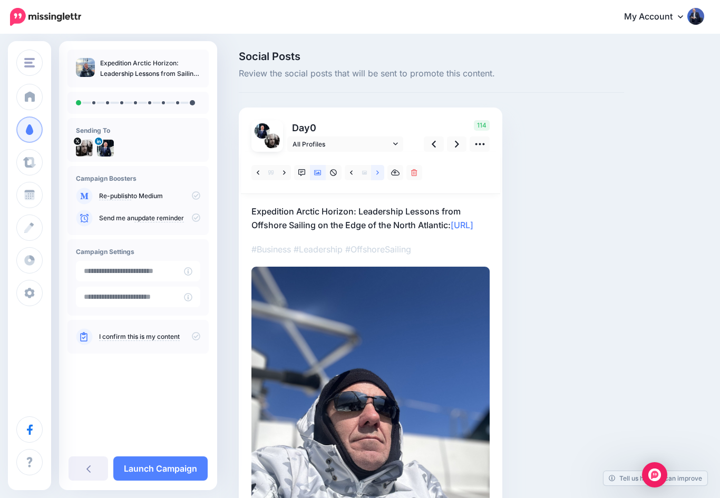
click at [379, 171] on icon at bounding box center [378, 172] width 3 height 7
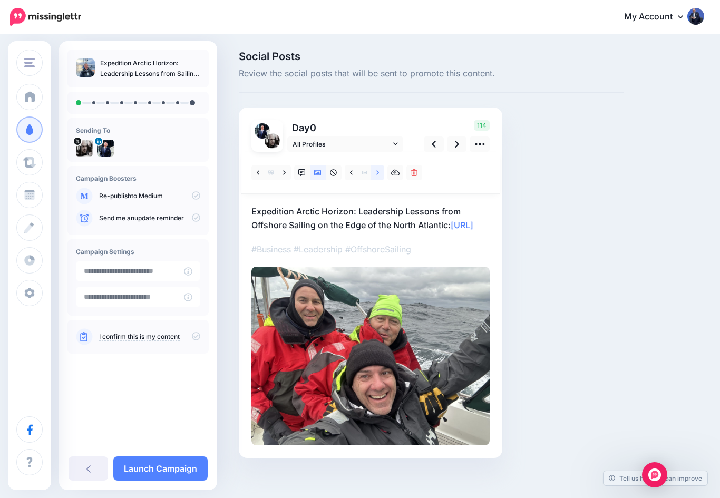
click at [379, 173] on icon at bounding box center [378, 172] width 3 height 7
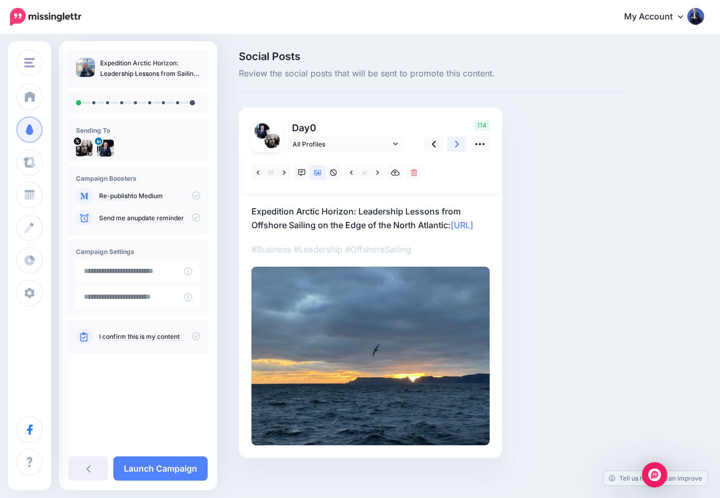
click at [460, 141] on link at bounding box center [457, 144] width 20 height 15
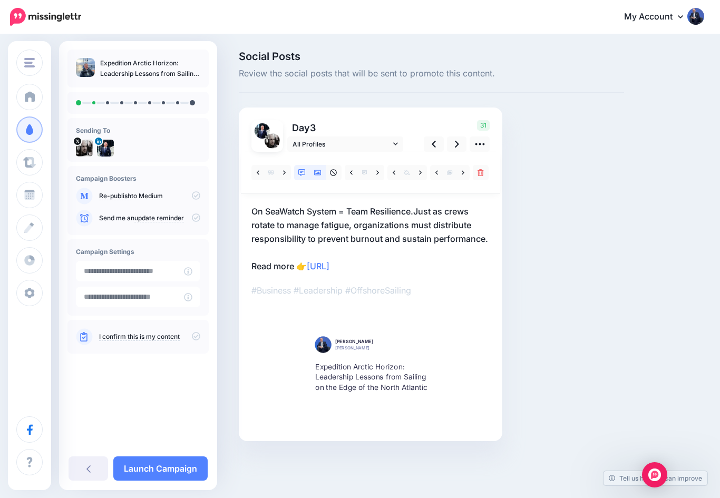
click at [321, 173] on icon at bounding box center [317, 172] width 7 height 5
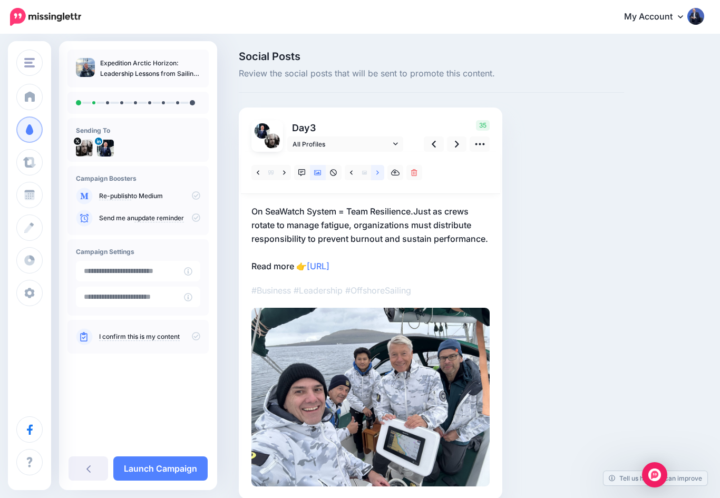
click at [373, 174] on link at bounding box center [377, 172] width 13 height 15
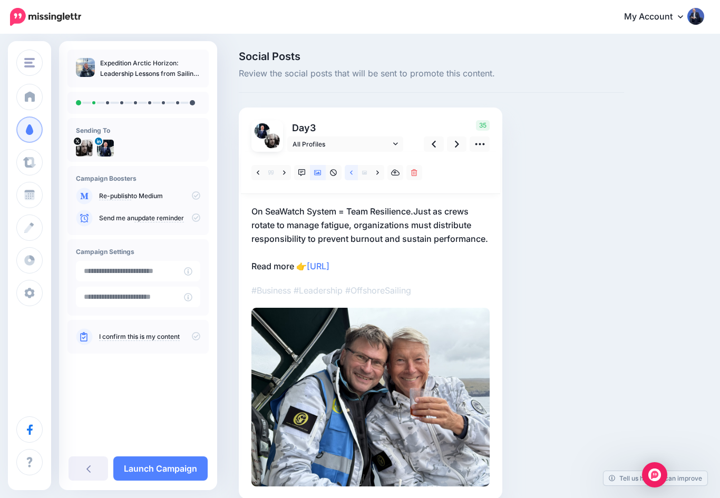
click at [349, 171] on link at bounding box center [351, 172] width 13 height 15
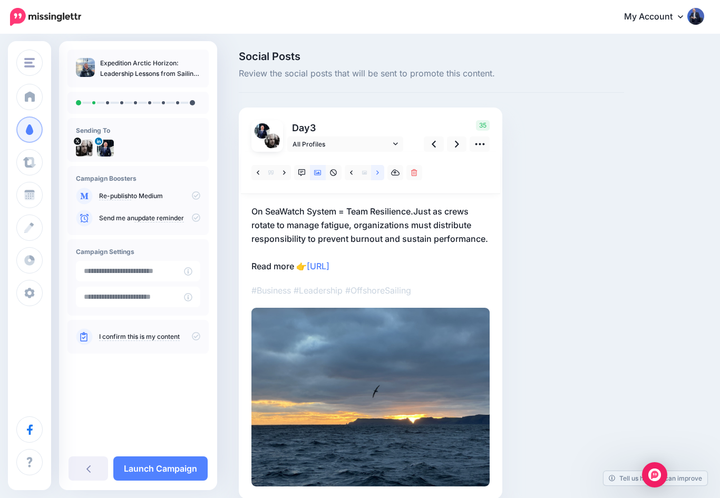
click at [379, 171] on icon at bounding box center [378, 172] width 3 height 7
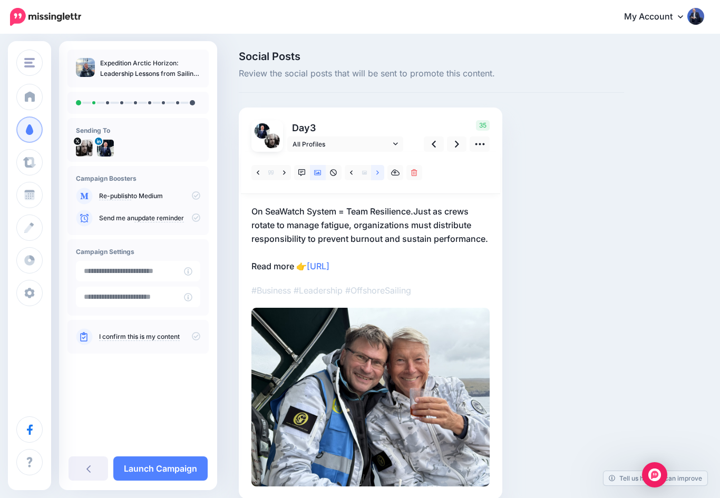
click at [380, 170] on link at bounding box center [377, 172] width 13 height 15
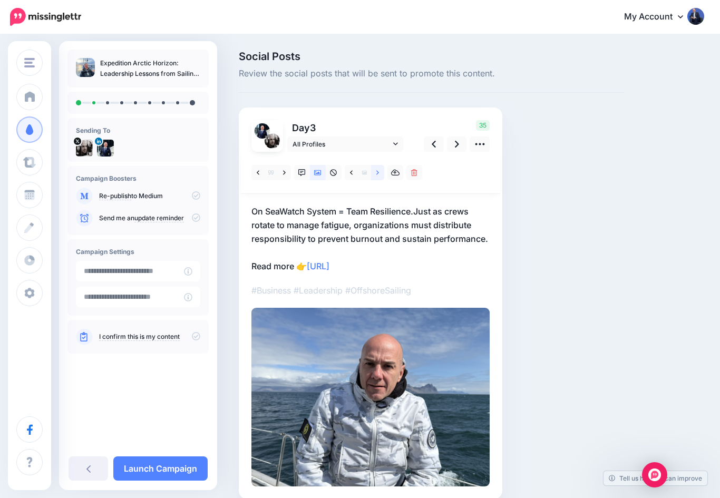
click at [377, 173] on icon at bounding box center [378, 172] width 3 height 7
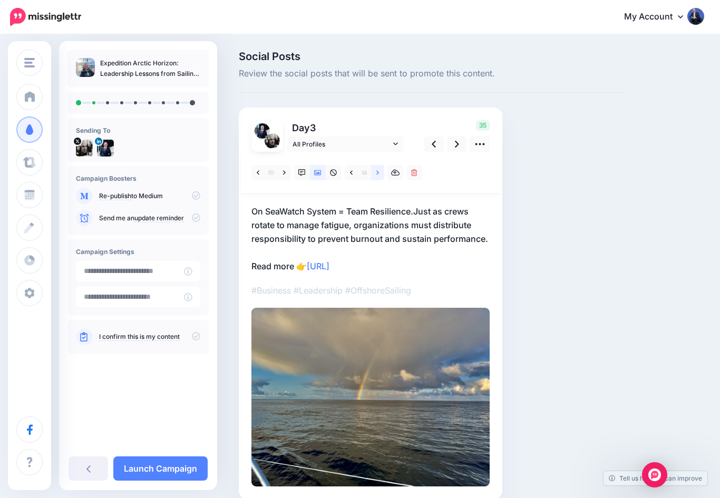
click at [378, 171] on icon at bounding box center [378, 172] width 3 height 7
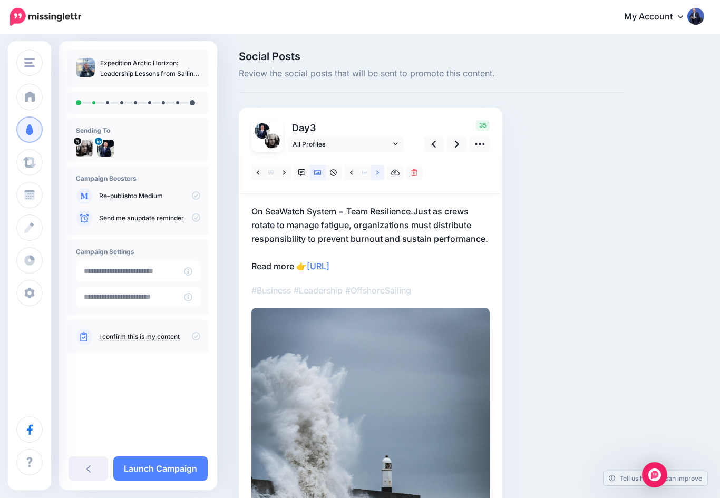
click at [379, 172] on icon at bounding box center [378, 172] width 3 height 4
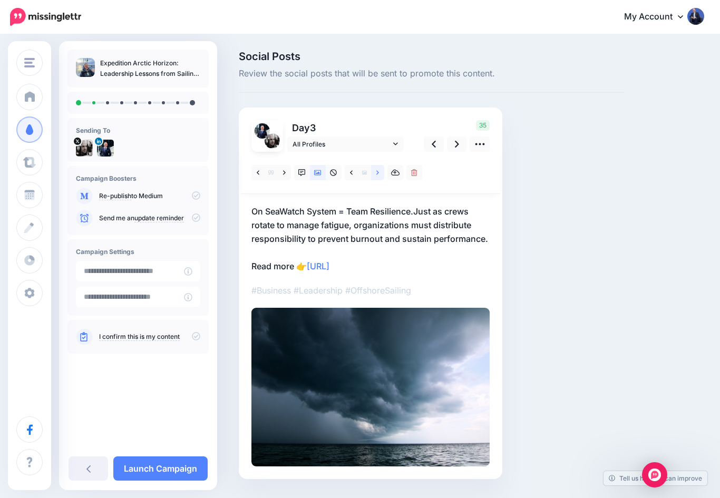
click at [379, 175] on icon at bounding box center [378, 172] width 3 height 7
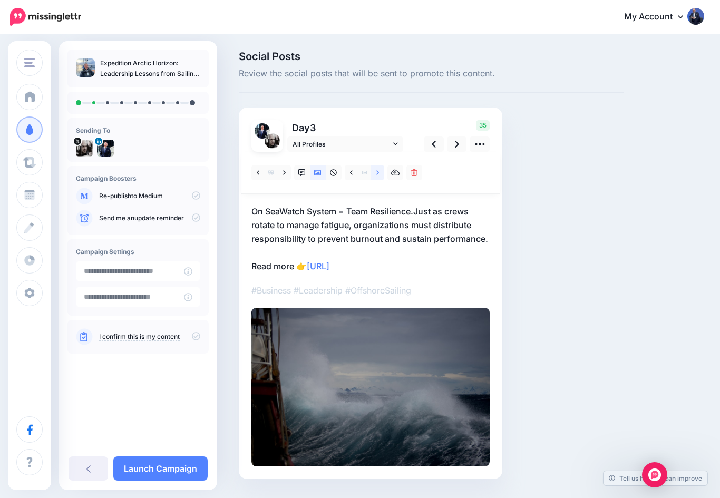
click at [378, 174] on icon at bounding box center [378, 172] width 3 height 7
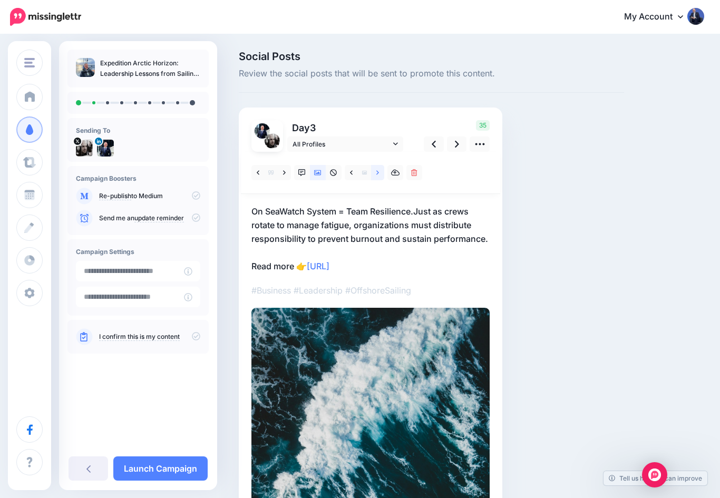
click at [379, 174] on icon at bounding box center [378, 172] width 3 height 7
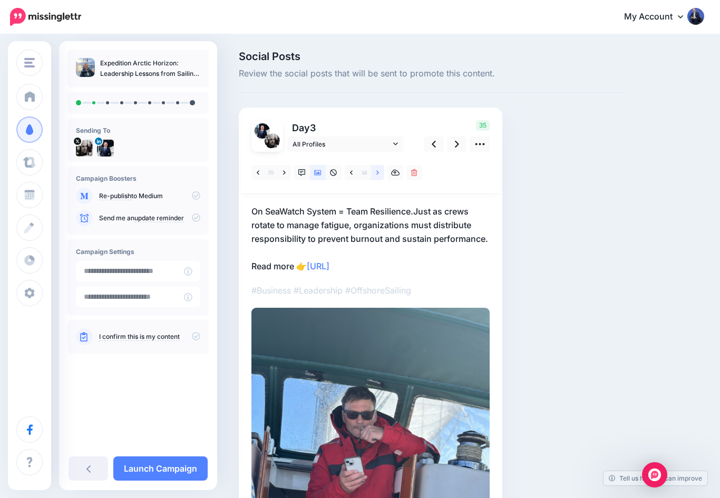
click at [378, 172] on icon at bounding box center [378, 172] width 3 height 7
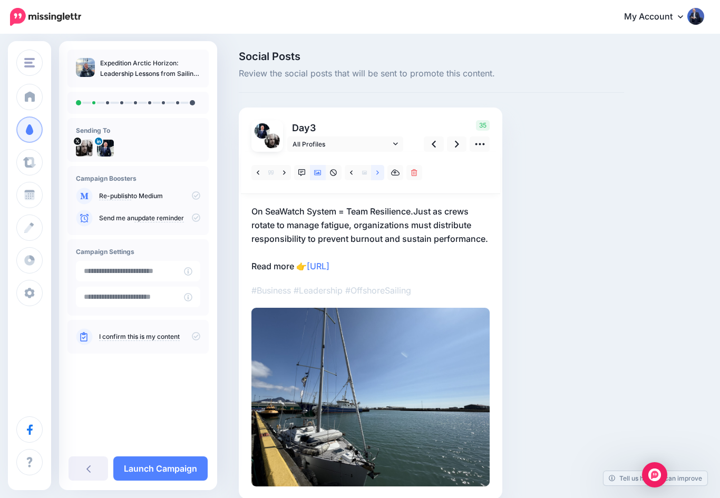
click at [381, 176] on link at bounding box center [377, 172] width 13 height 15
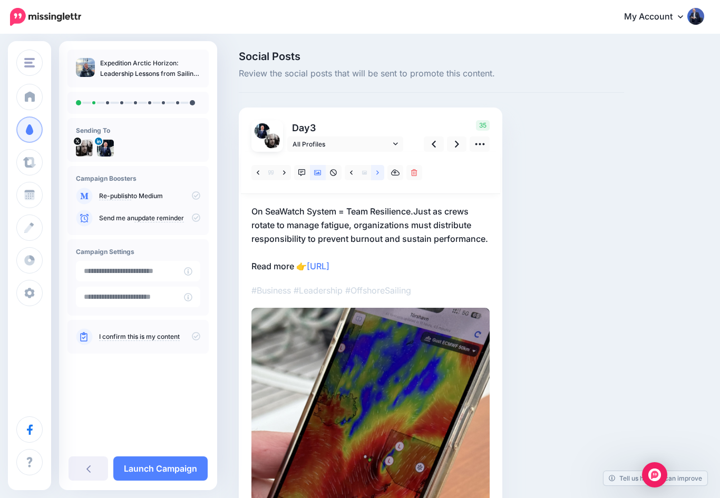
click at [378, 176] on link at bounding box center [377, 172] width 13 height 15
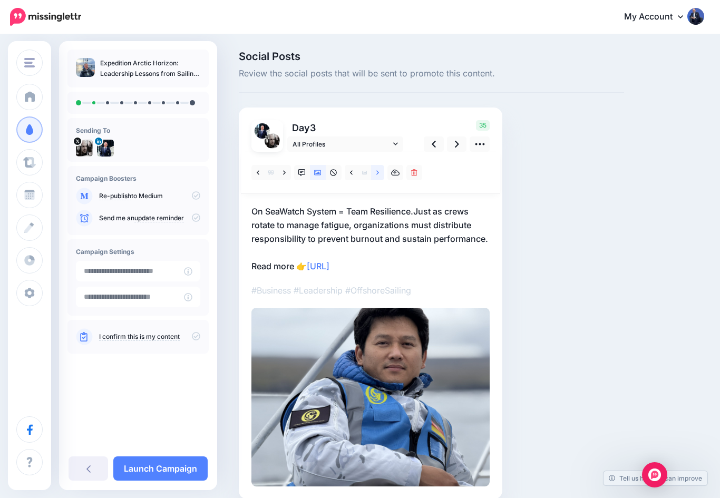
click at [374, 172] on link at bounding box center [377, 172] width 13 height 15
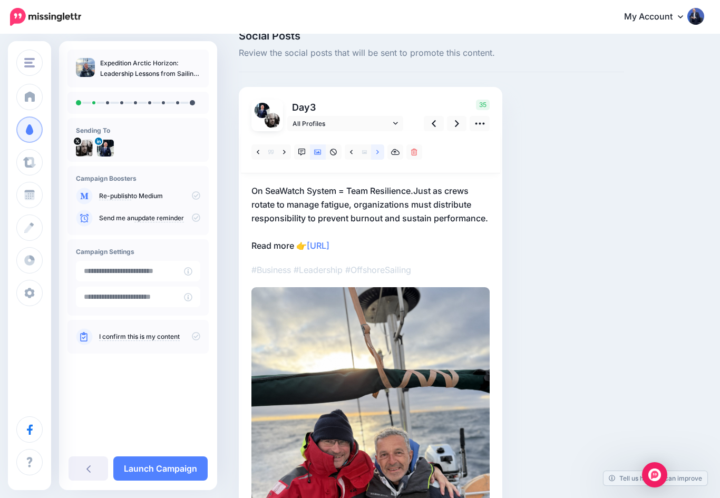
scroll to position [20, 0]
click at [454, 123] on link at bounding box center [457, 124] width 20 height 15
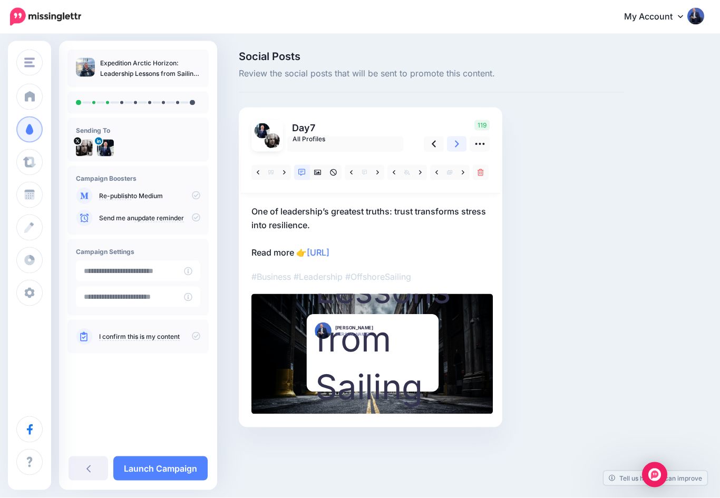
scroll to position [0, 0]
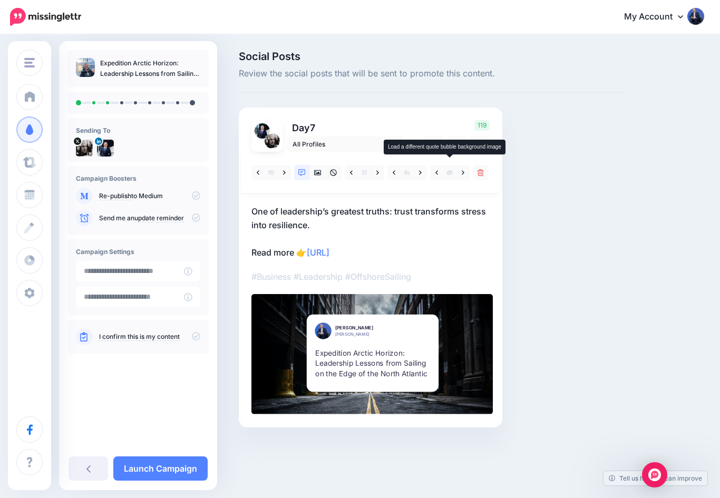
click at [453, 175] on span at bounding box center [450, 172] width 13 height 15
click at [366, 173] on icon at bounding box center [364, 172] width 5 height 5
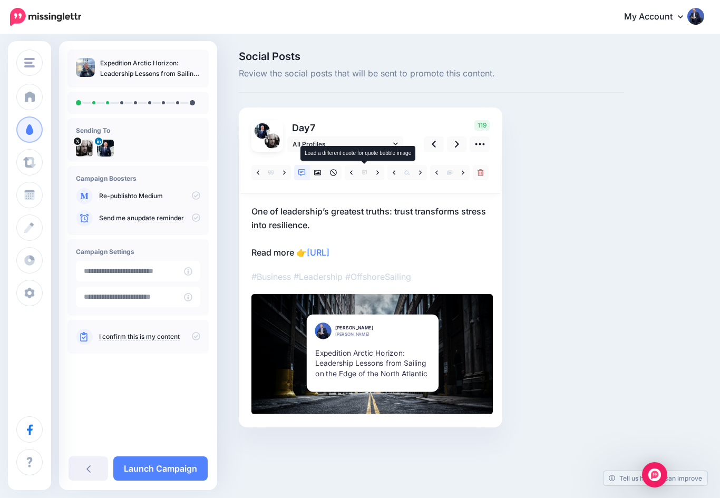
click at [368, 172] on span at bounding box center [364, 172] width 13 height 15
click at [319, 171] on icon at bounding box center [317, 172] width 7 height 7
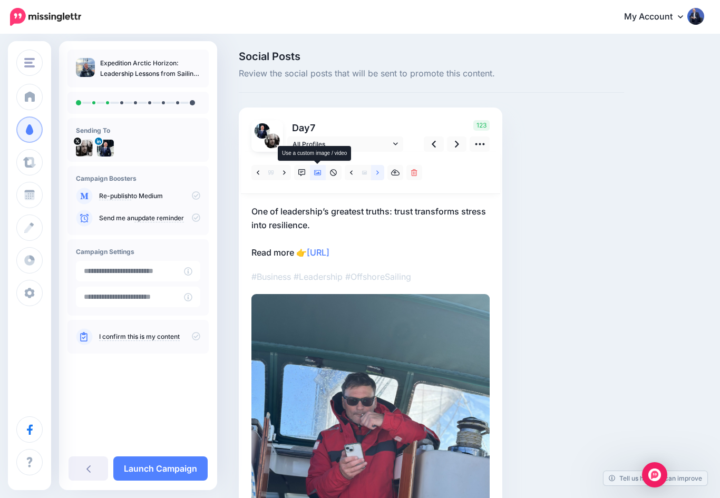
click at [380, 171] on link at bounding box center [377, 172] width 13 height 15
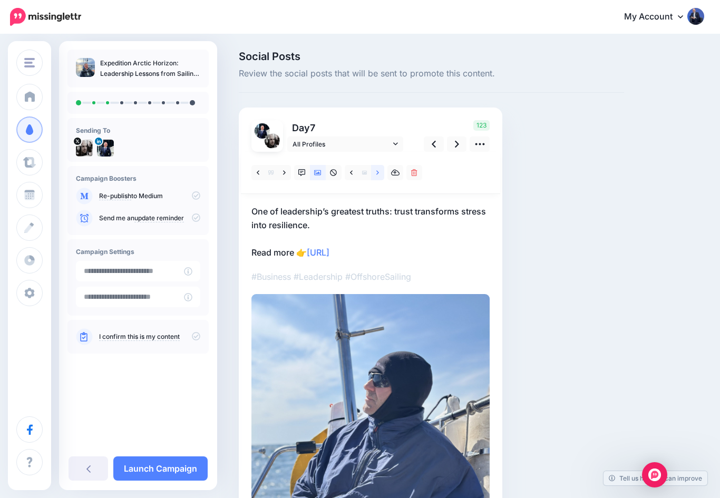
click at [381, 177] on link at bounding box center [377, 172] width 13 height 15
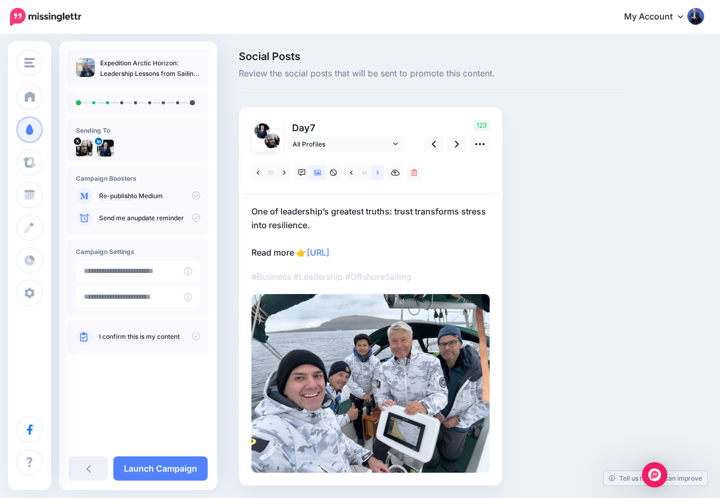
click at [381, 173] on link at bounding box center [377, 172] width 13 height 15
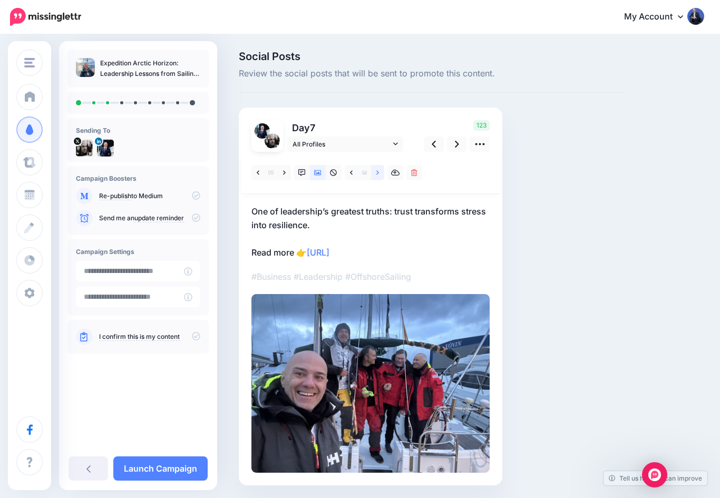
click at [383, 174] on link at bounding box center [377, 172] width 13 height 15
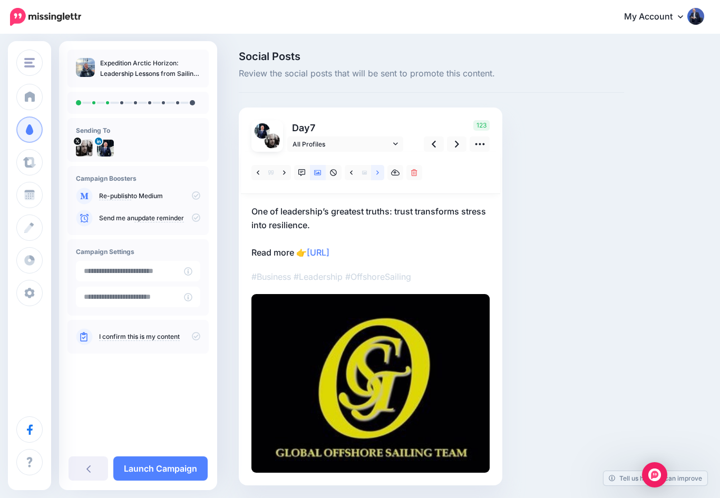
click at [377, 175] on icon at bounding box center [378, 172] width 3 height 7
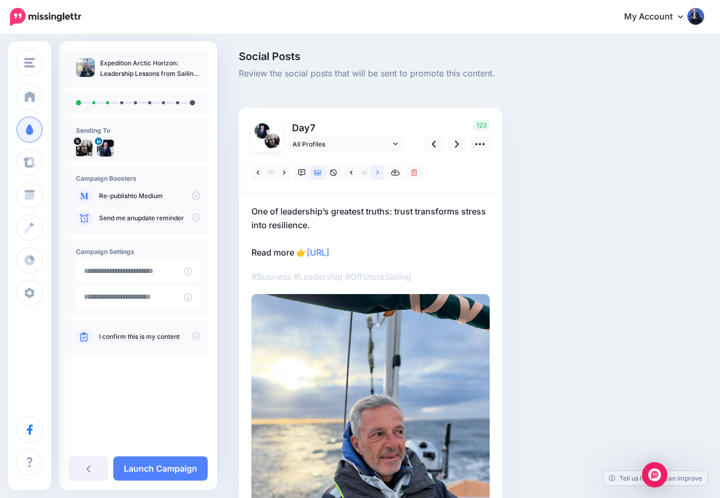
click at [382, 173] on link at bounding box center [377, 172] width 13 height 15
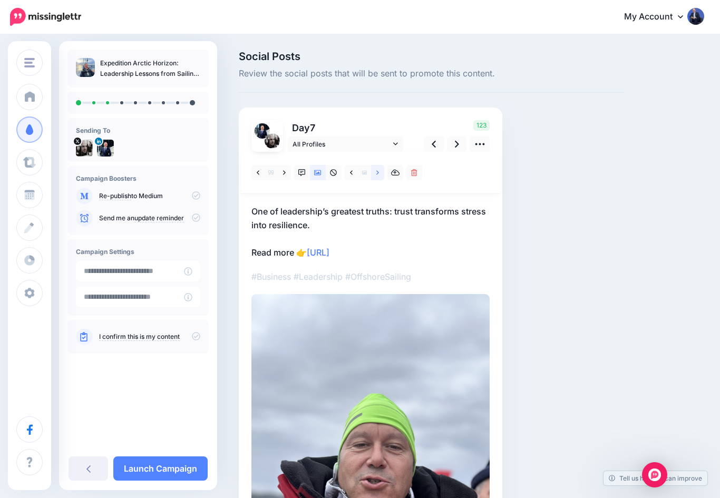
click at [378, 172] on icon at bounding box center [378, 172] width 3 height 4
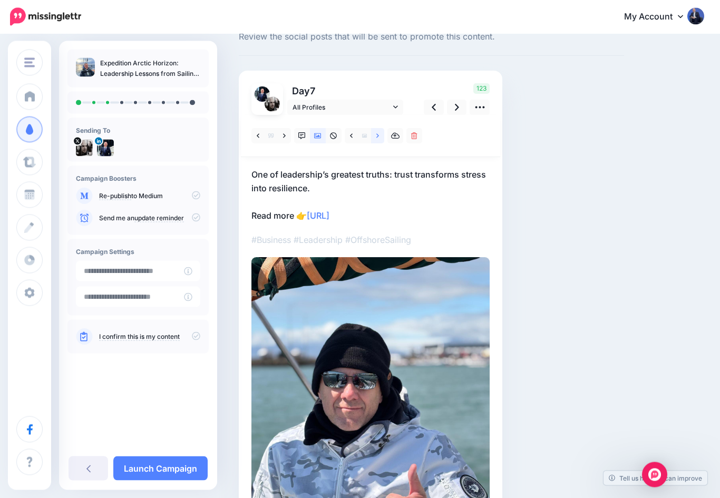
scroll to position [34, 0]
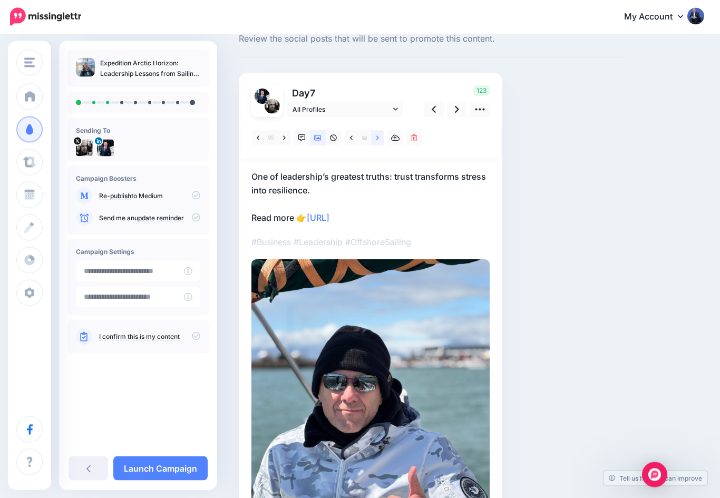
click at [383, 138] on link at bounding box center [377, 138] width 13 height 15
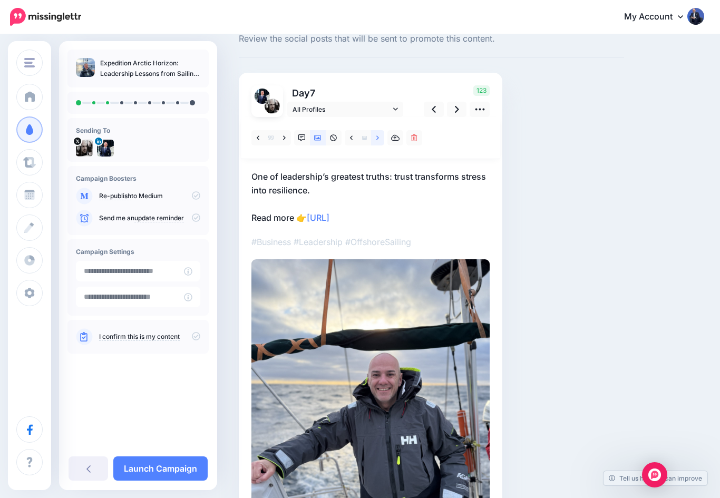
click at [378, 137] on icon at bounding box center [378, 138] width 3 height 4
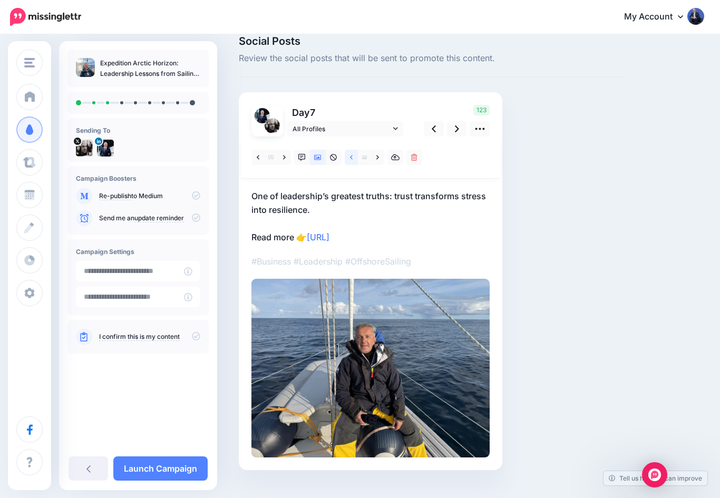
click at [357, 157] on link at bounding box center [351, 157] width 13 height 15
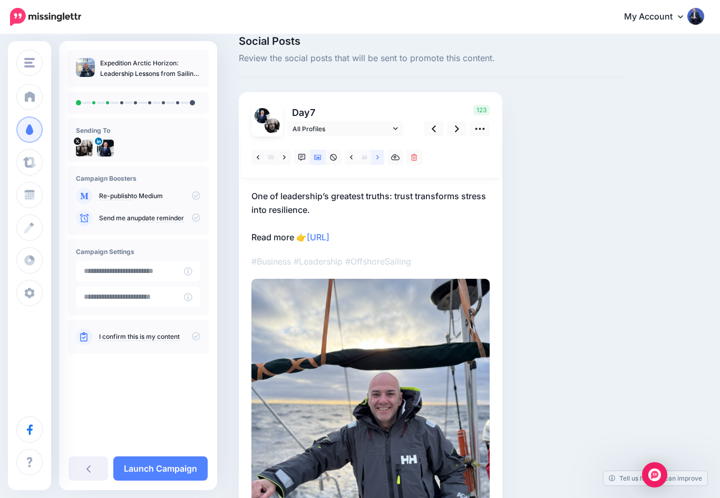
click at [378, 159] on icon at bounding box center [378, 157] width 3 height 7
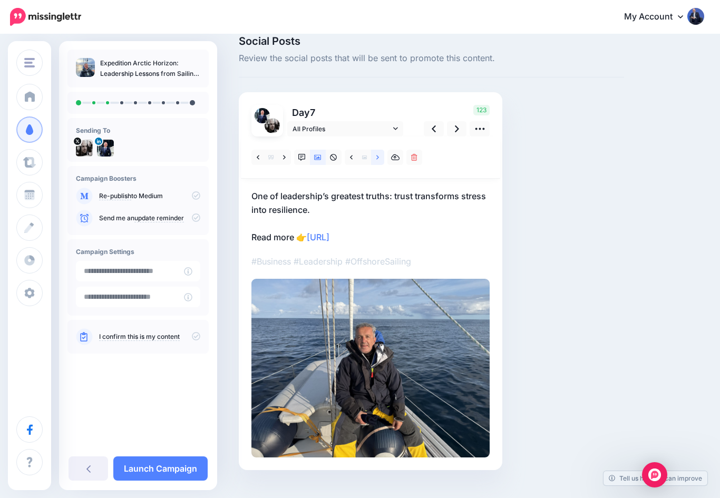
click at [381, 157] on link at bounding box center [377, 157] width 13 height 15
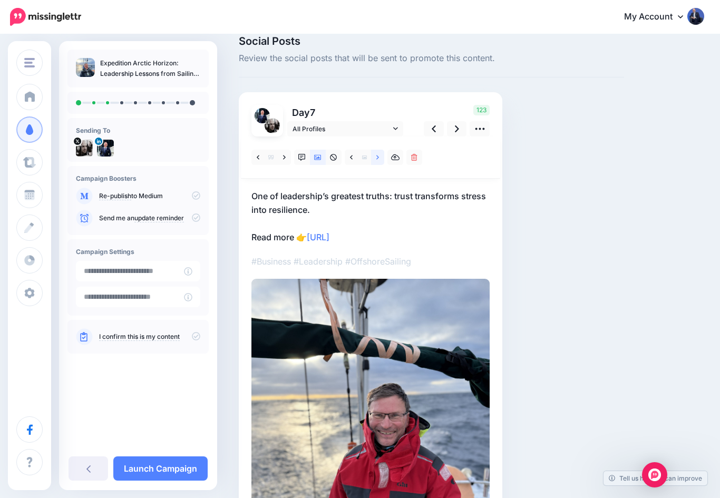
click at [379, 158] on icon at bounding box center [378, 157] width 3 height 7
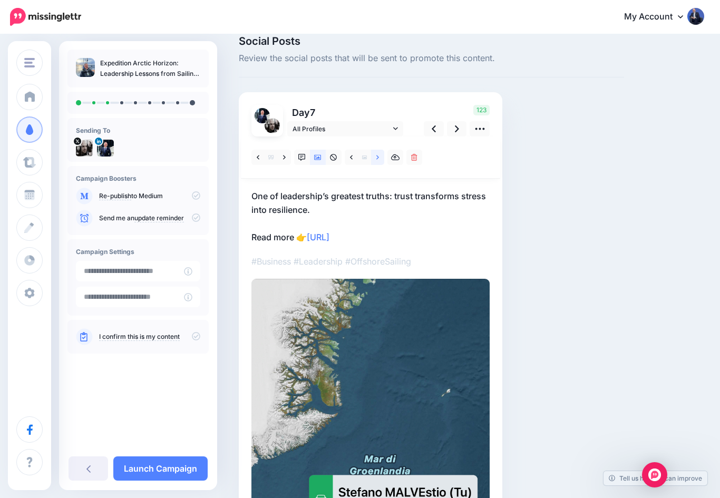
click at [383, 158] on link at bounding box center [377, 157] width 13 height 15
click at [378, 157] on icon at bounding box center [378, 157] width 3 height 4
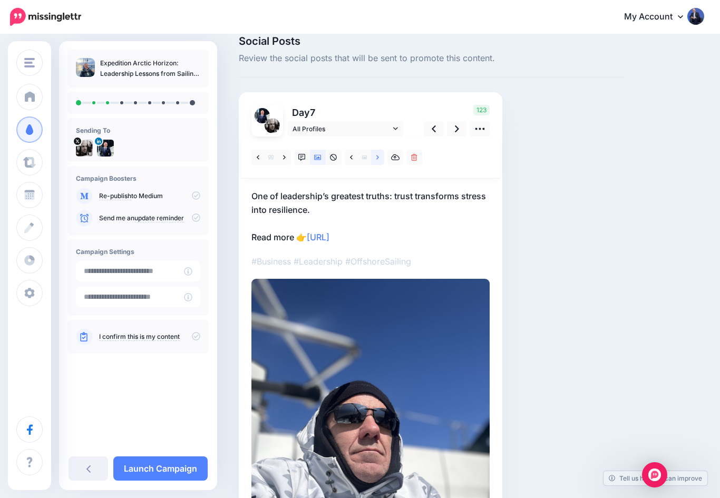
click at [383, 153] on link at bounding box center [377, 157] width 13 height 15
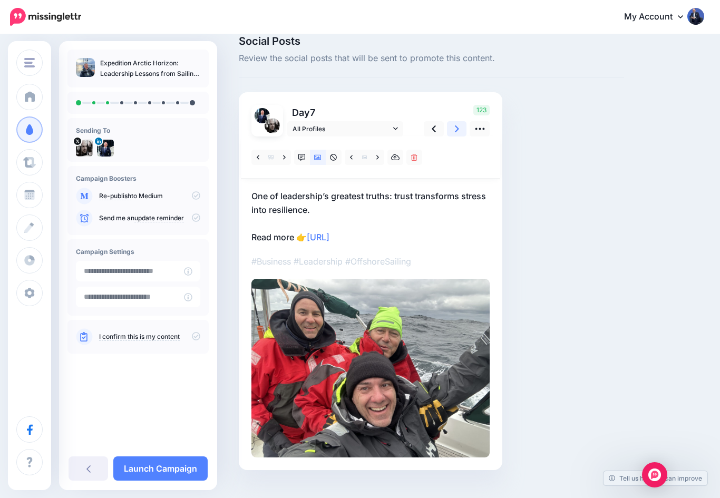
click at [457, 133] on icon at bounding box center [457, 128] width 4 height 11
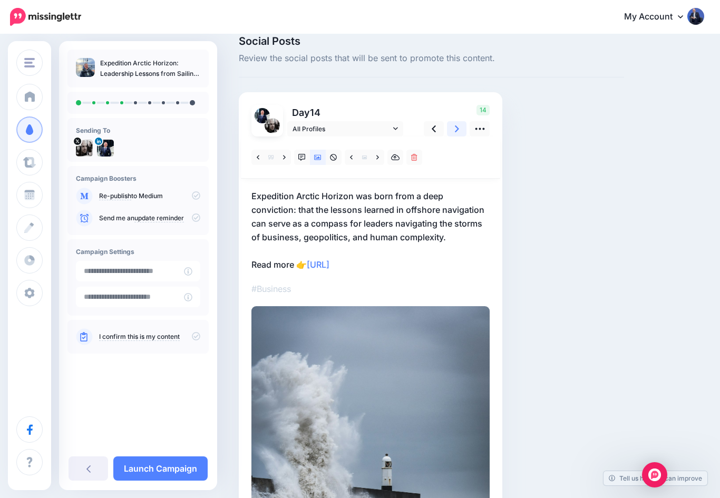
click at [460, 128] on link at bounding box center [457, 128] width 20 height 15
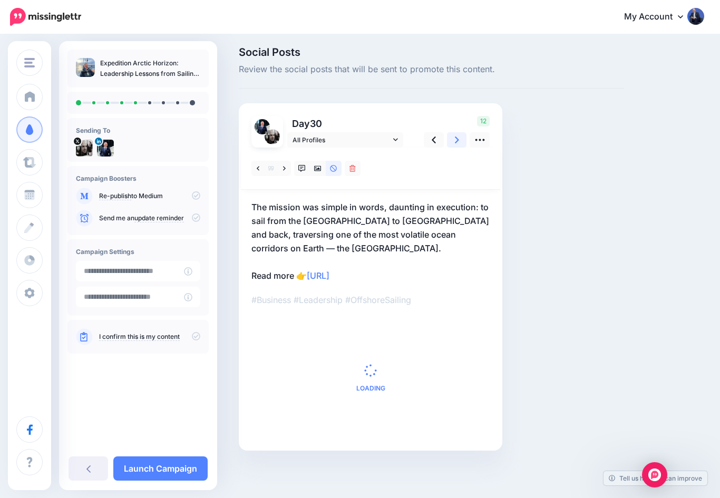
scroll to position [0, 0]
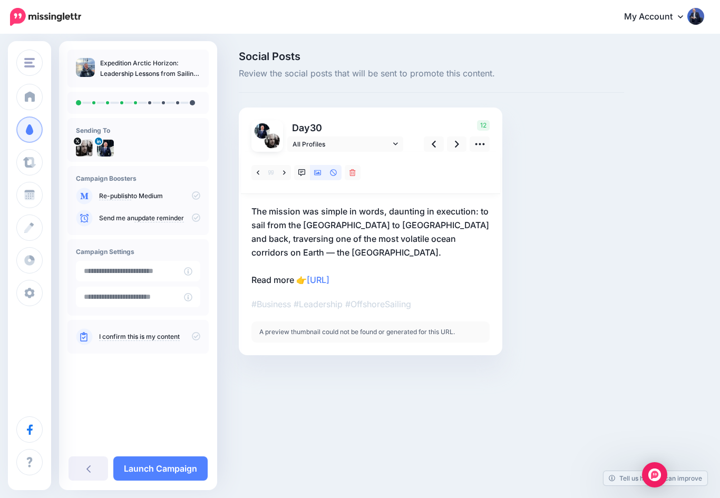
click at [318, 172] on icon at bounding box center [317, 172] width 7 height 7
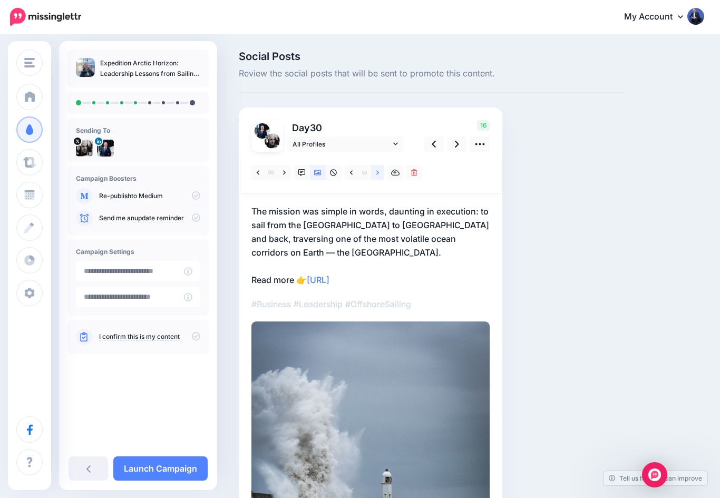
click at [380, 170] on link at bounding box center [377, 172] width 13 height 15
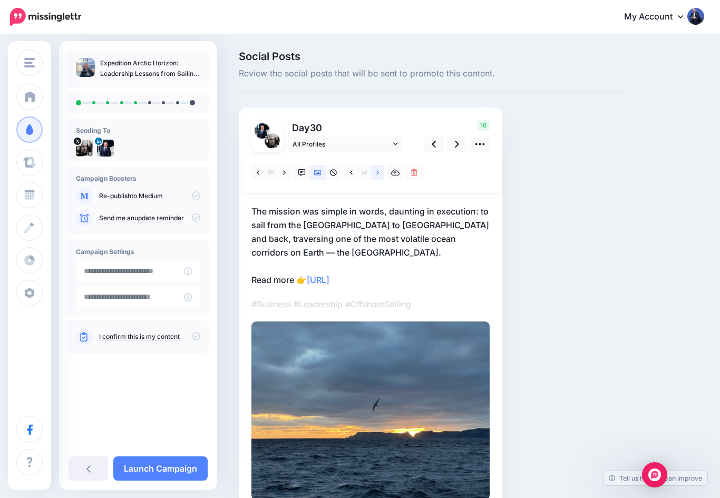
click at [379, 168] on link at bounding box center [377, 172] width 13 height 15
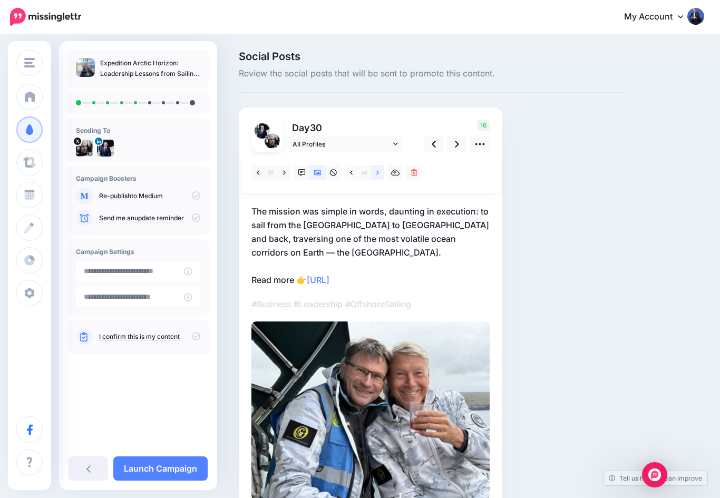
click at [378, 172] on icon at bounding box center [378, 172] width 3 height 4
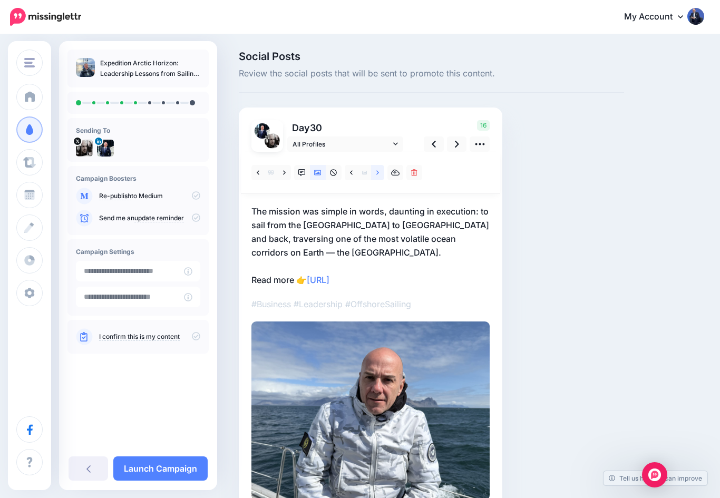
click at [383, 175] on link at bounding box center [377, 172] width 13 height 15
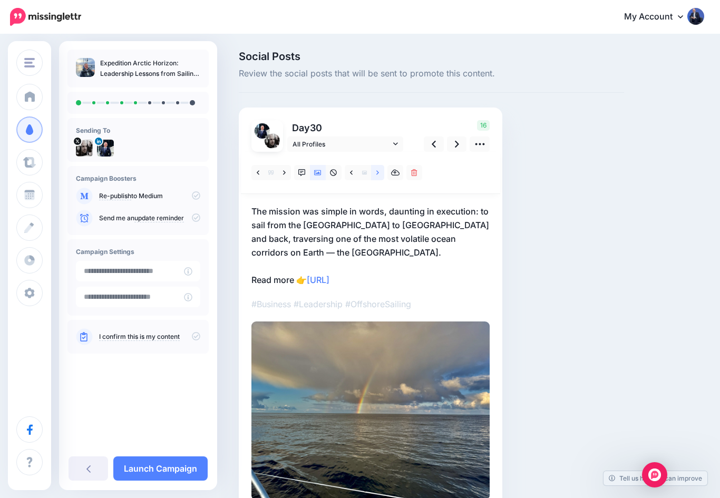
click at [376, 172] on link at bounding box center [377, 172] width 13 height 15
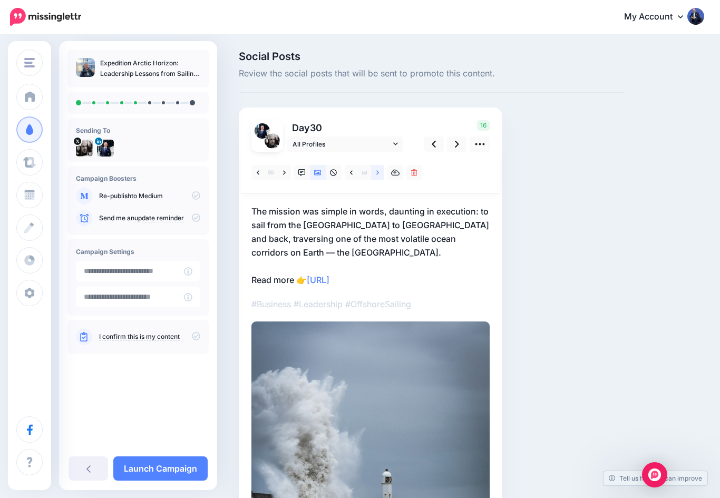
click at [379, 172] on icon at bounding box center [378, 172] width 3 height 7
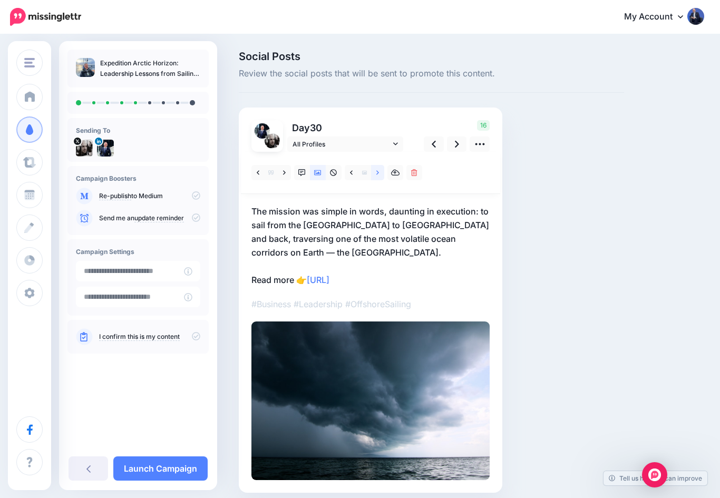
click at [374, 171] on link at bounding box center [377, 172] width 13 height 15
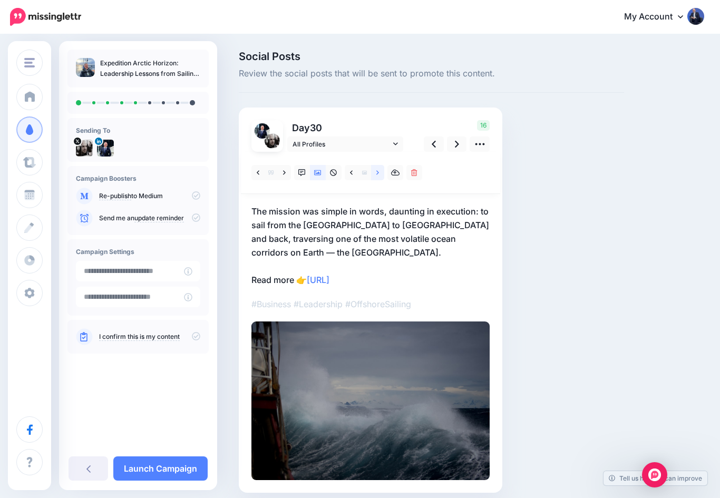
click at [379, 170] on icon at bounding box center [378, 172] width 3 height 7
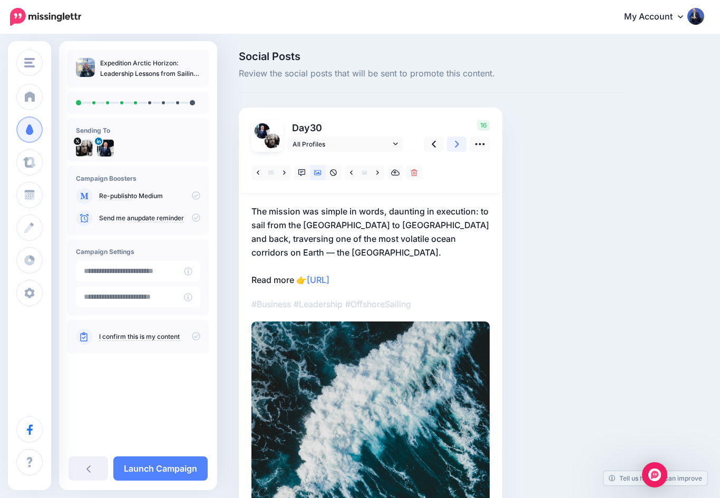
click at [457, 143] on icon at bounding box center [457, 144] width 4 height 11
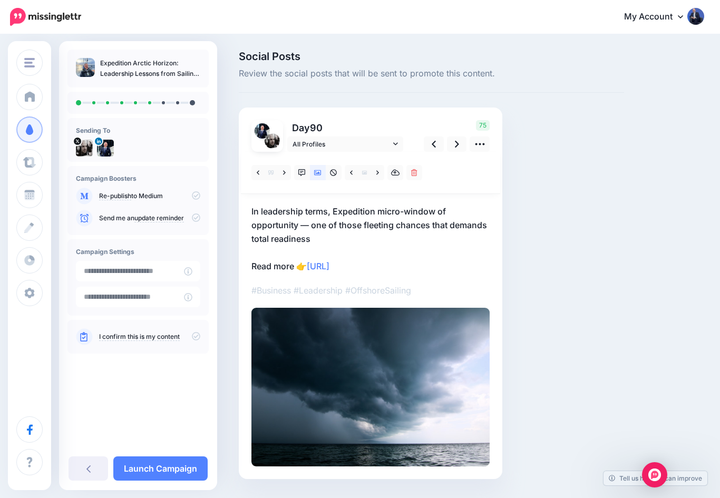
click at [375, 213] on p "In leadership terms, Expedition micro-window of opportunity — one of those flee…" at bounding box center [371, 239] width 238 height 69
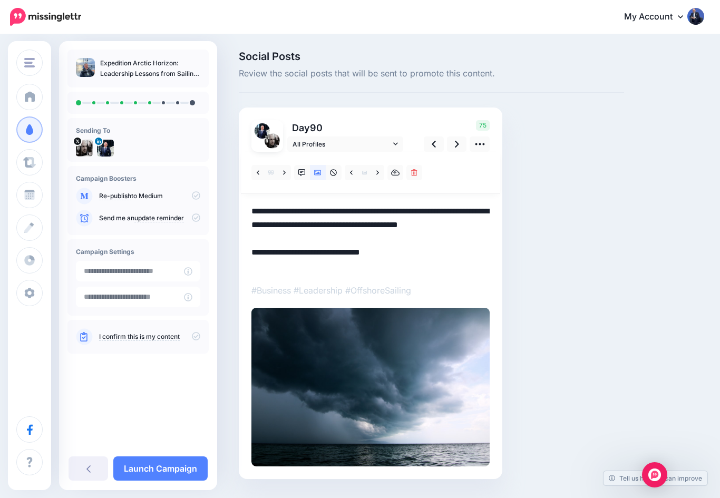
click at [373, 210] on textarea "**********" at bounding box center [371, 239] width 238 height 69
click at [344, 223] on textarea "**********" at bounding box center [371, 239] width 238 height 69
click at [455, 146] on icon at bounding box center [457, 144] width 4 height 11
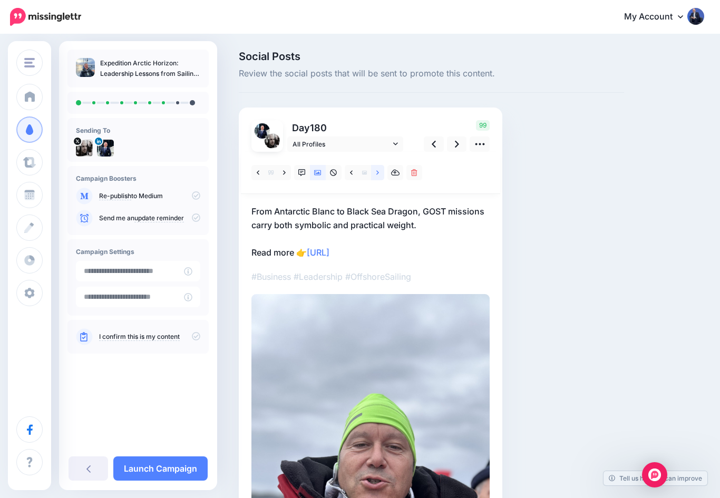
click at [374, 174] on link at bounding box center [377, 172] width 13 height 15
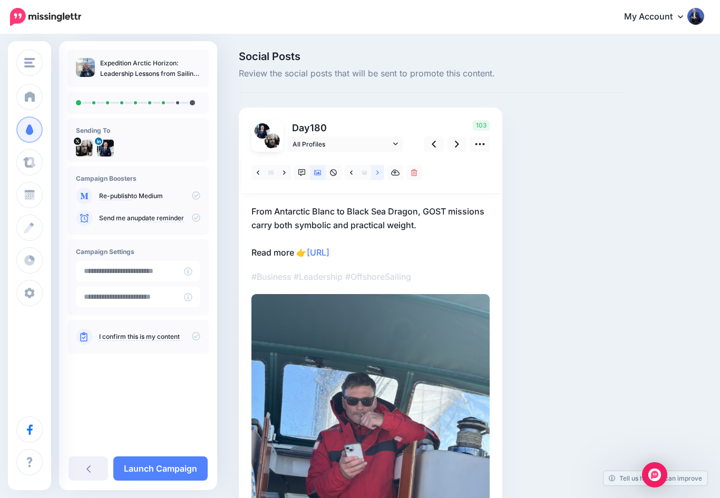
click at [379, 175] on icon at bounding box center [378, 172] width 3 height 7
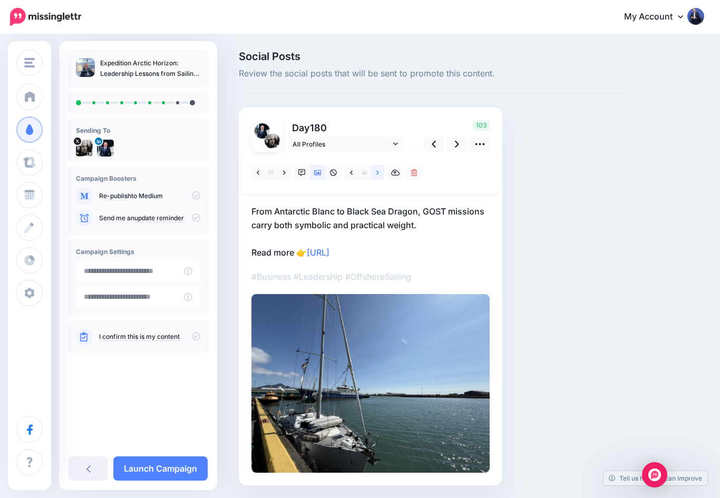
click at [380, 174] on link at bounding box center [377, 172] width 13 height 15
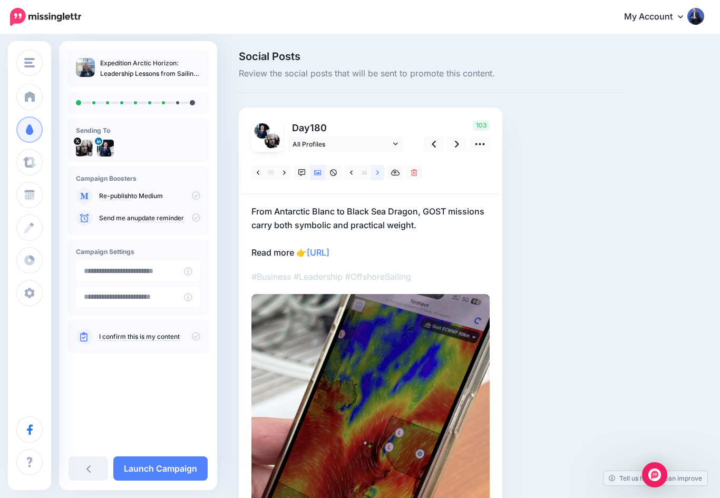
click at [375, 174] on link at bounding box center [377, 172] width 13 height 15
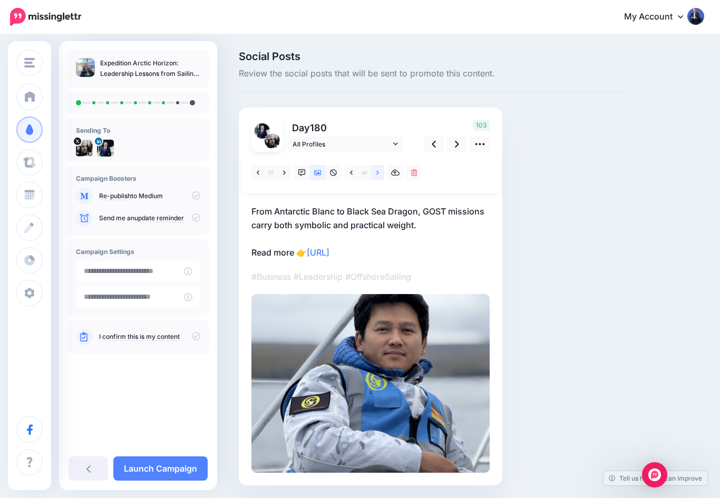
click at [380, 173] on link at bounding box center [377, 172] width 13 height 15
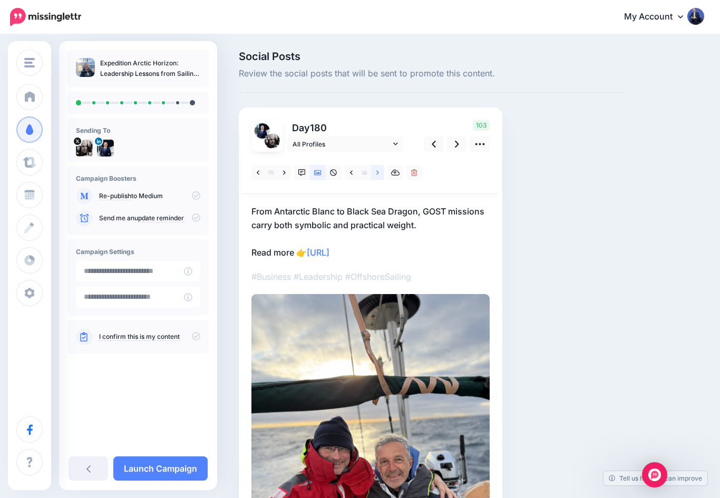
click at [379, 172] on icon at bounding box center [378, 172] width 3 height 4
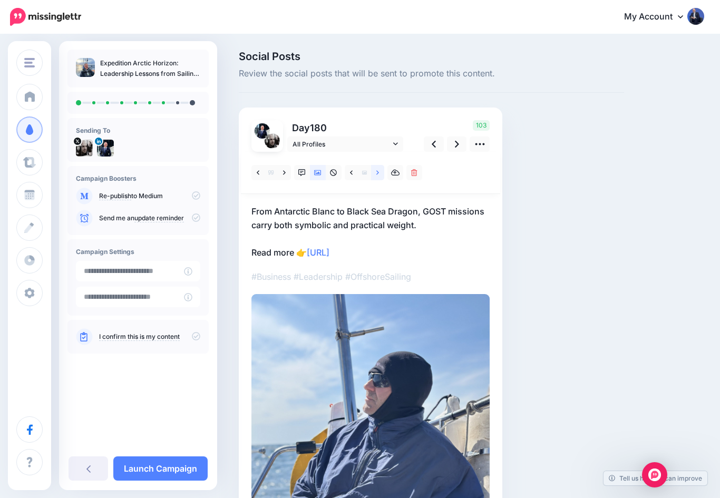
click at [378, 174] on icon at bounding box center [378, 172] width 3 height 7
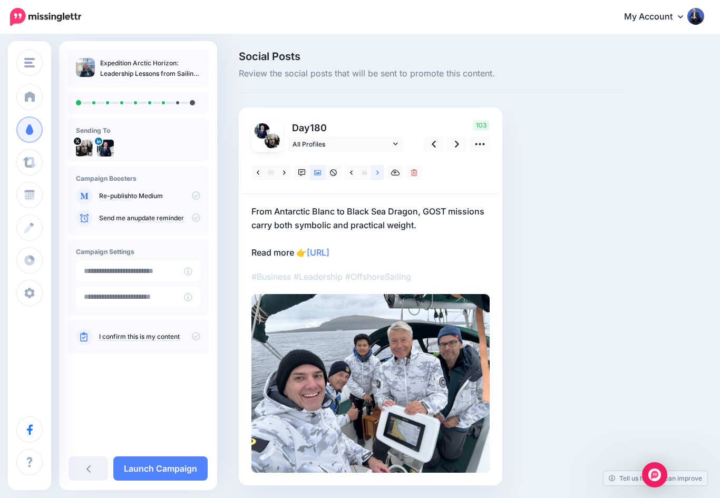
click at [379, 174] on icon at bounding box center [378, 172] width 3 height 7
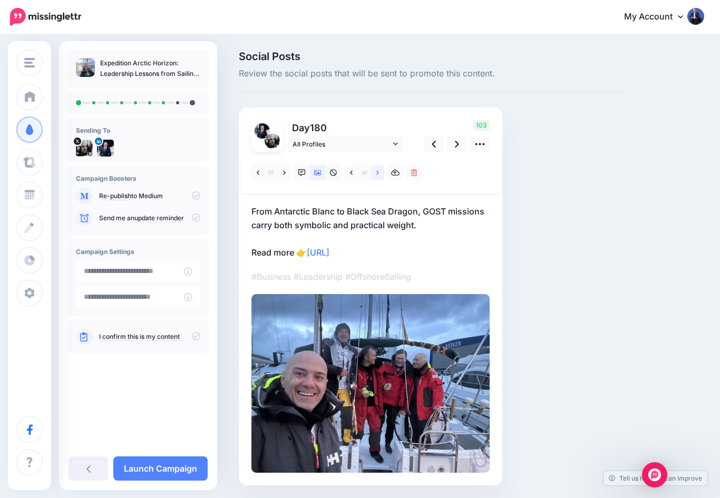
click at [380, 175] on link at bounding box center [377, 172] width 13 height 15
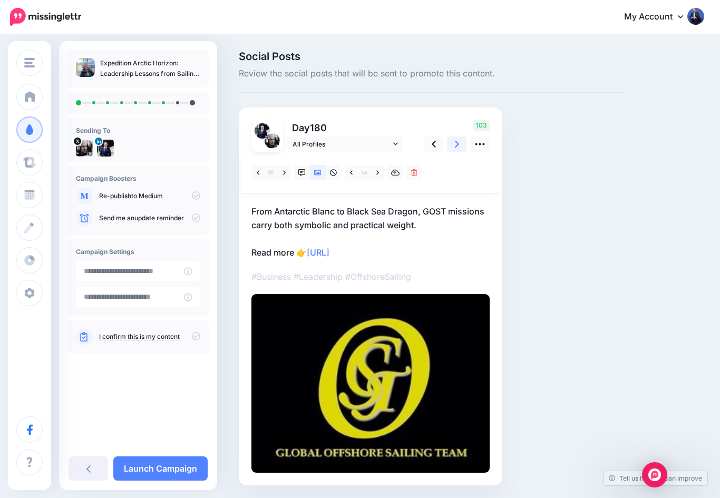
click at [456, 144] on icon at bounding box center [457, 144] width 4 height 11
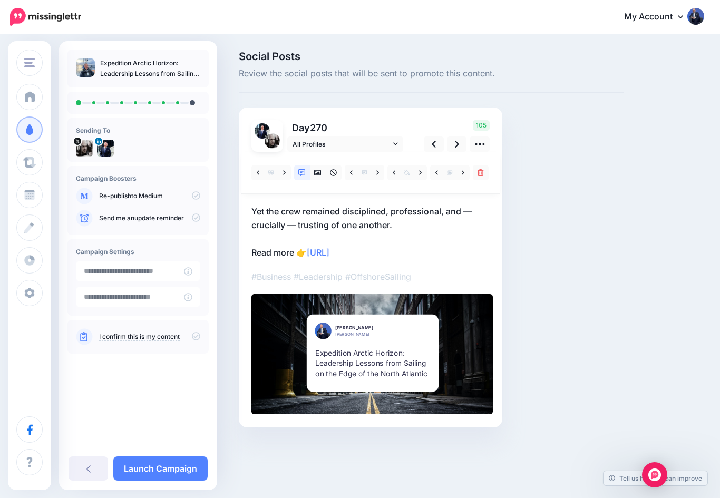
click at [355, 196] on div at bounding box center [371, 283] width 238 height 263
click at [320, 170] on icon at bounding box center [317, 172] width 7 height 5
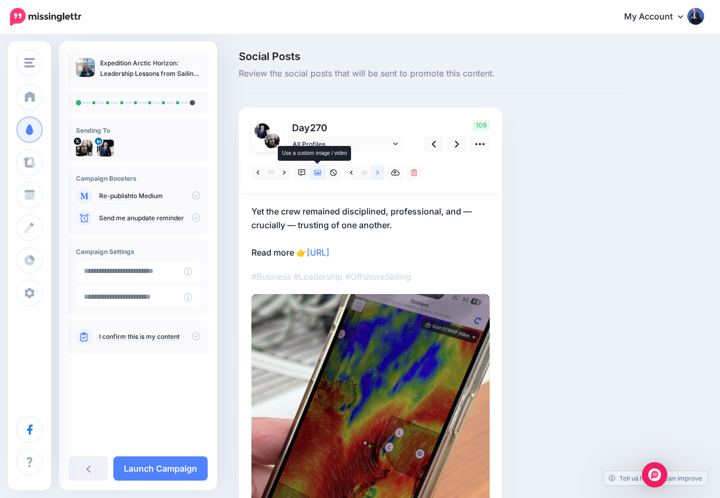
click at [380, 167] on link at bounding box center [377, 172] width 13 height 15
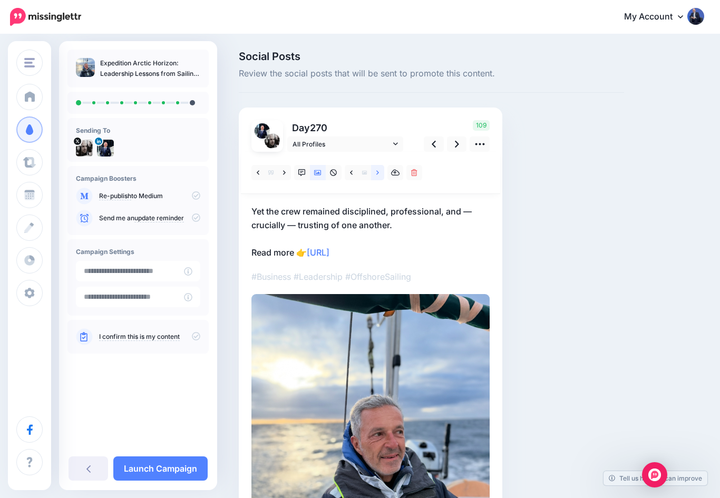
click at [379, 172] on icon at bounding box center [378, 172] width 3 height 7
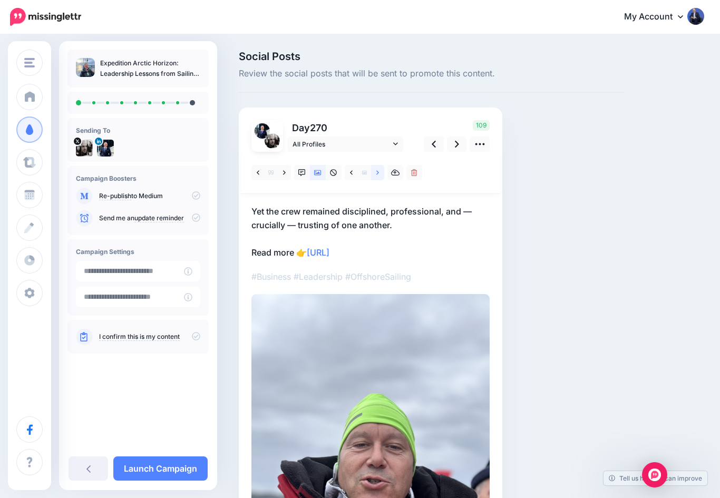
click at [380, 170] on link at bounding box center [377, 172] width 13 height 15
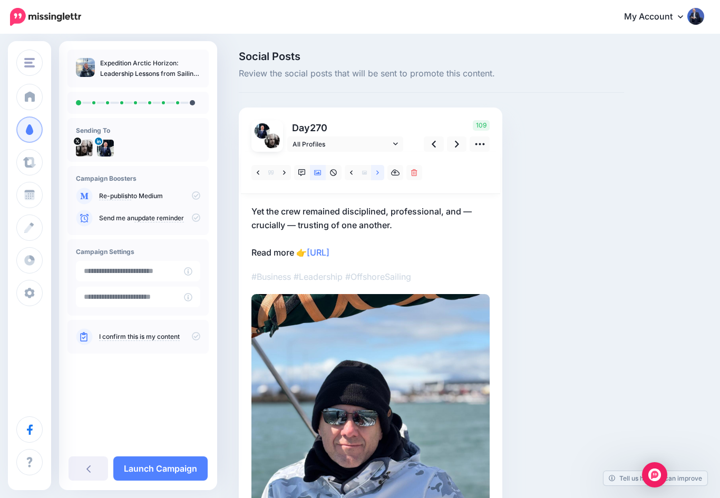
click at [378, 172] on icon at bounding box center [378, 172] width 3 height 4
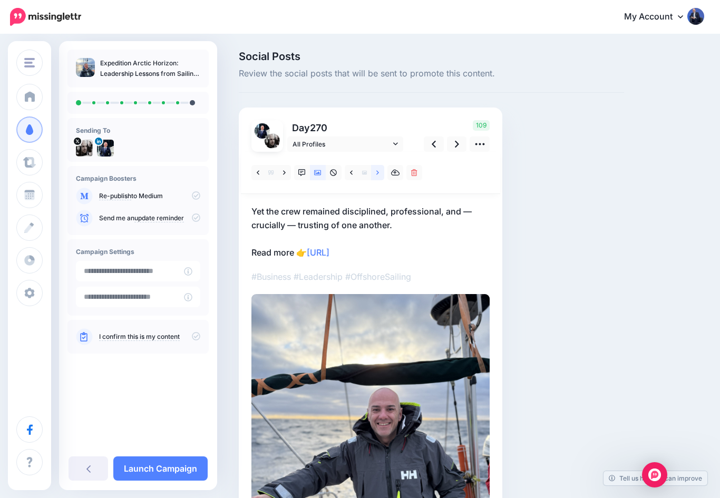
click at [378, 172] on icon at bounding box center [378, 172] width 3 height 4
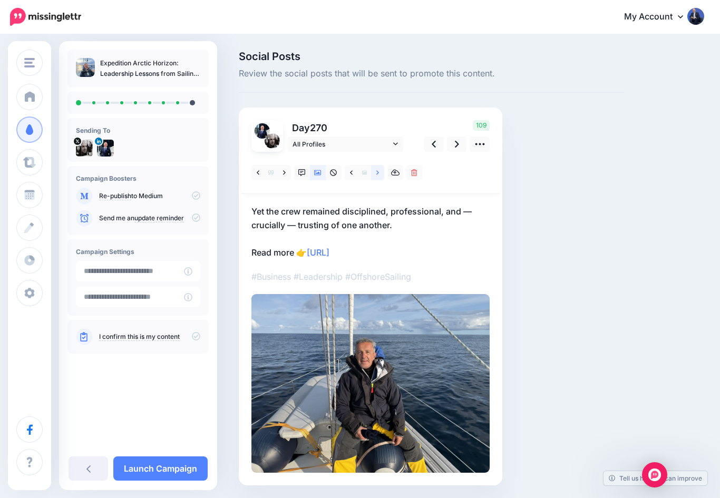
click at [379, 171] on icon at bounding box center [378, 172] width 3 height 7
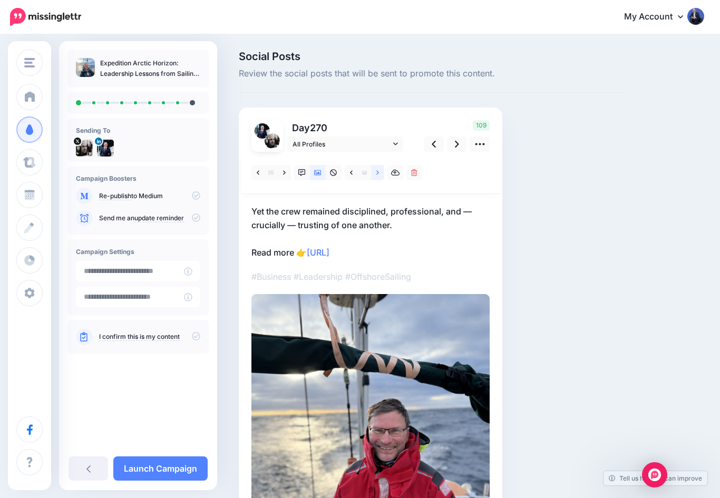
click at [378, 174] on icon at bounding box center [378, 172] width 3 height 4
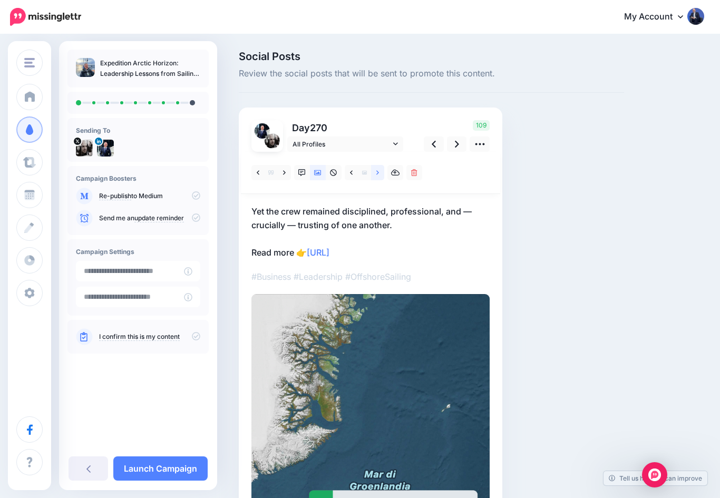
click at [377, 171] on icon at bounding box center [378, 172] width 3 height 7
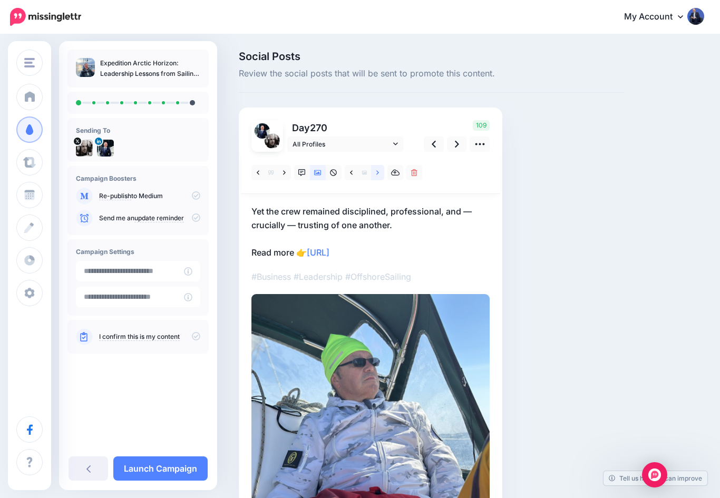
click at [377, 172] on icon at bounding box center [378, 172] width 3 height 7
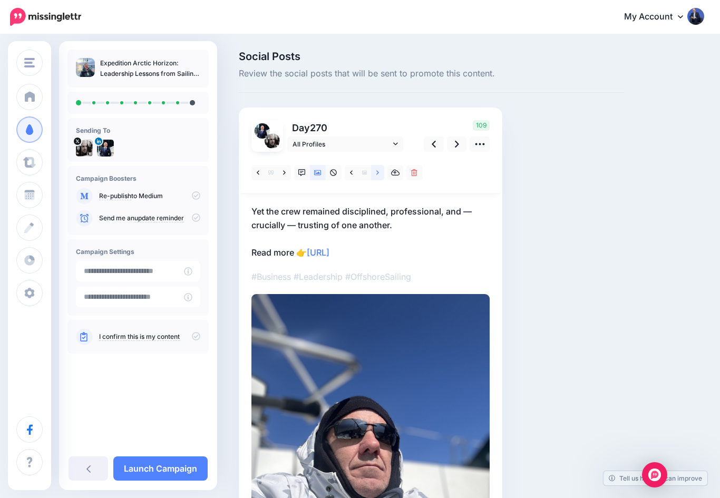
click at [380, 174] on link at bounding box center [377, 172] width 13 height 15
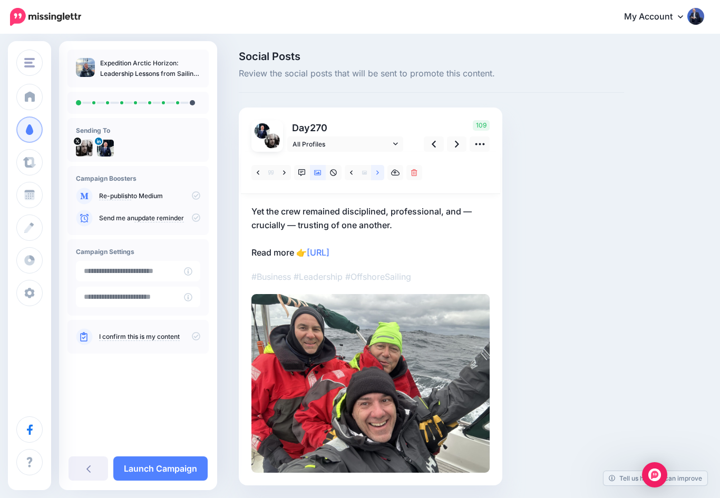
click at [380, 174] on link at bounding box center [377, 172] width 13 height 15
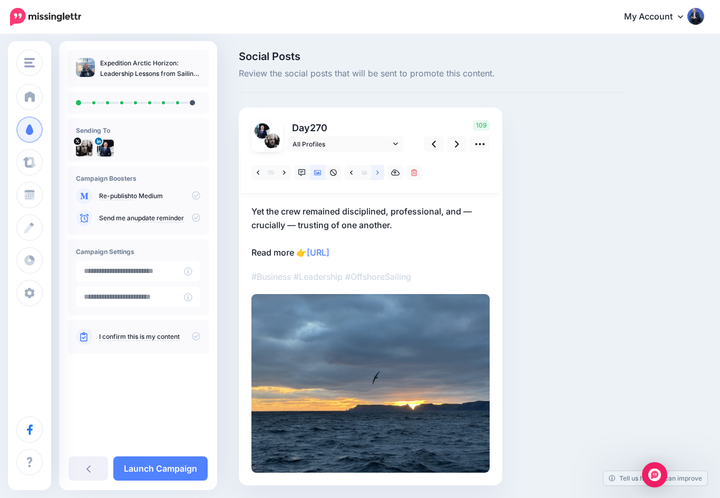
click at [377, 174] on icon at bounding box center [378, 172] width 3 height 7
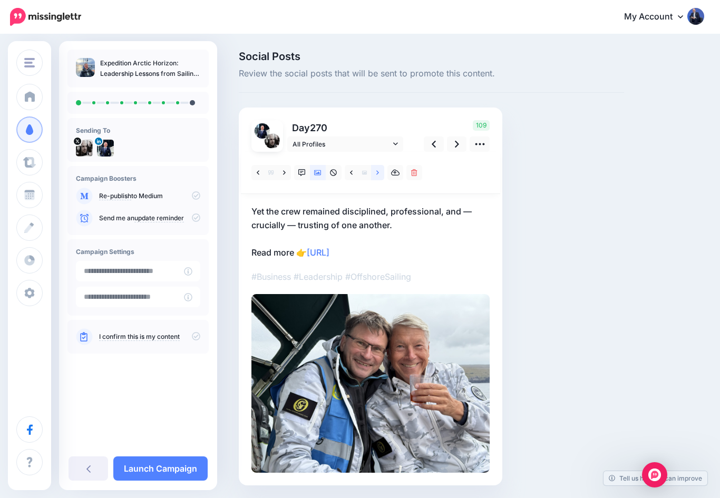
click at [377, 176] on icon at bounding box center [378, 172] width 3 height 7
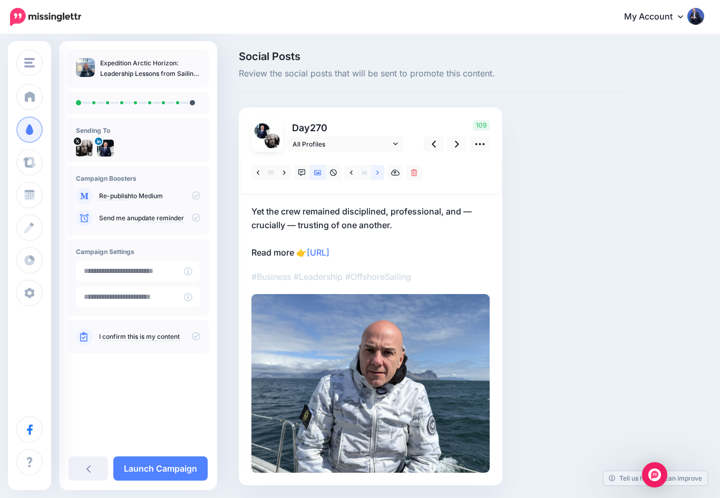
click at [382, 171] on link at bounding box center [377, 172] width 13 height 15
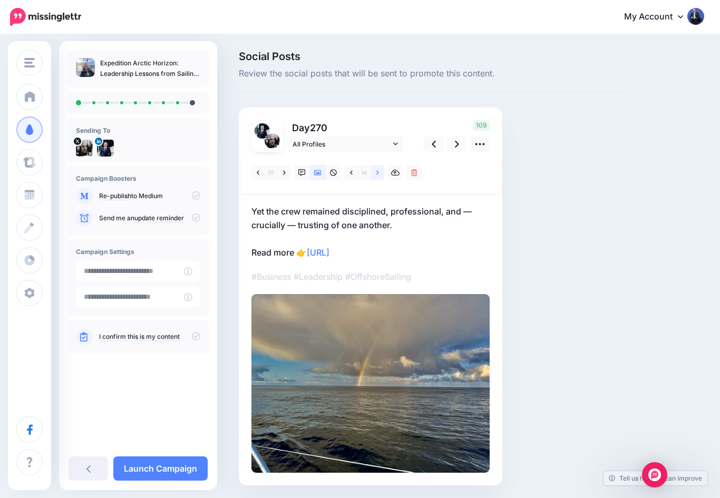
click at [381, 171] on link at bounding box center [377, 172] width 13 height 15
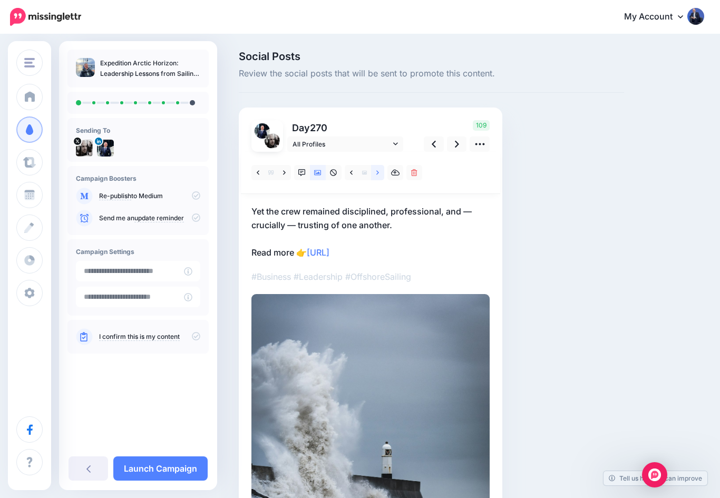
click at [378, 174] on icon at bounding box center [378, 172] width 3 height 7
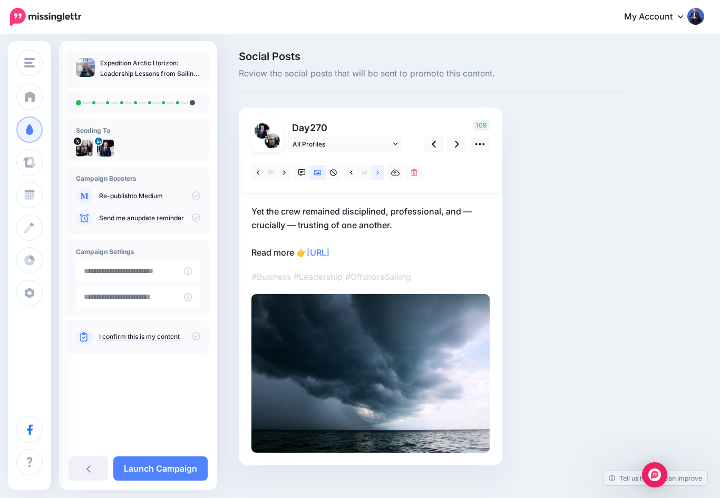
click at [383, 170] on link at bounding box center [377, 172] width 13 height 15
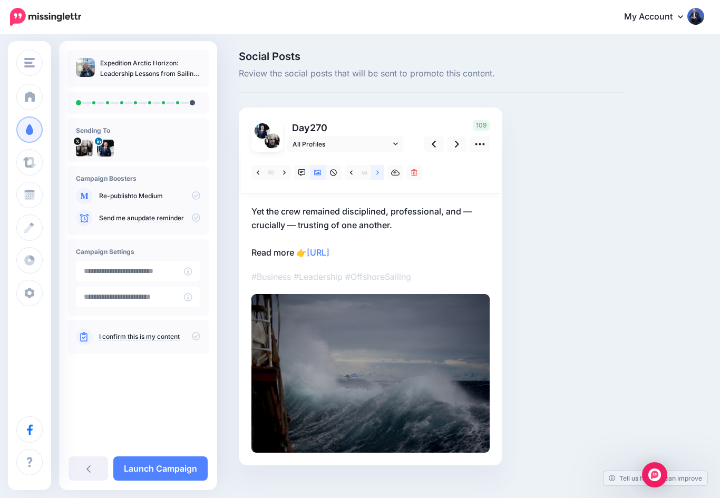
click at [379, 172] on icon at bounding box center [378, 172] width 3 height 7
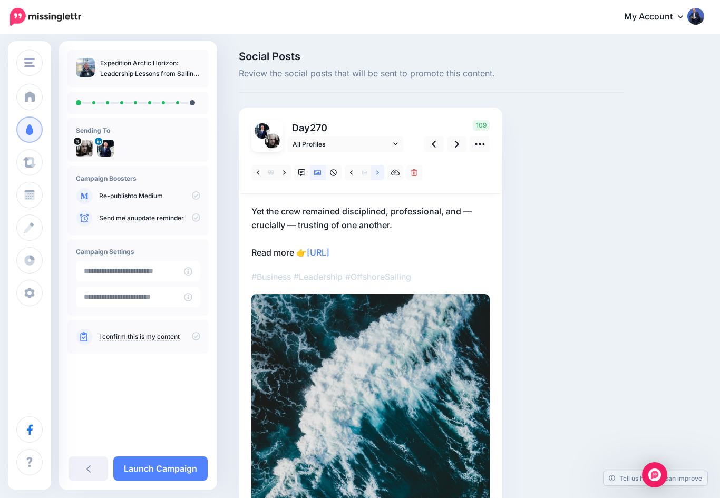
click at [379, 172] on icon at bounding box center [378, 172] width 3 height 7
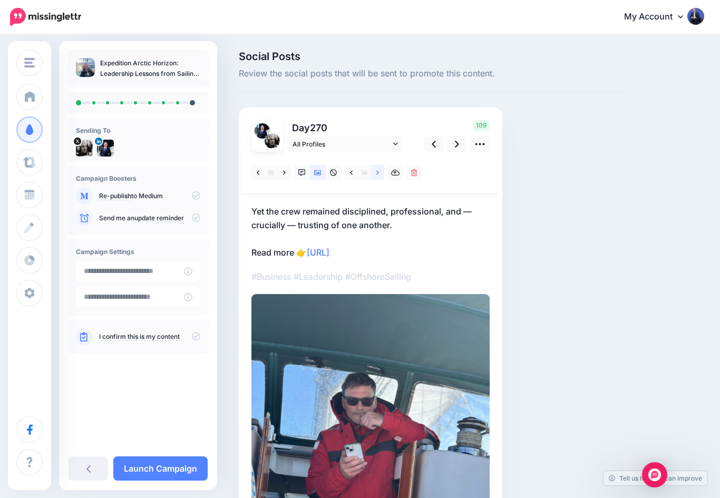
click at [381, 175] on link at bounding box center [377, 172] width 13 height 15
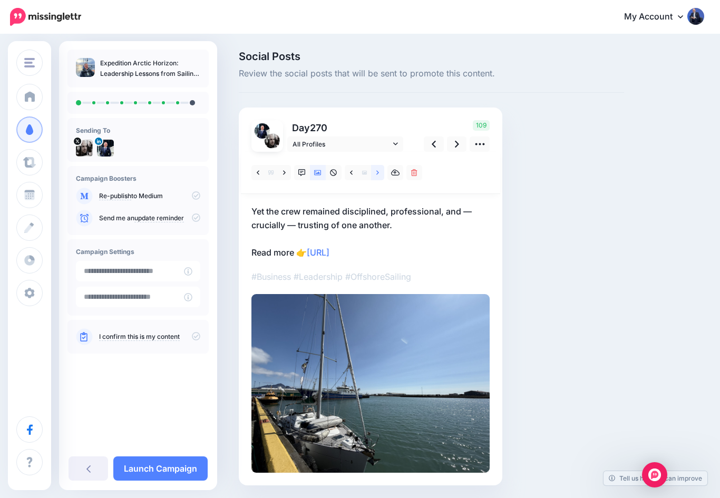
click at [379, 173] on icon at bounding box center [378, 172] width 3 height 7
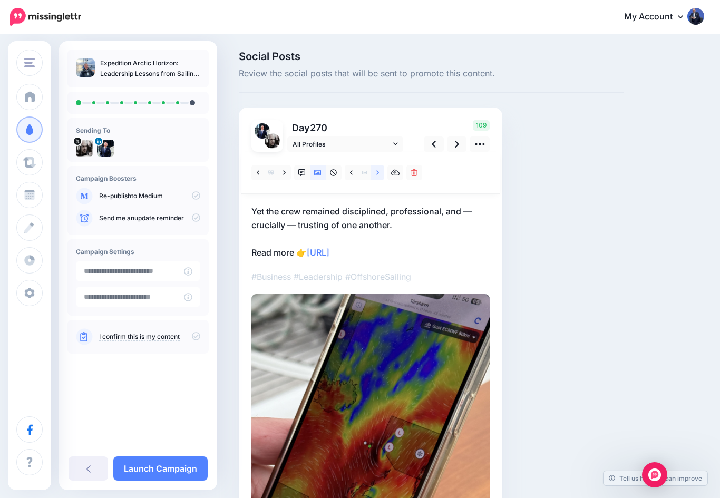
click at [379, 173] on icon at bounding box center [378, 172] width 3 height 7
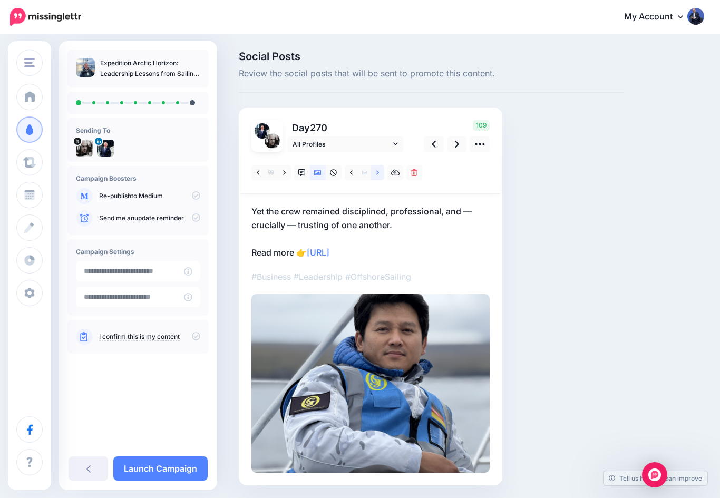
click at [379, 174] on icon at bounding box center [378, 172] width 3 height 7
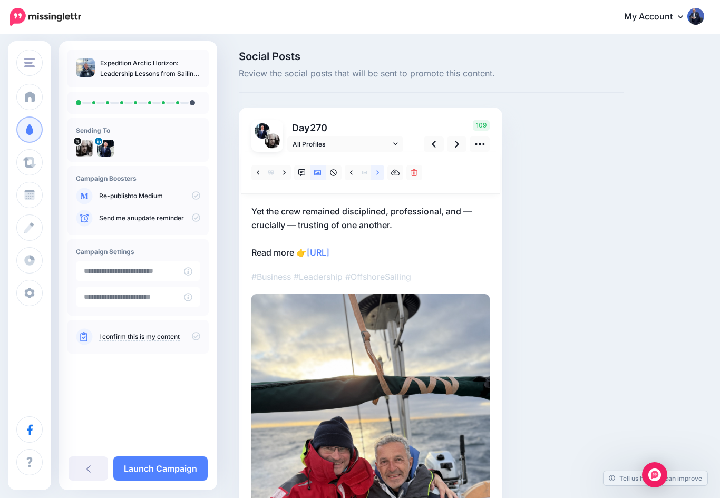
click at [378, 172] on icon at bounding box center [378, 172] width 3 height 4
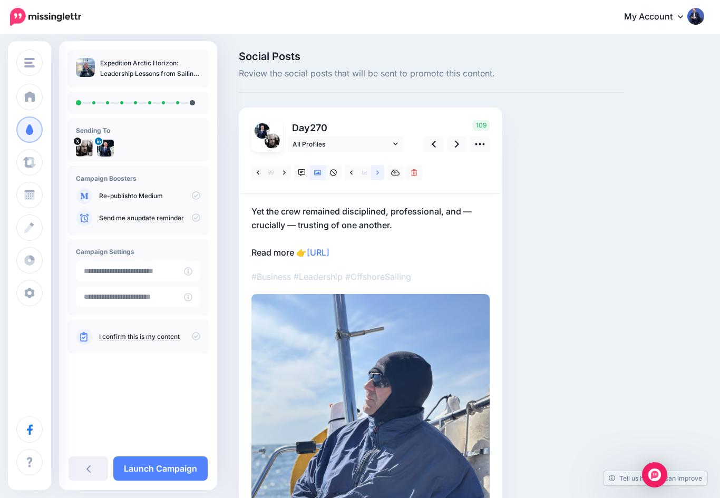
click at [378, 169] on icon at bounding box center [378, 172] width 3 height 7
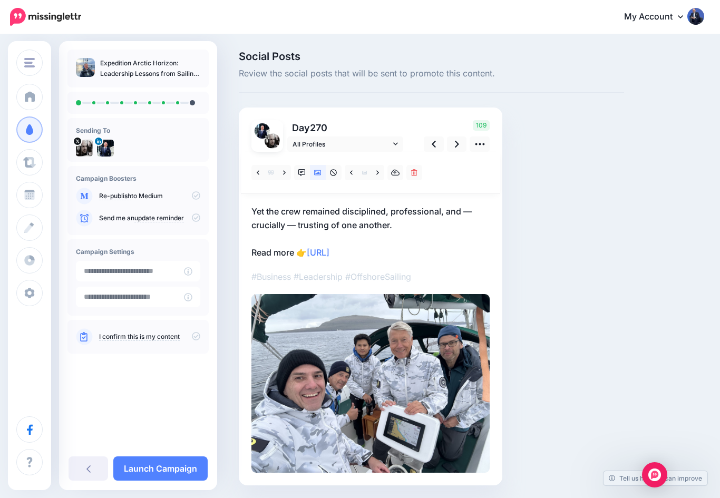
click at [277, 207] on p "Yet the crew remained disciplined, professional, and — crucially — trusting of …" at bounding box center [371, 232] width 238 height 55
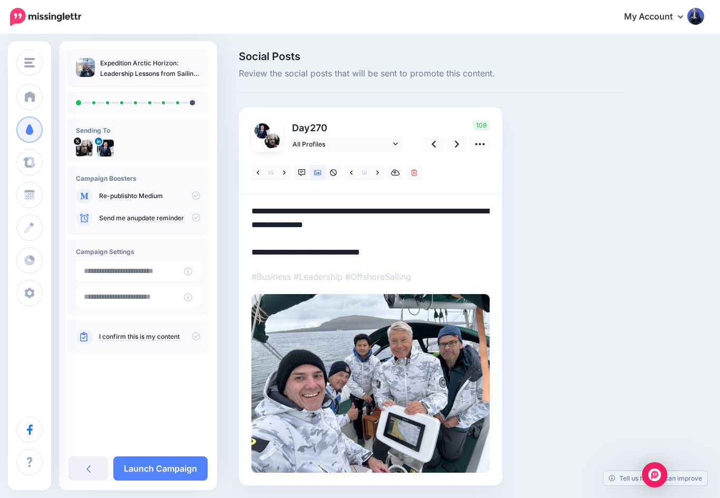
click at [276, 208] on textarea "**********" at bounding box center [371, 232] width 238 height 55
click at [393, 227] on textarea "**********" at bounding box center [371, 232] width 238 height 55
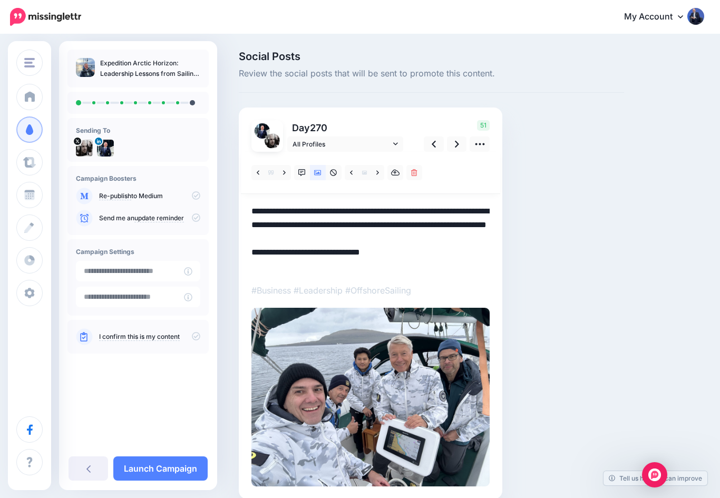
type textarea "**********"
click at [454, 148] on link at bounding box center [457, 144] width 20 height 15
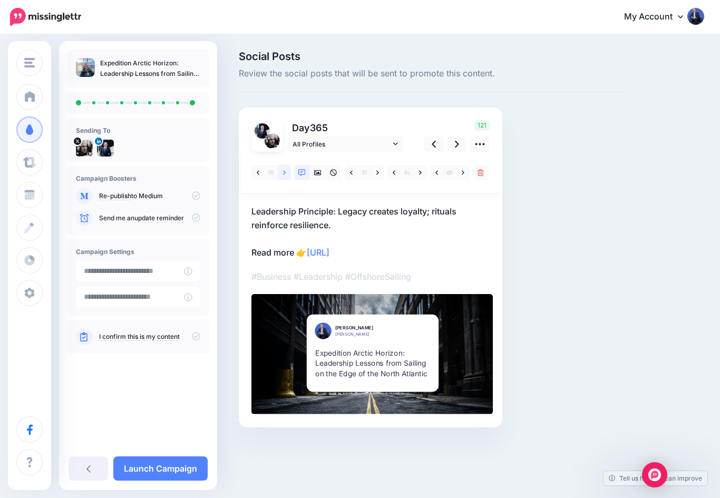
click at [284, 175] on icon at bounding box center [284, 172] width 3 height 7
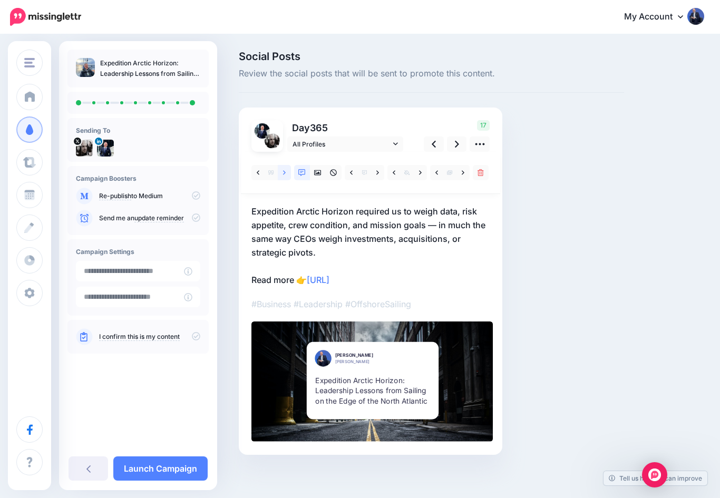
click at [287, 174] on link at bounding box center [284, 172] width 13 height 15
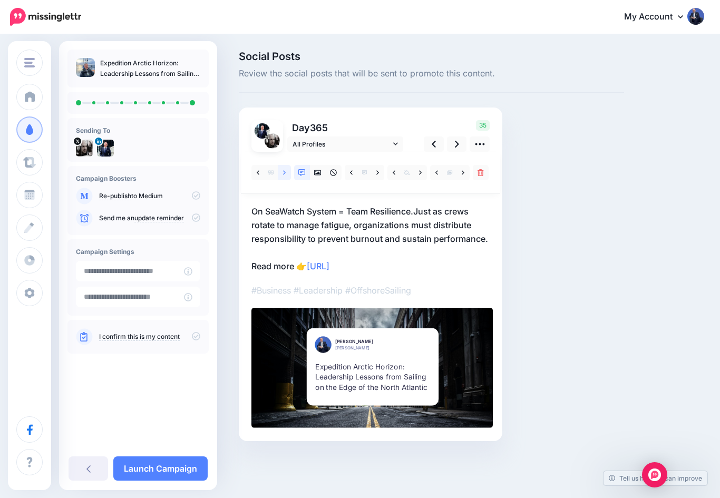
click at [285, 172] on icon at bounding box center [284, 172] width 3 height 4
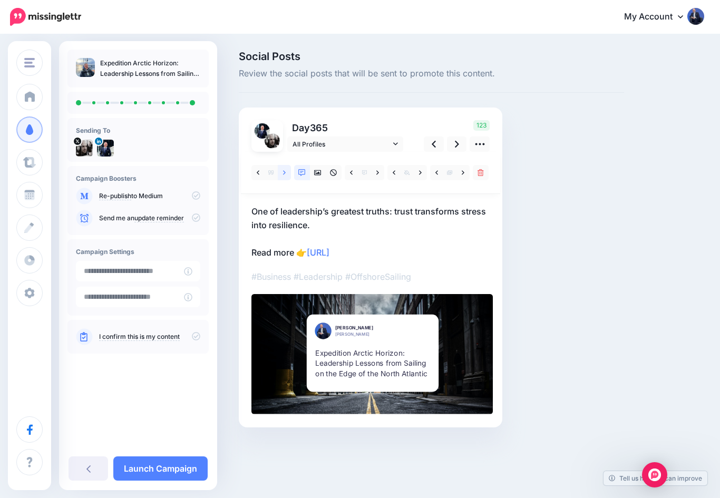
click at [286, 172] on link at bounding box center [284, 172] width 13 height 15
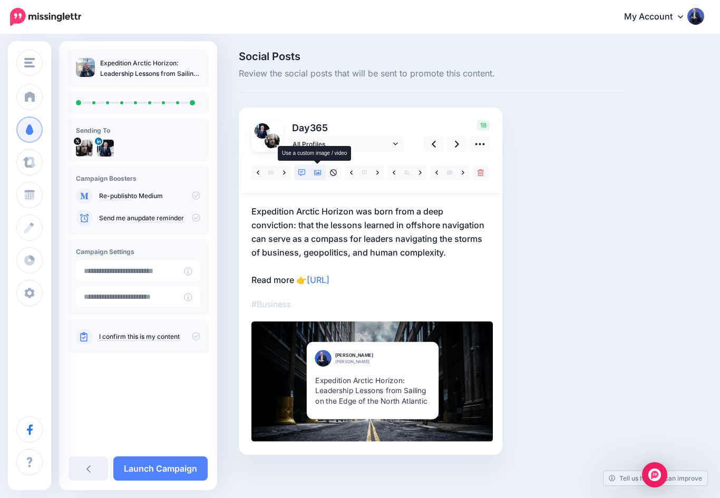
click at [323, 172] on link at bounding box center [318, 172] width 16 height 15
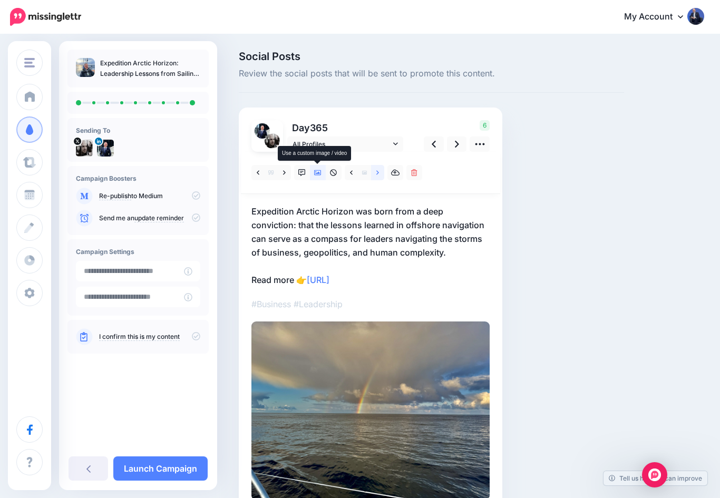
click at [379, 167] on link at bounding box center [377, 172] width 13 height 15
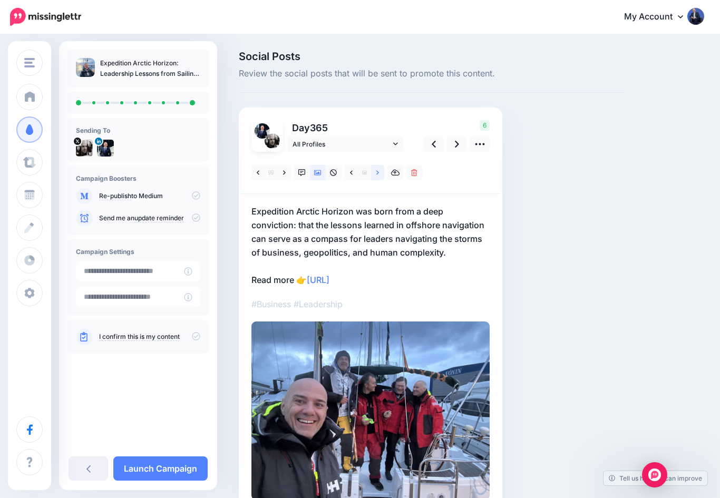
click at [380, 170] on link at bounding box center [377, 172] width 13 height 15
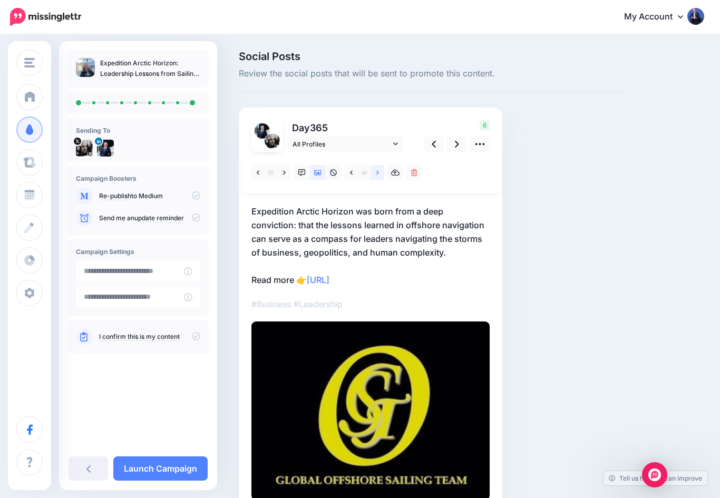
click at [377, 172] on icon at bounding box center [378, 172] width 3 height 7
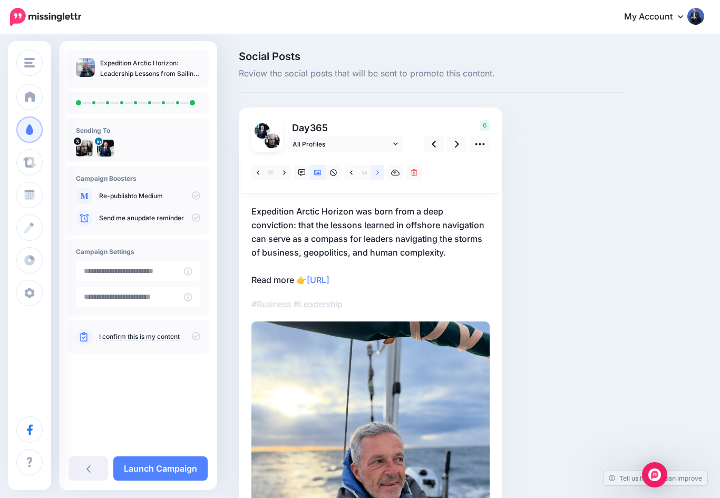
click at [378, 171] on icon at bounding box center [378, 172] width 3 height 4
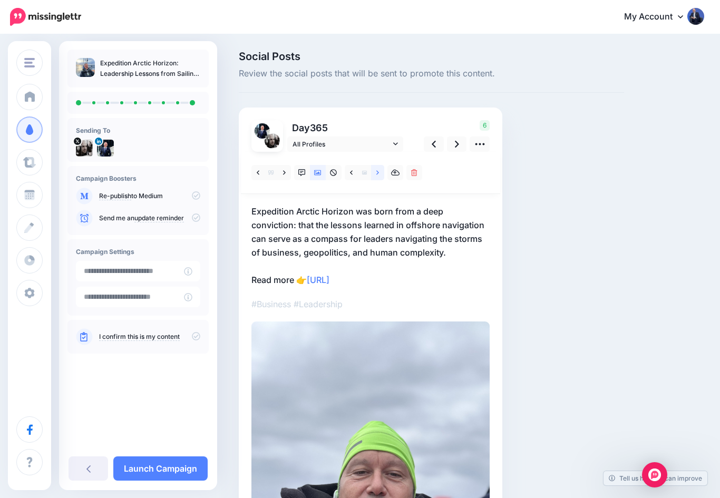
click at [379, 170] on icon at bounding box center [378, 172] width 3 height 7
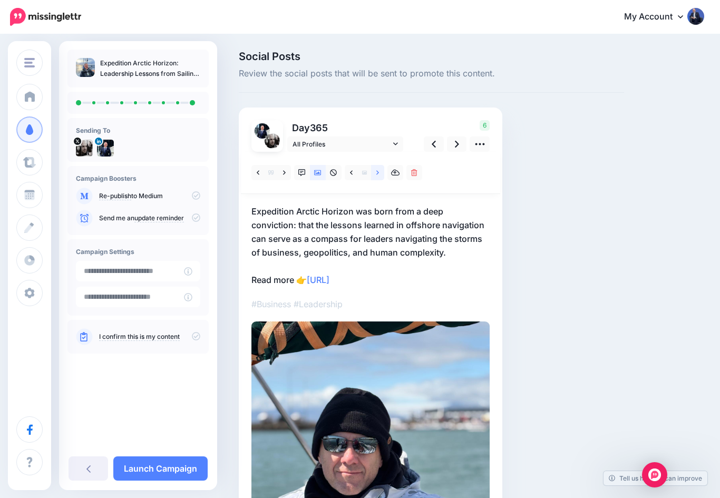
click at [378, 172] on icon at bounding box center [378, 172] width 3 height 7
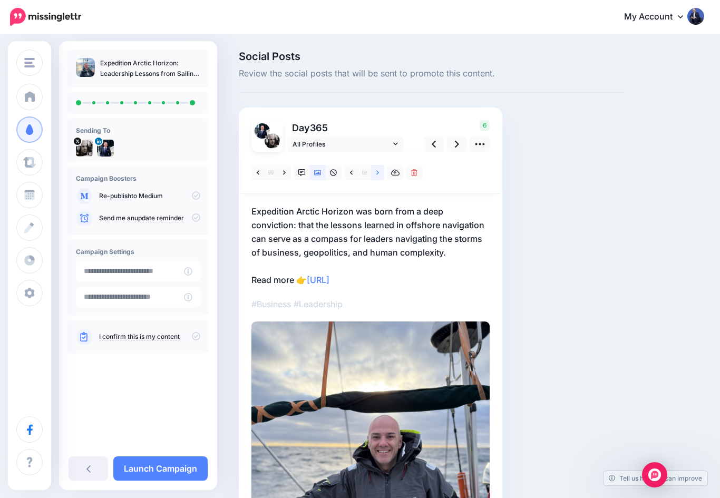
click at [378, 171] on icon at bounding box center [378, 172] width 3 height 4
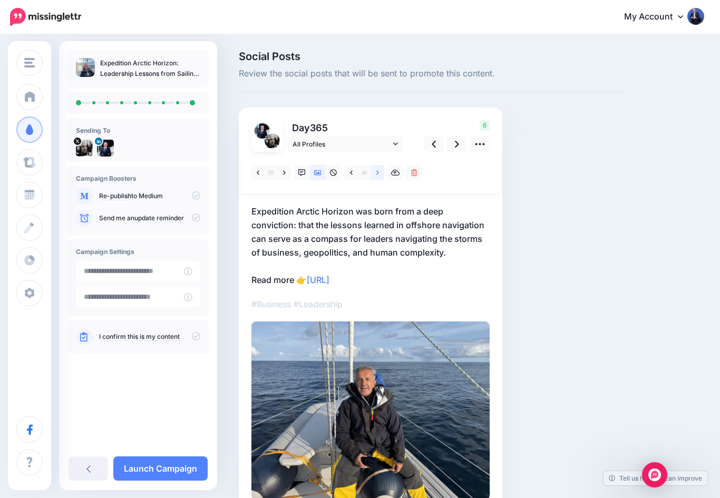
click at [379, 172] on icon at bounding box center [378, 172] width 3 height 4
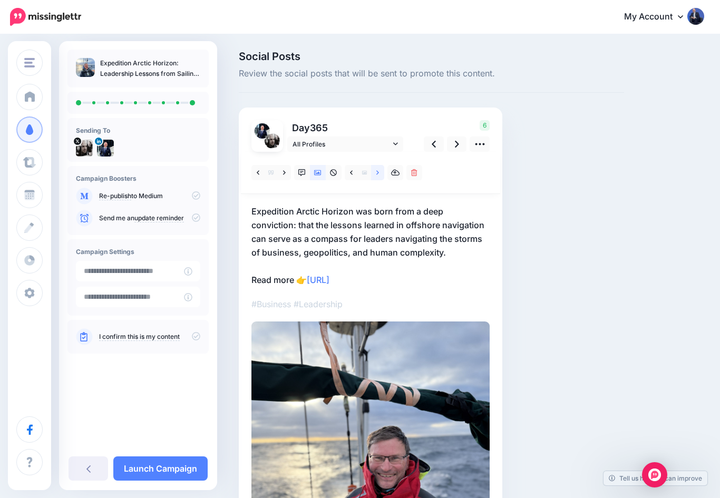
click at [377, 174] on icon at bounding box center [378, 172] width 3 height 7
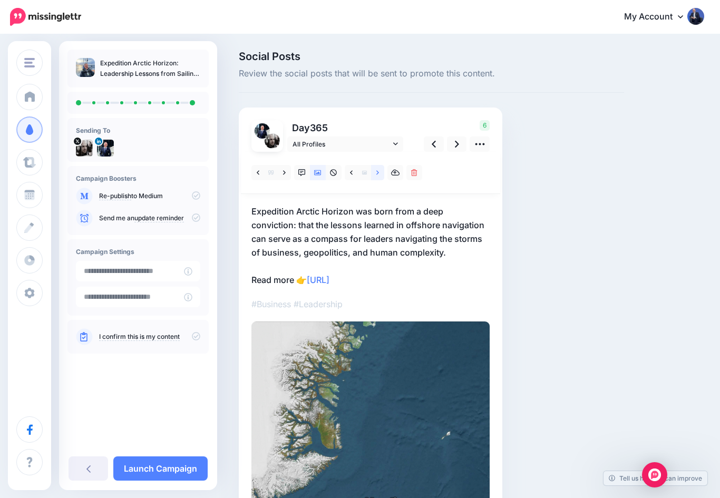
click at [380, 170] on link at bounding box center [377, 172] width 13 height 15
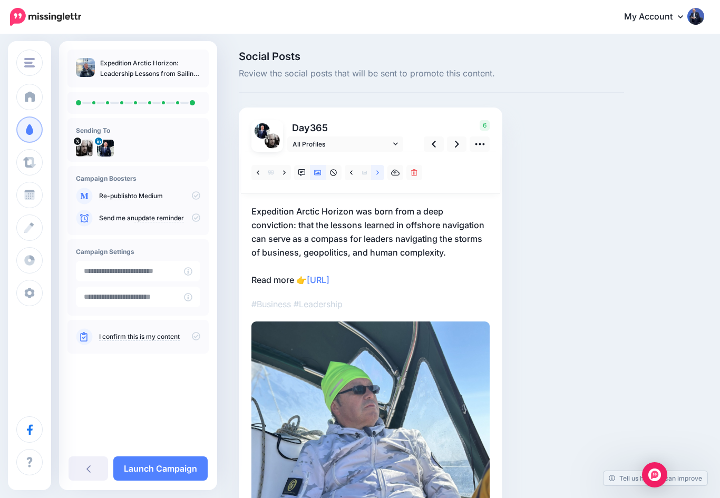
click at [378, 169] on icon at bounding box center [378, 172] width 3 height 7
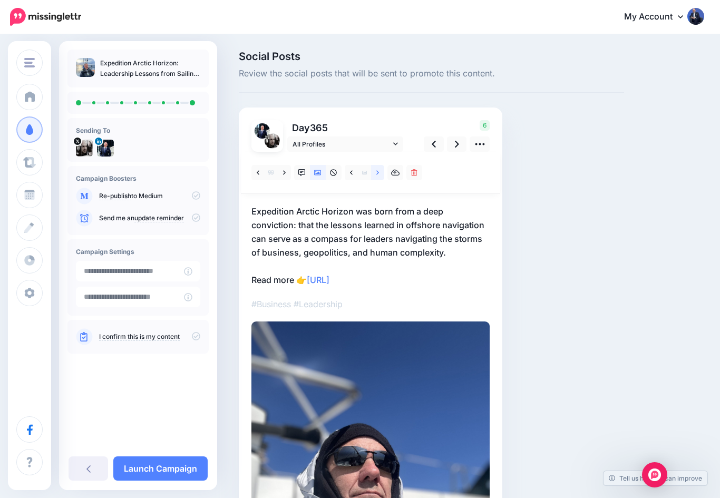
click at [381, 176] on link at bounding box center [377, 172] width 13 height 15
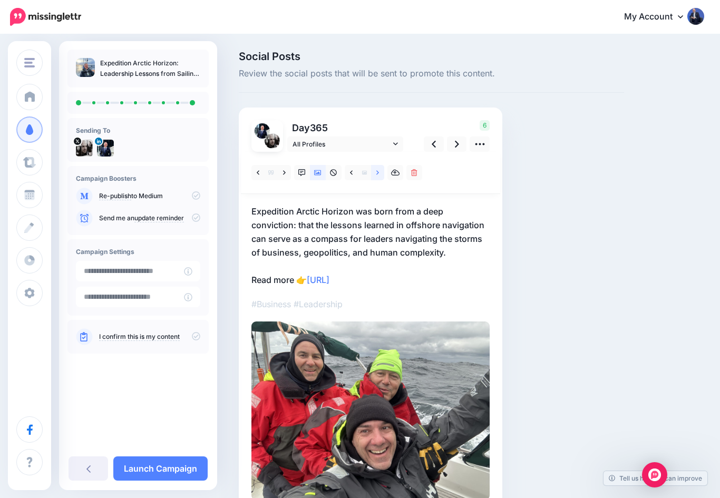
click at [377, 174] on icon at bounding box center [378, 172] width 3 height 4
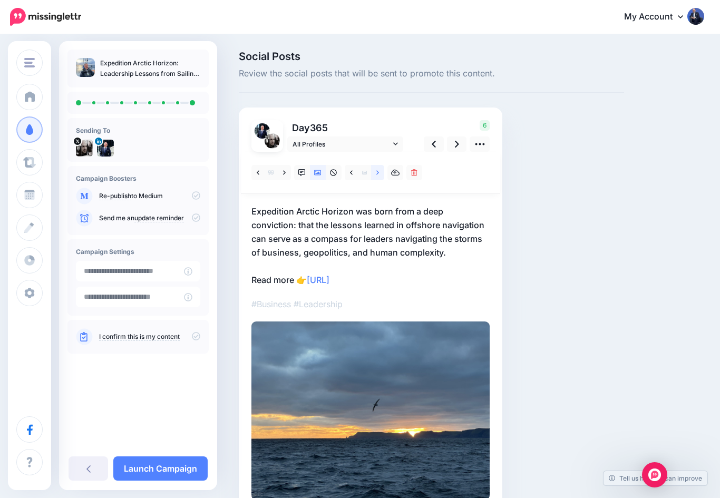
click at [378, 176] on icon at bounding box center [378, 172] width 3 height 7
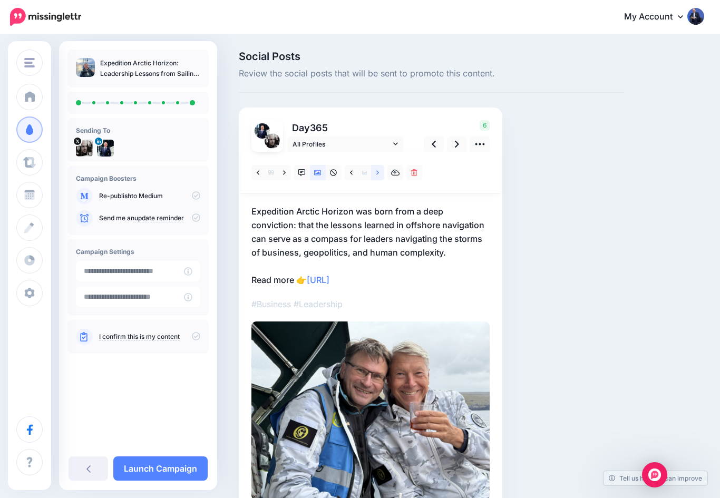
click at [377, 171] on icon at bounding box center [378, 172] width 3 height 4
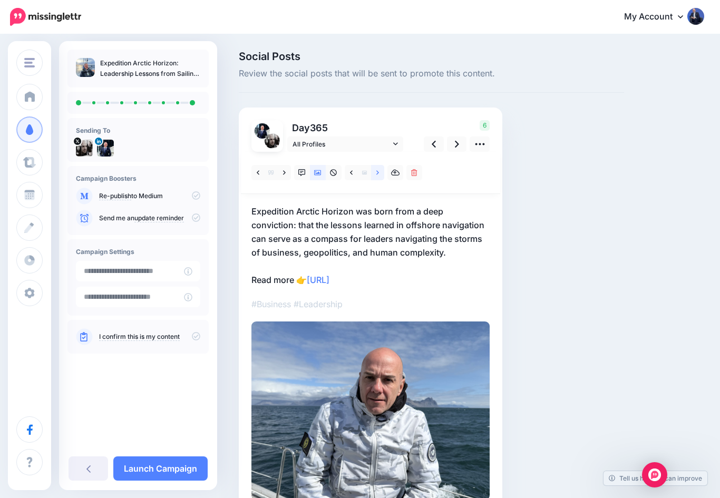
click at [378, 171] on icon at bounding box center [378, 172] width 3 height 7
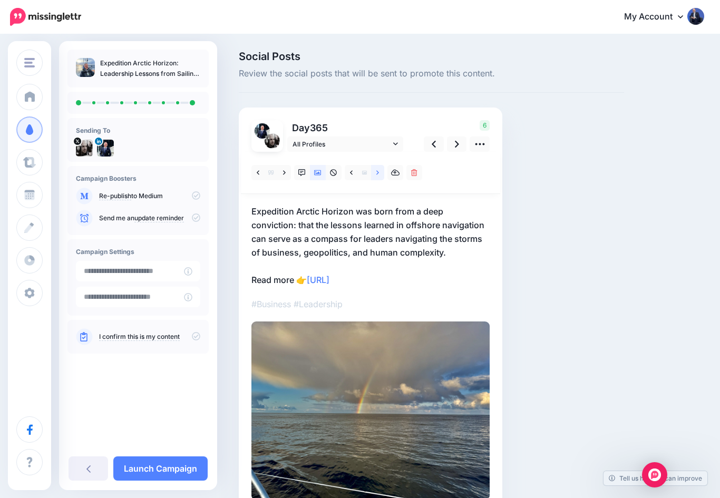
click at [378, 172] on icon at bounding box center [378, 172] width 3 height 4
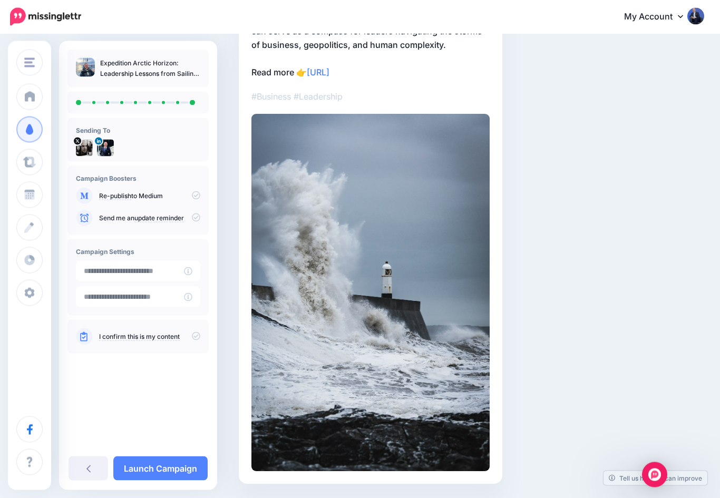
scroll to position [222, 0]
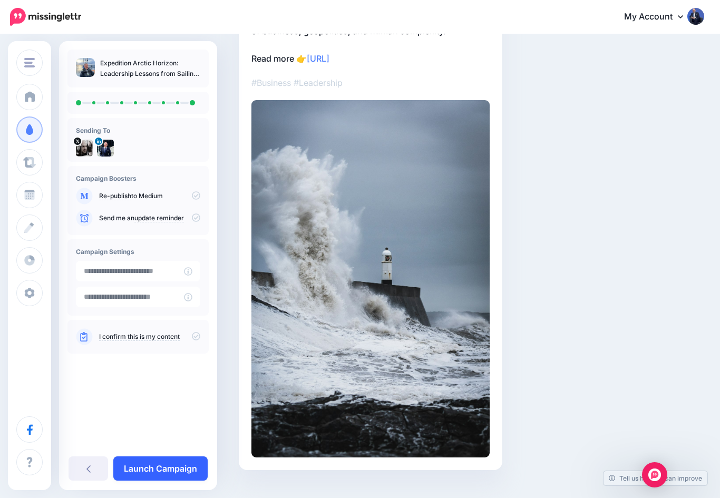
click at [176, 481] on link "Launch Campaign" at bounding box center [160, 469] width 94 height 24
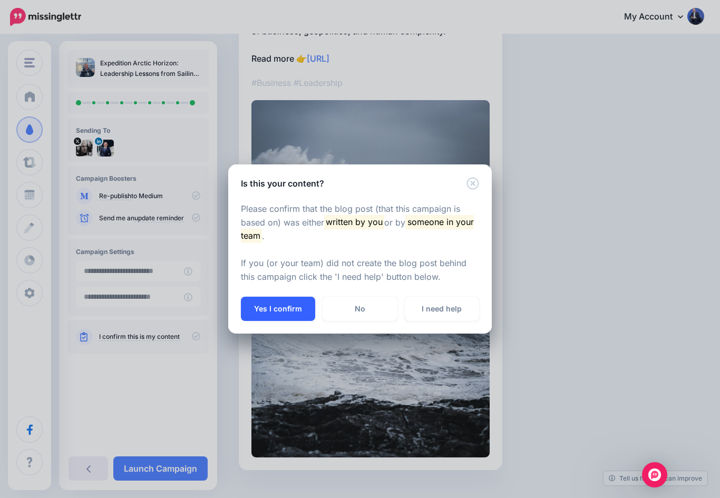
click at [294, 320] on button "Yes I confirm" at bounding box center [278, 309] width 74 height 24
